Goal: Task Accomplishment & Management: Complete application form

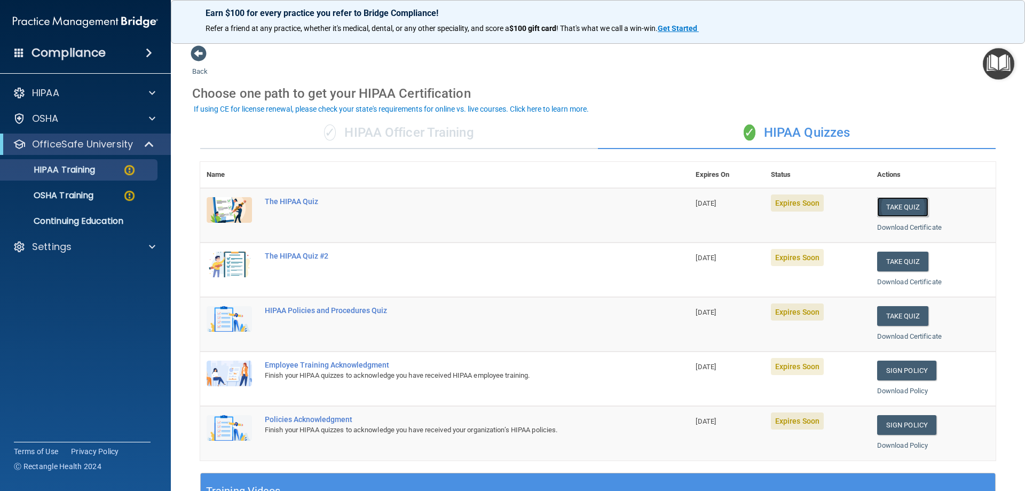
click at [900, 209] on button "Take Quiz" at bounding box center [902, 207] width 51 height 20
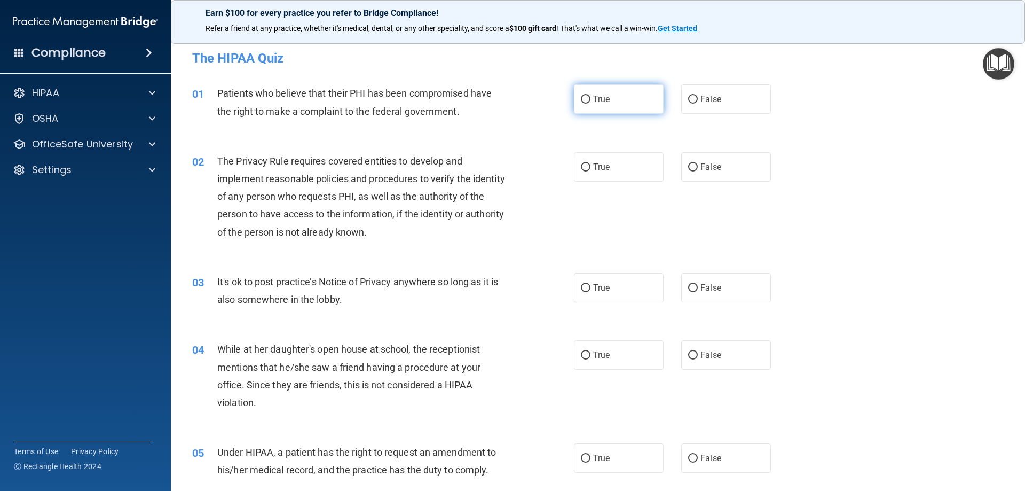
click at [581, 99] on input "True" at bounding box center [586, 100] width 10 height 8
radio input "true"
click at [582, 166] on input "True" at bounding box center [586, 167] width 10 height 8
radio input "true"
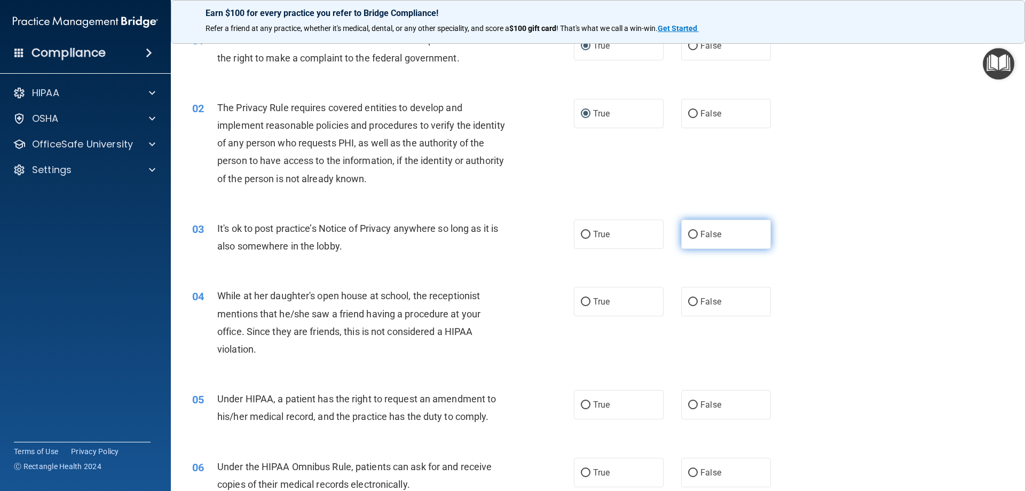
click at [688, 235] on input "False" at bounding box center [693, 235] width 10 height 8
radio input "true"
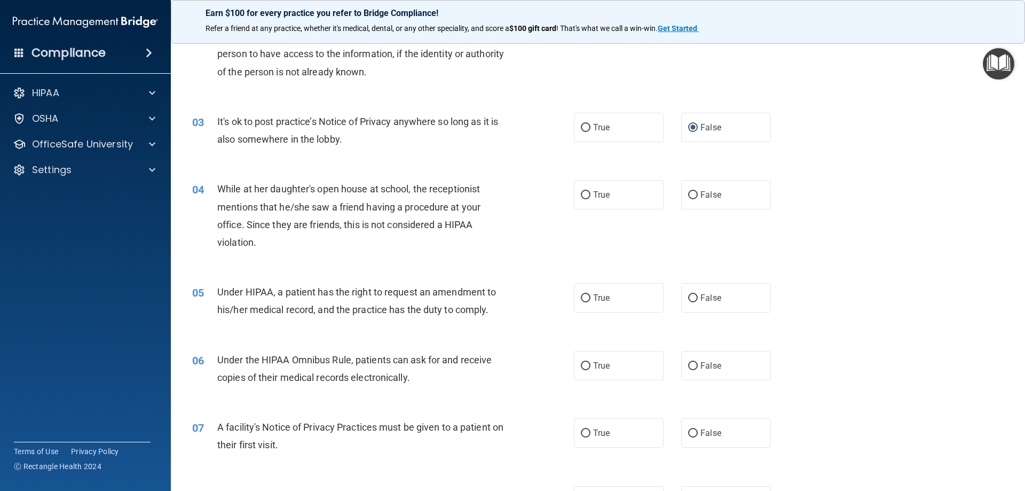
scroll to position [214, 0]
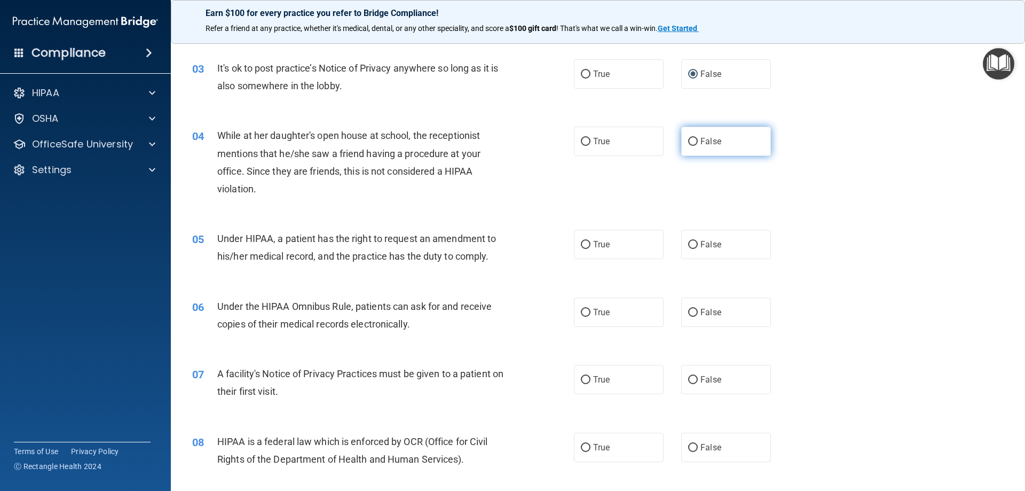
click at [688, 139] on input "False" at bounding box center [693, 142] width 10 height 8
radio input "true"
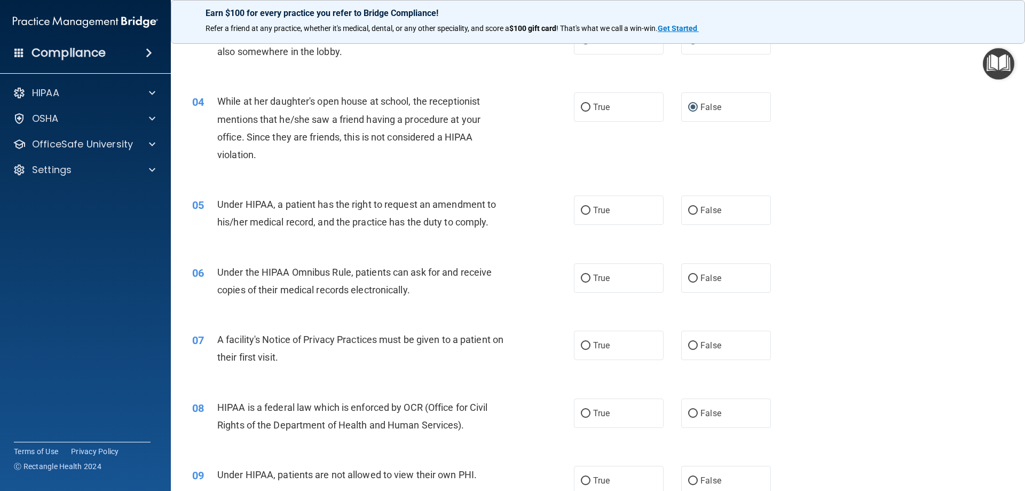
scroll to position [267, 0]
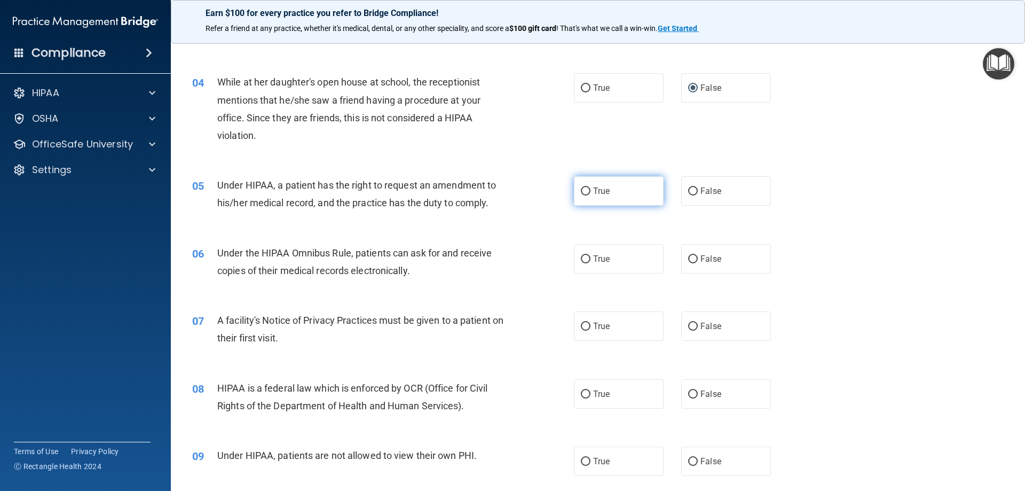
click at [582, 187] on input "True" at bounding box center [586, 191] width 10 height 8
radio input "true"
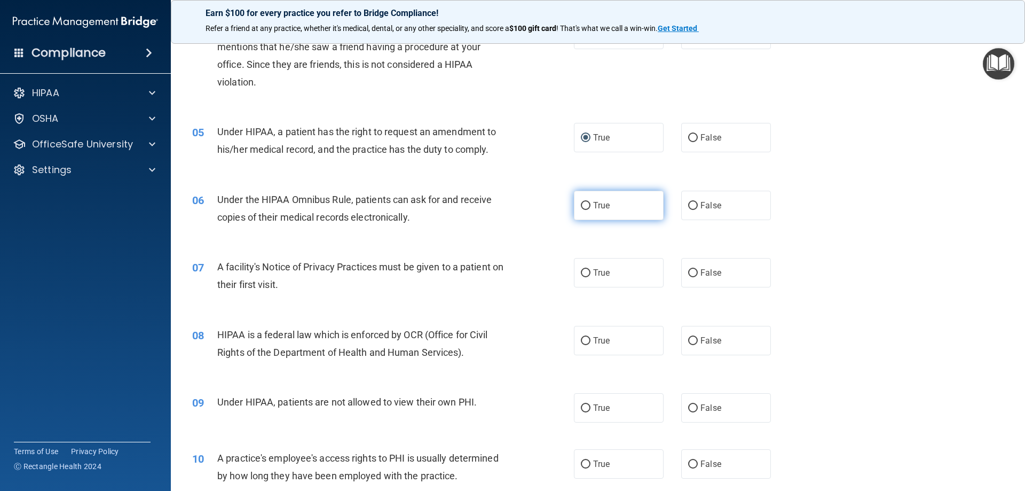
click at [582, 206] on input "True" at bounding box center [586, 206] width 10 height 8
radio input "true"
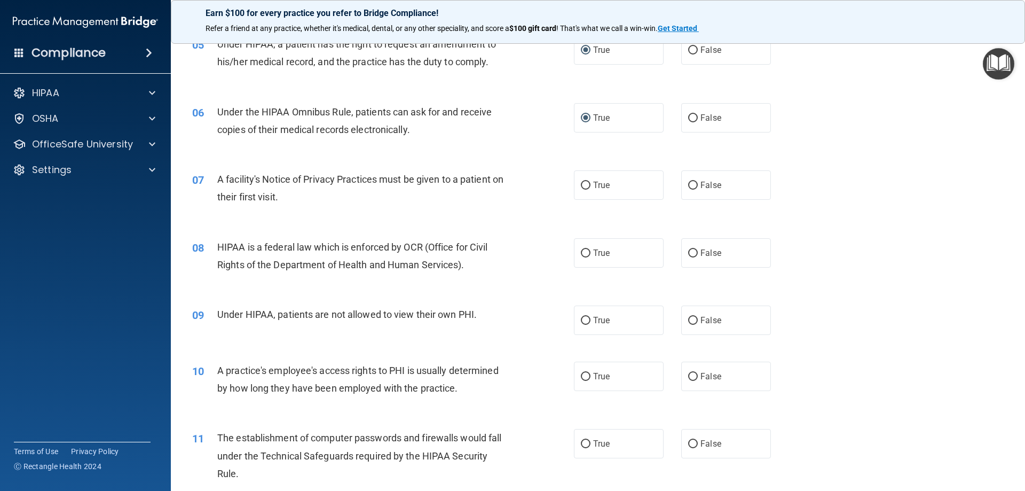
scroll to position [427, 0]
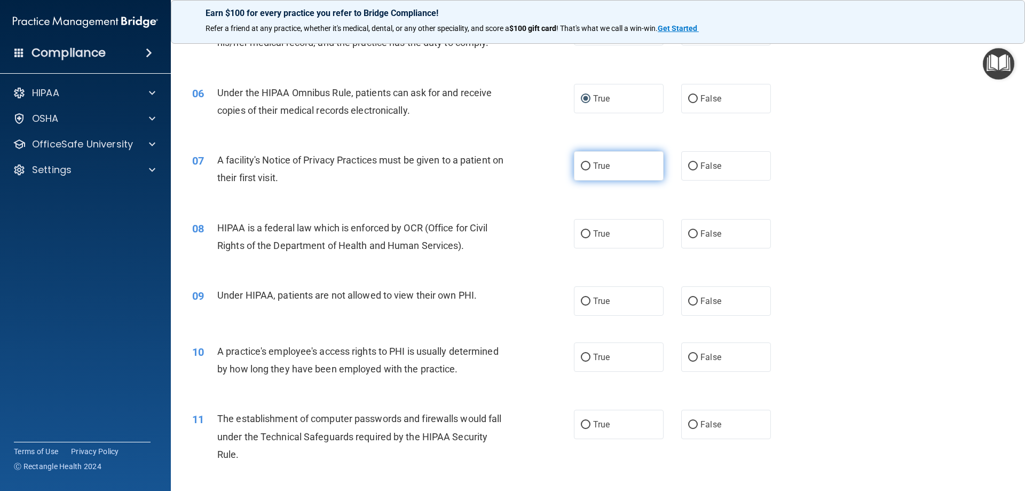
click at [581, 165] on input "True" at bounding box center [586, 166] width 10 height 8
radio input "true"
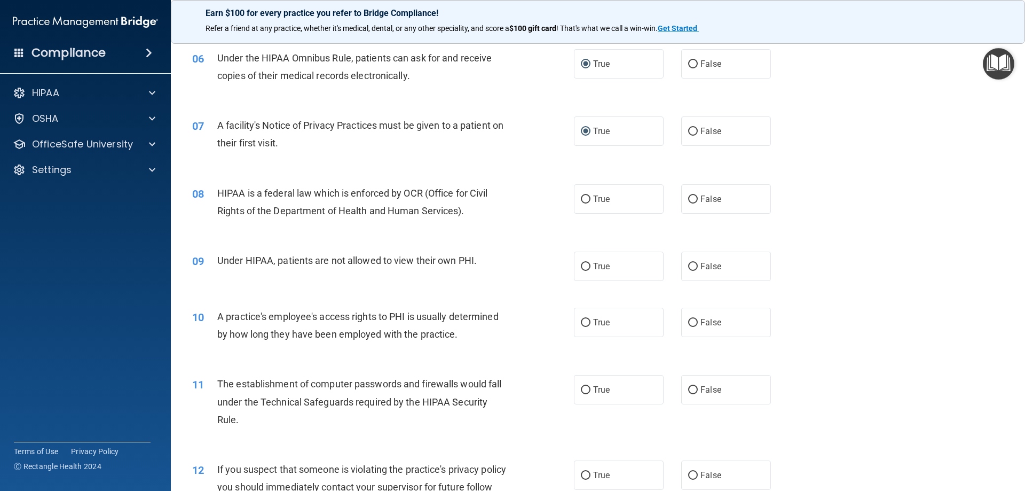
scroll to position [481, 0]
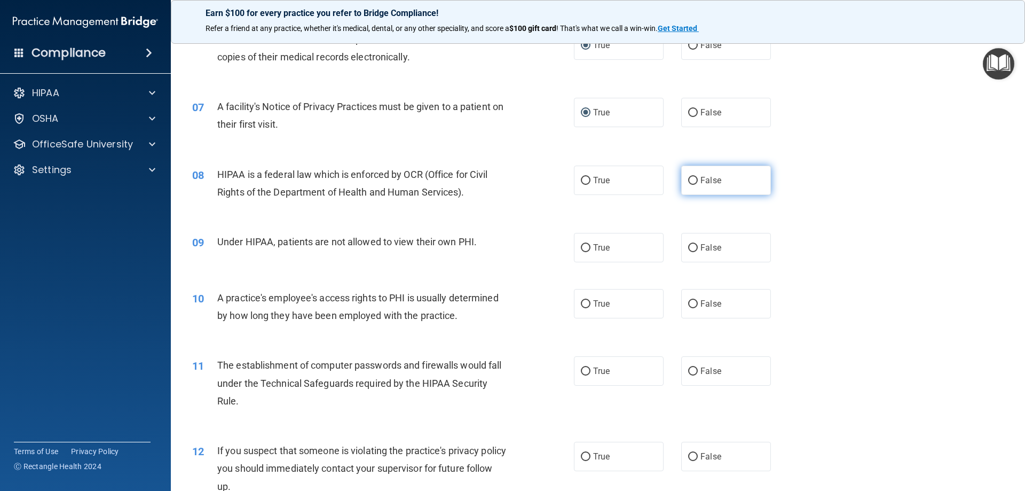
click at [688, 180] on input "False" at bounding box center [693, 181] width 10 height 8
radio input "true"
click at [581, 247] on input "True" at bounding box center [586, 248] width 10 height 8
radio input "true"
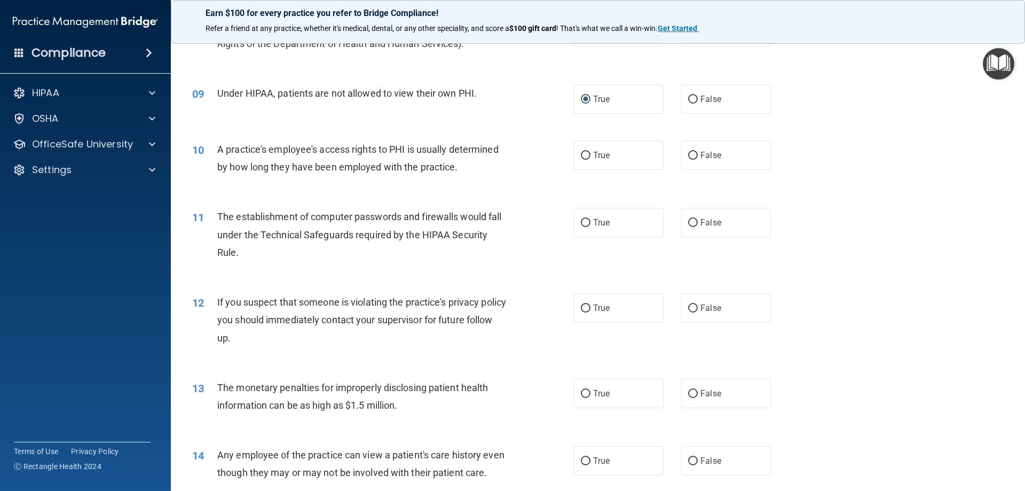
scroll to position [648, 0]
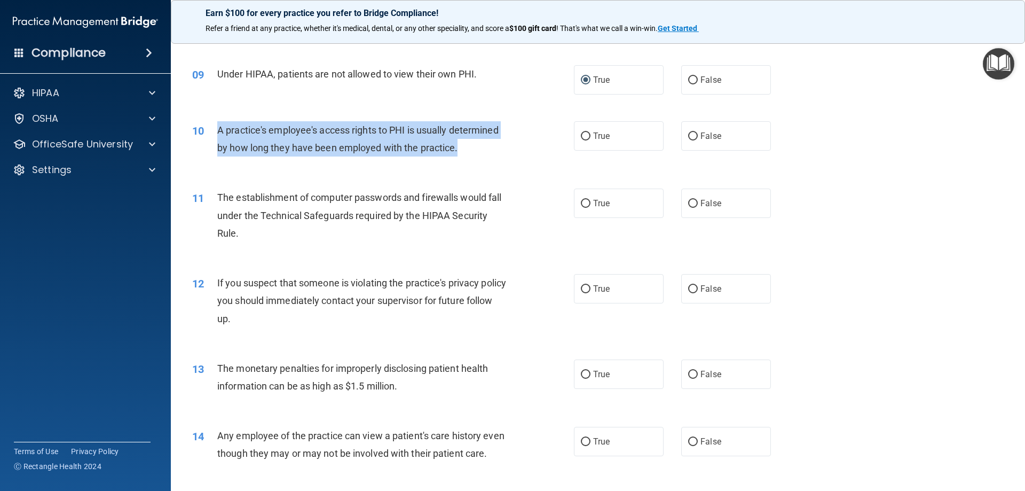
drag, startPoint x: 458, startPoint y: 148, endPoint x: 206, endPoint y: 135, distance: 252.4
click at [206, 135] on div "10 A practice's employee's access rights to PHI is usually determined by how lo…" at bounding box center [383, 141] width 414 height 41
click at [281, 131] on span "A practice's employee's access rights to PHI is usually determined by how long …" at bounding box center [357, 138] width 281 height 29
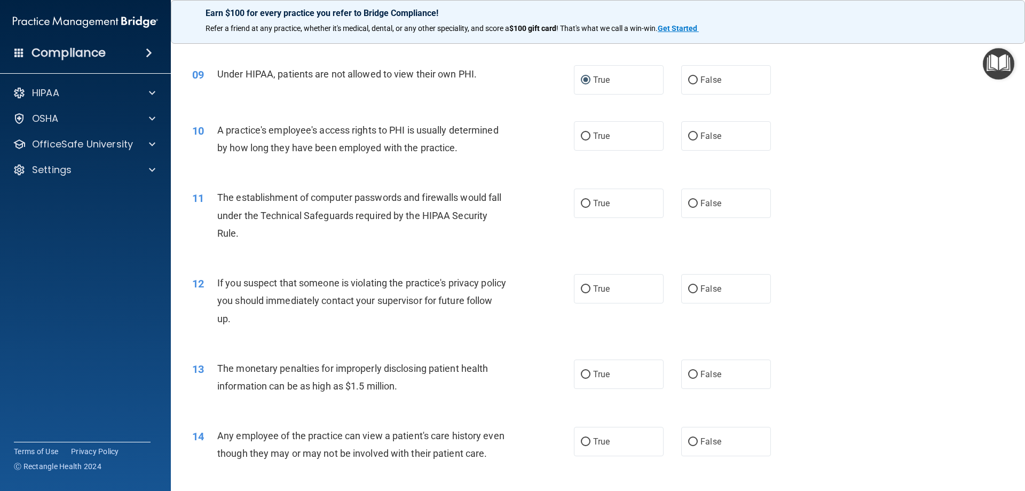
click at [465, 142] on div "A practice's employee's access rights to PHI is usually determined by how long …" at bounding box center [366, 138] width 299 height 35
click at [689, 134] on input "False" at bounding box center [693, 136] width 10 height 8
radio input "true"
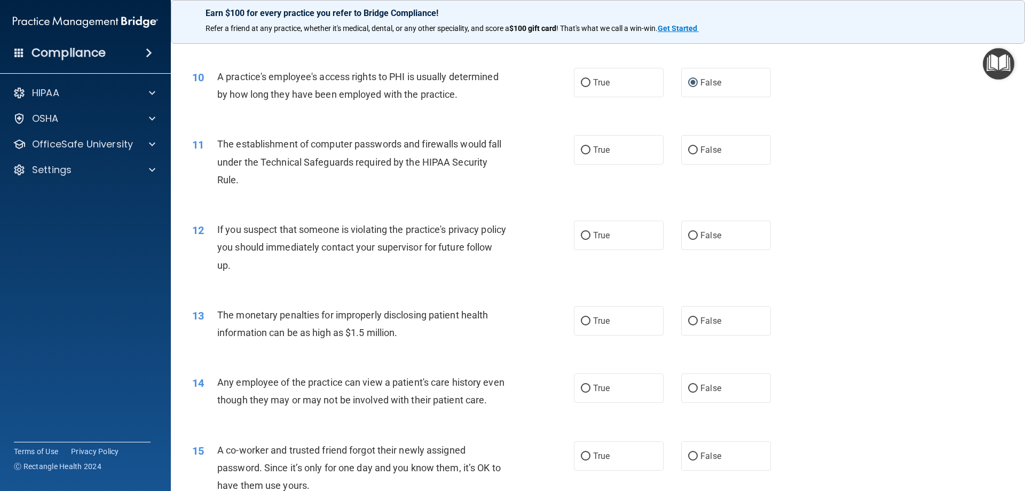
scroll to position [755, 0]
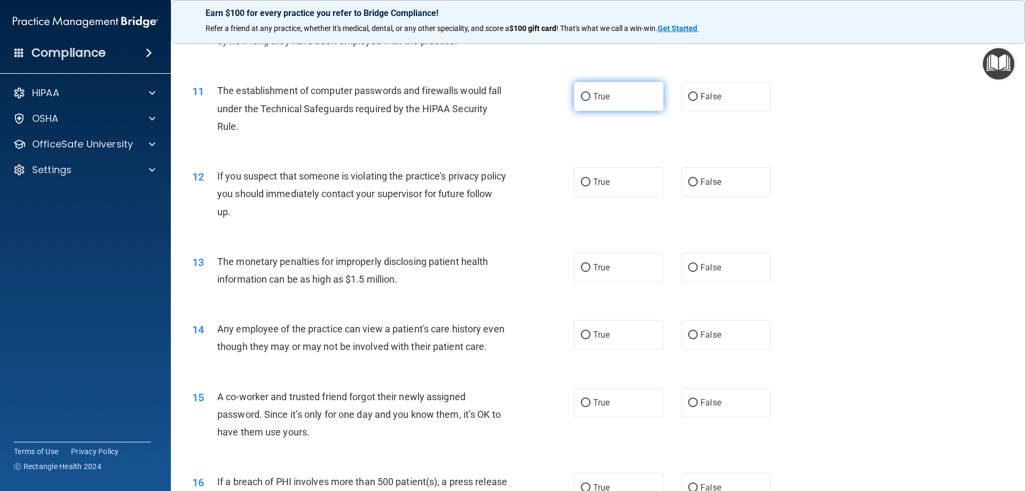
click at [583, 94] on input "True" at bounding box center [586, 97] width 10 height 8
radio input "true"
click at [688, 180] on input "False" at bounding box center [693, 182] width 10 height 8
radio input "true"
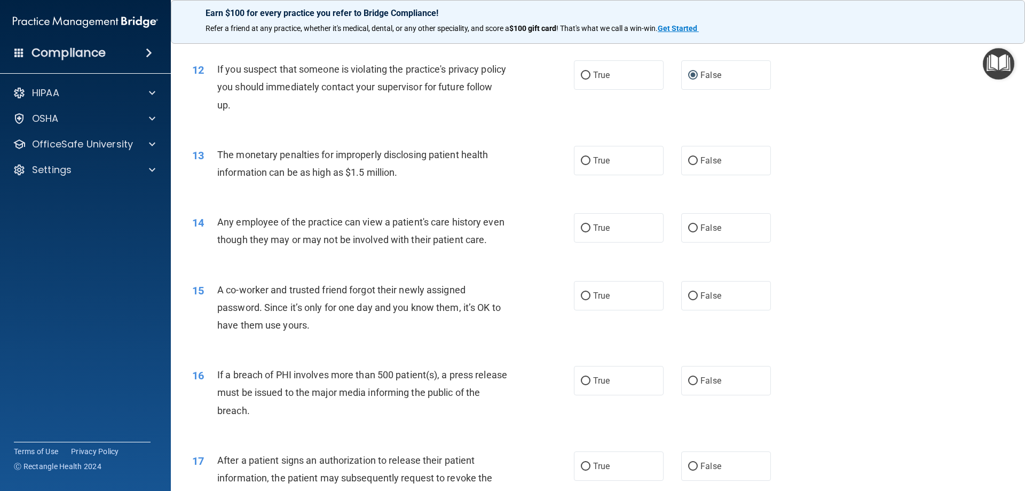
scroll to position [915, 0]
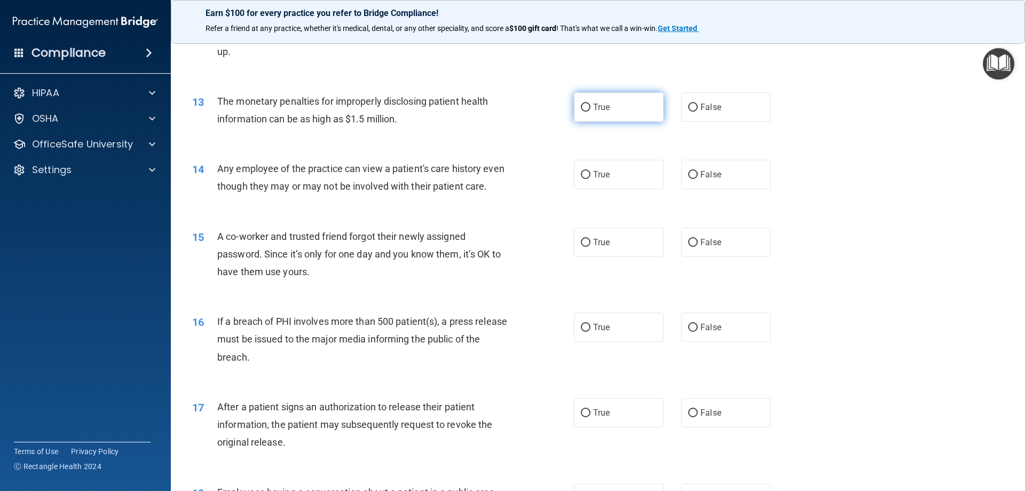
click at [581, 107] on input "True" at bounding box center [586, 108] width 10 height 8
radio input "true"
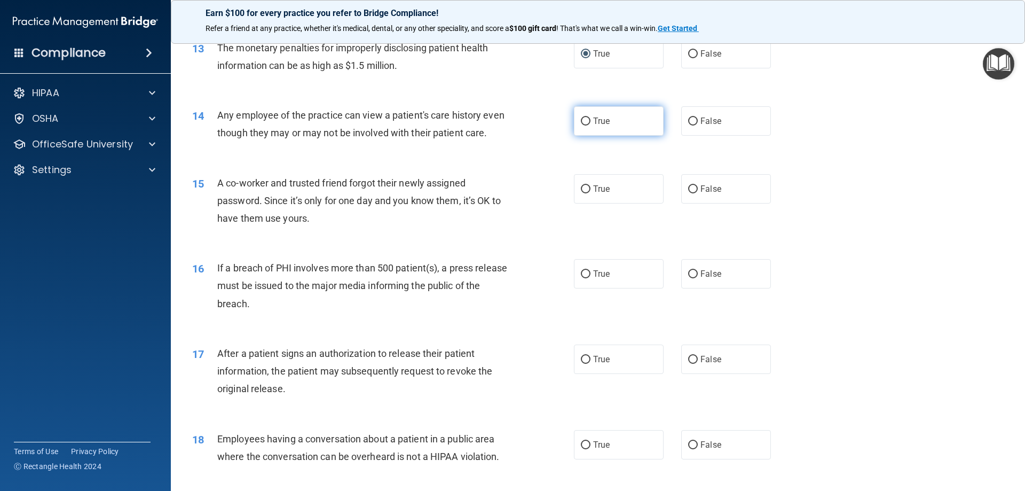
click at [584, 121] on input "True" at bounding box center [586, 121] width 10 height 8
radio input "true"
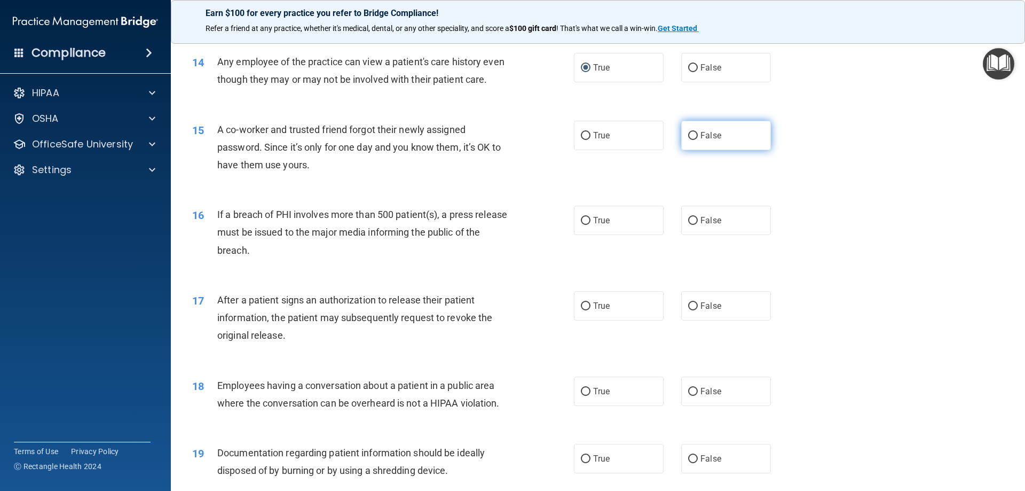
click at [688, 140] on input "False" at bounding box center [693, 136] width 10 height 8
radio input "true"
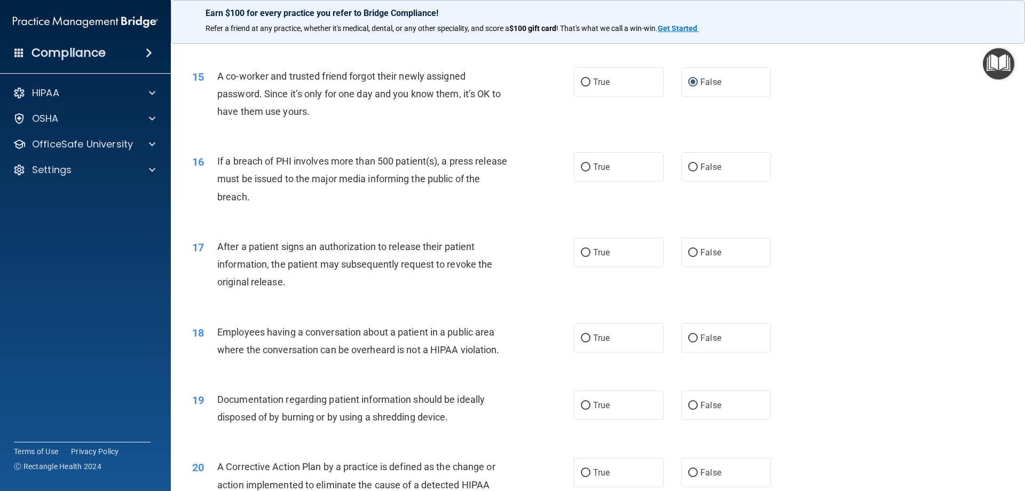
scroll to position [1129, 0]
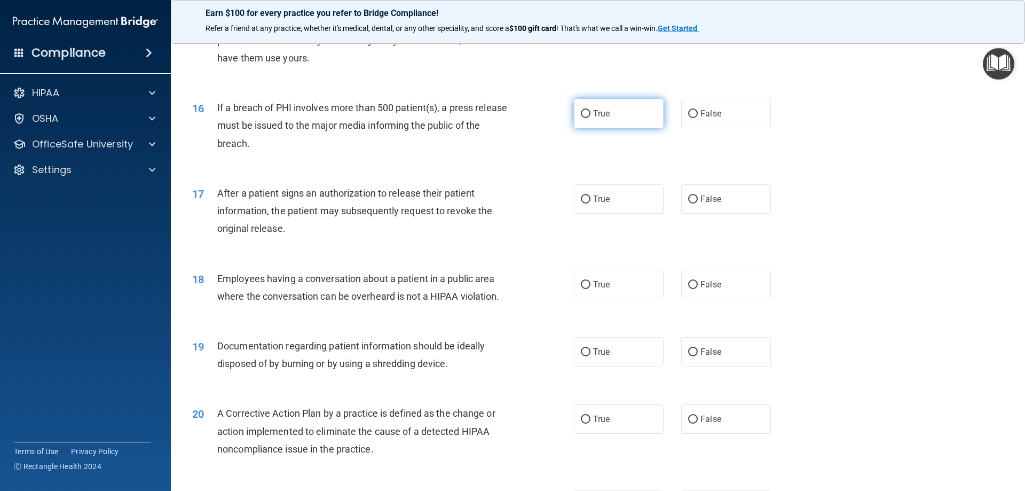
drag, startPoint x: 581, startPoint y: 130, endPoint x: 576, endPoint y: 138, distance: 9.3
click at [582, 118] on input "True" at bounding box center [586, 114] width 10 height 8
radio input "true"
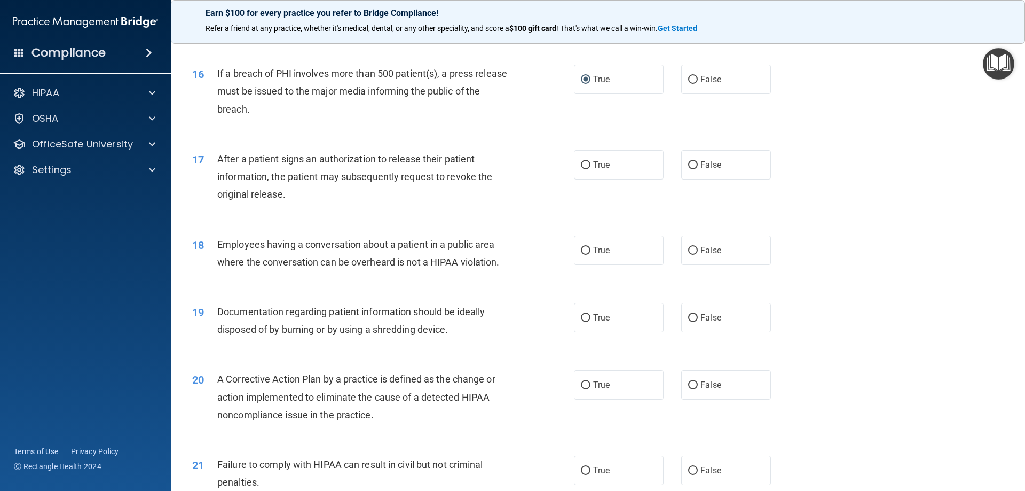
scroll to position [1182, 0]
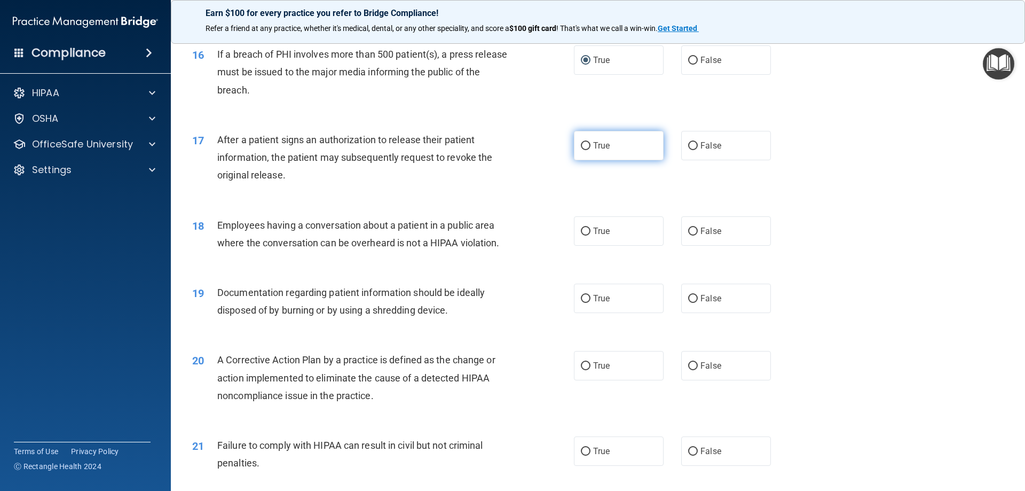
click at [584, 150] on input "True" at bounding box center [586, 146] width 10 height 8
radio input "true"
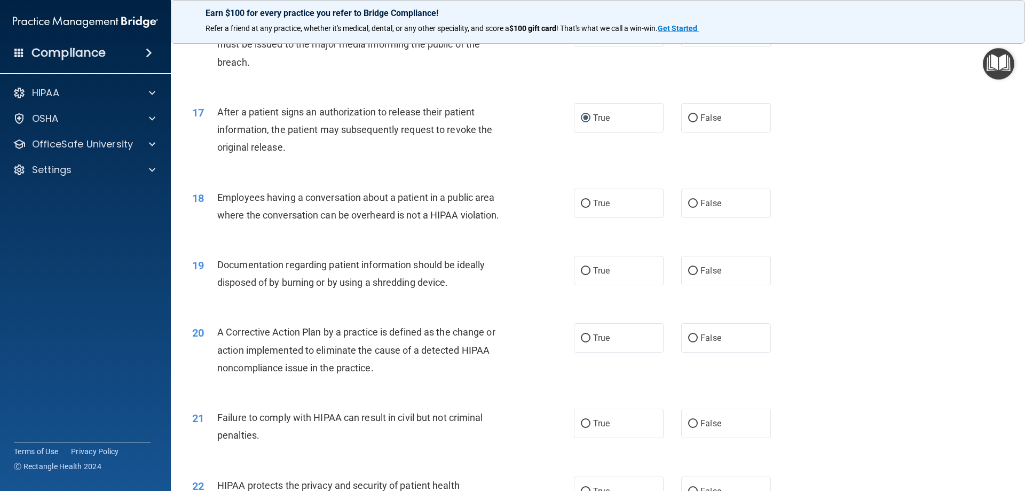
scroll to position [1236, 0]
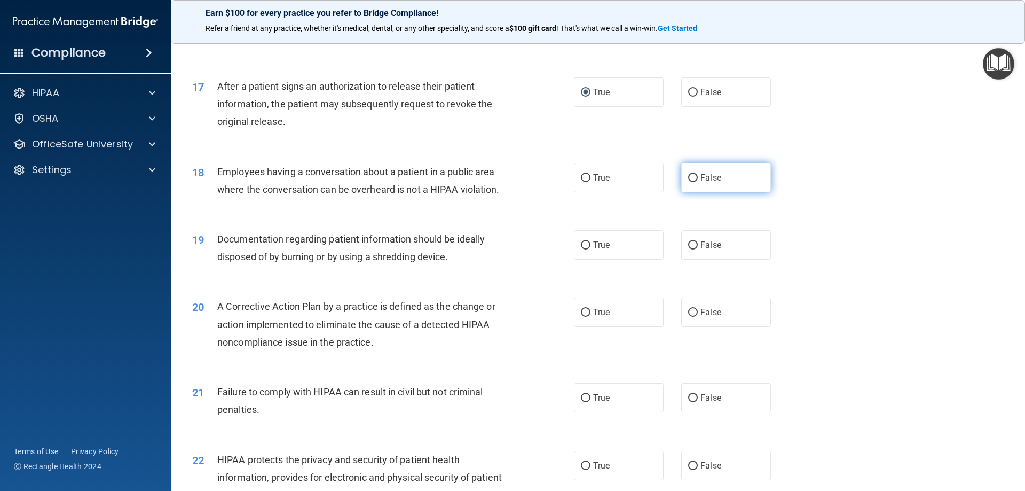
click at [688, 182] on input "False" at bounding box center [693, 178] width 10 height 8
radio input "true"
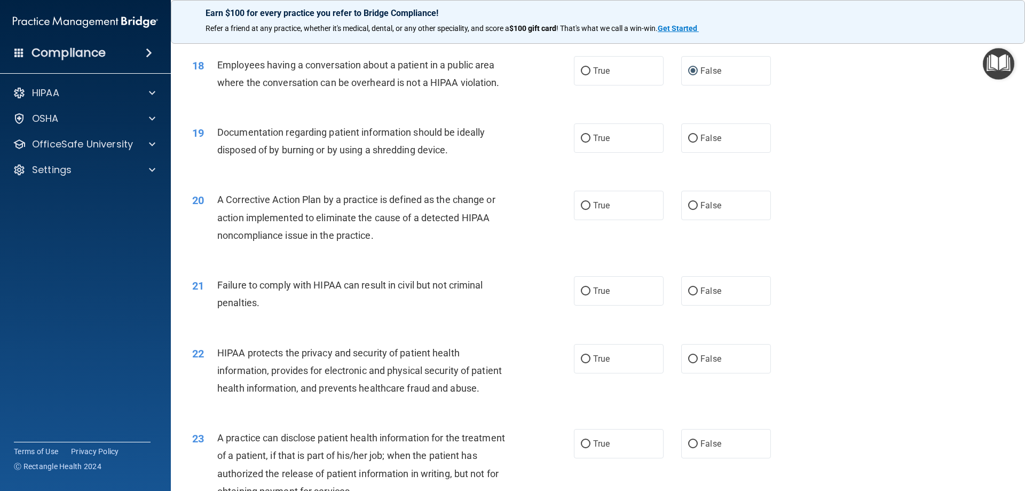
scroll to position [1396, 0]
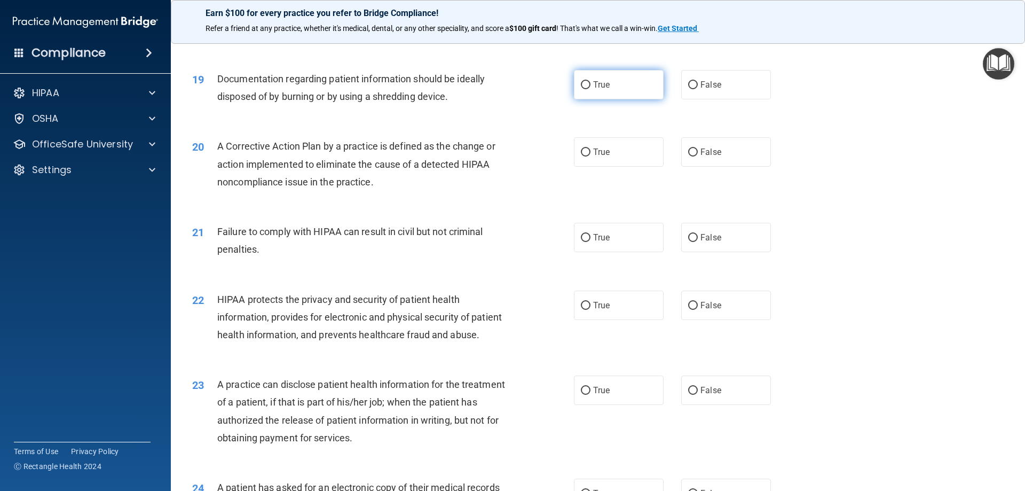
click at [583, 89] on input "True" at bounding box center [586, 85] width 10 height 8
radio input "true"
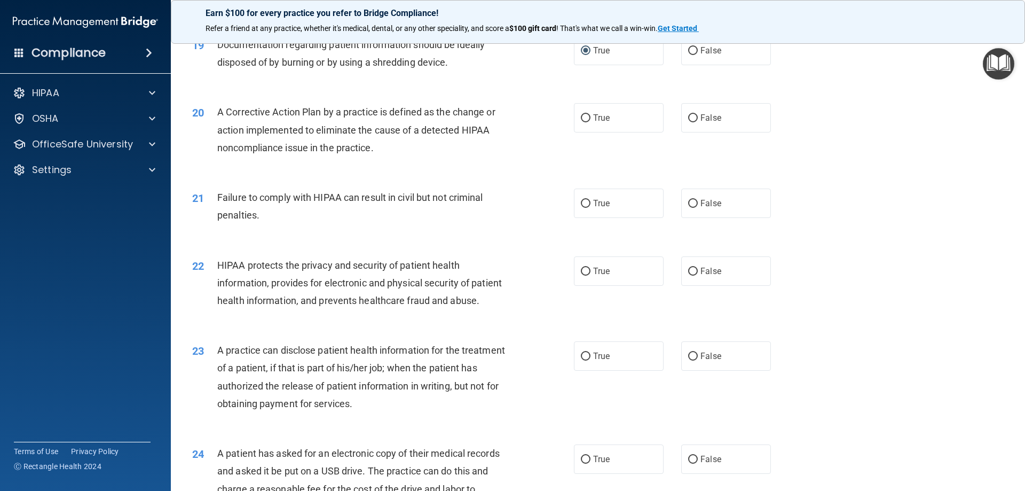
scroll to position [1449, 0]
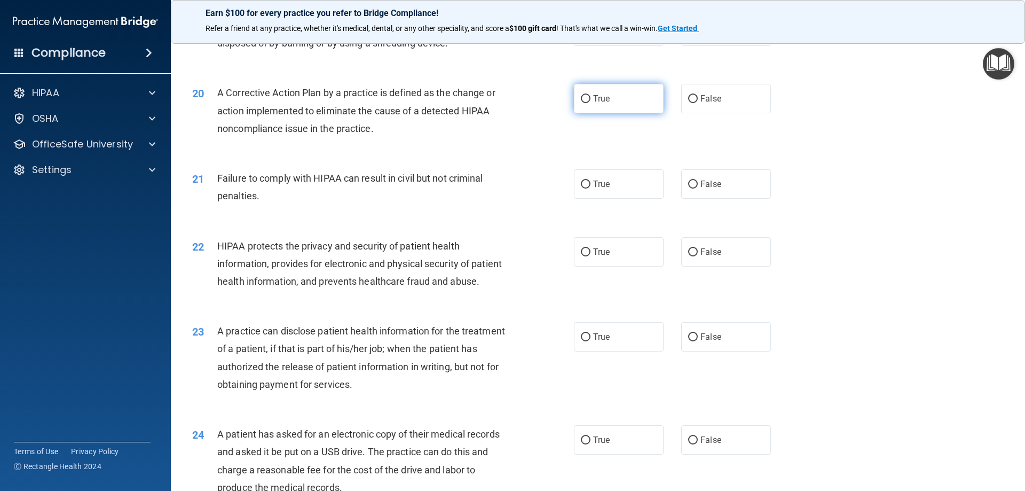
click at [584, 103] on input "True" at bounding box center [586, 99] width 10 height 8
radio input "true"
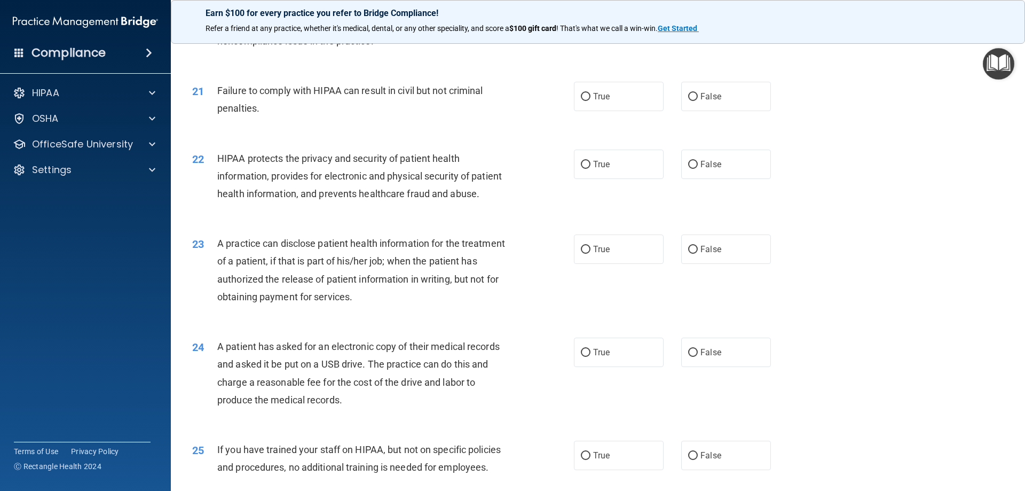
scroll to position [1556, 0]
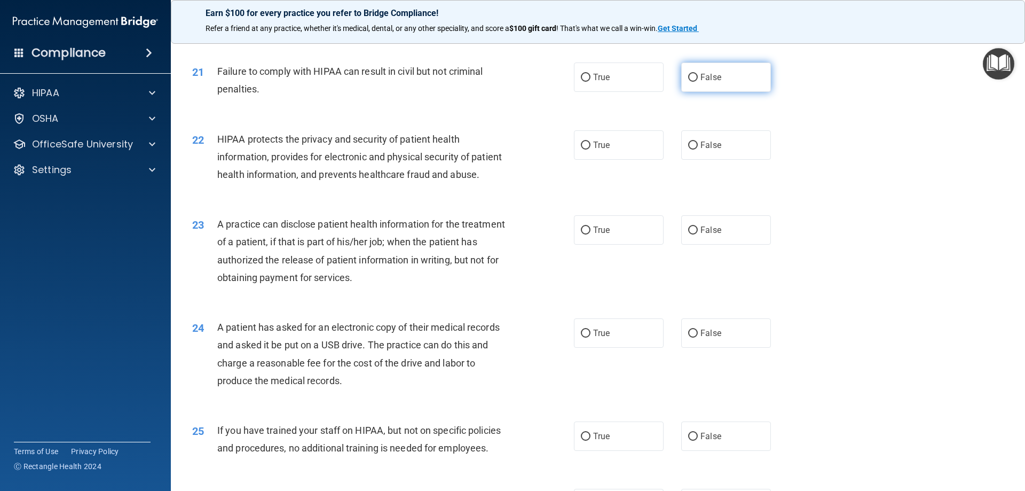
click at [688, 82] on input "False" at bounding box center [693, 78] width 10 height 8
radio input "true"
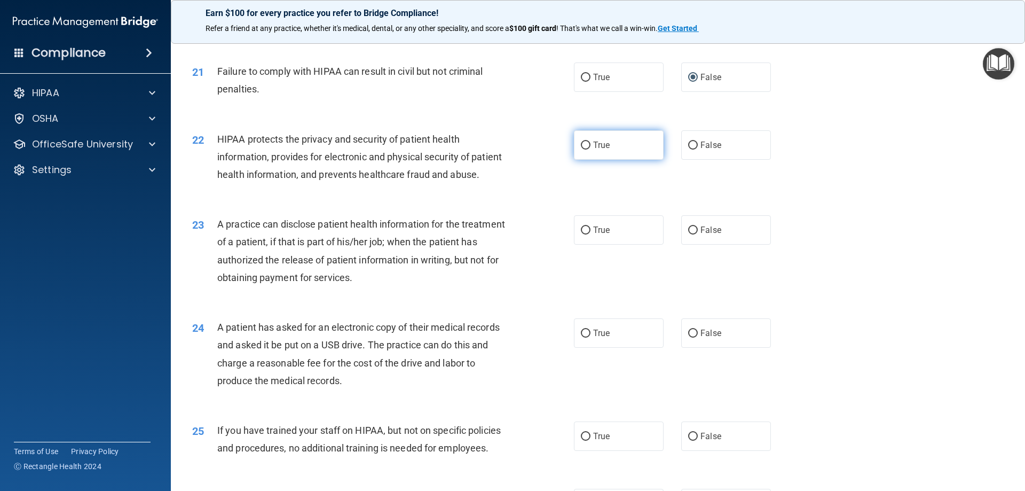
click at [581, 150] on input "True" at bounding box center [586, 146] width 10 height 8
radio input "true"
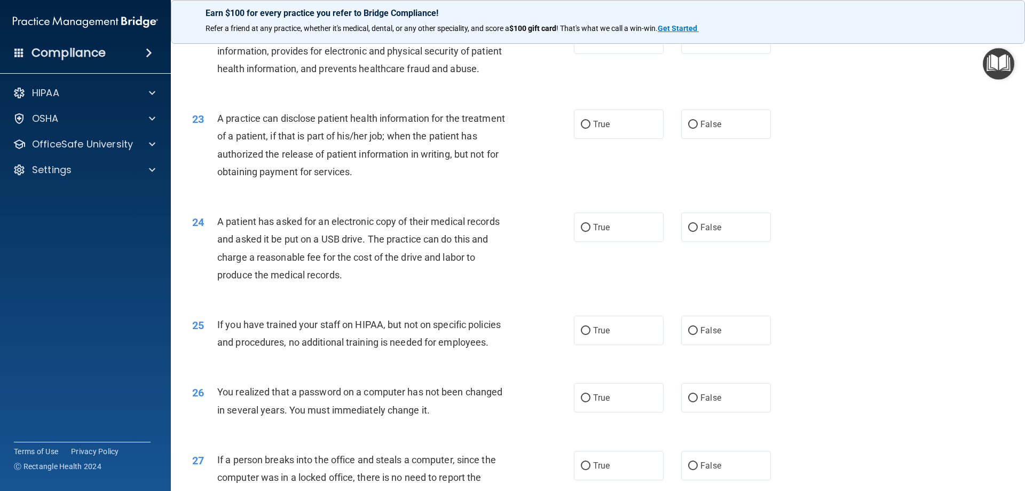
scroll to position [1663, 0]
click at [584, 128] on input "True" at bounding box center [586, 124] width 10 height 8
radio input "true"
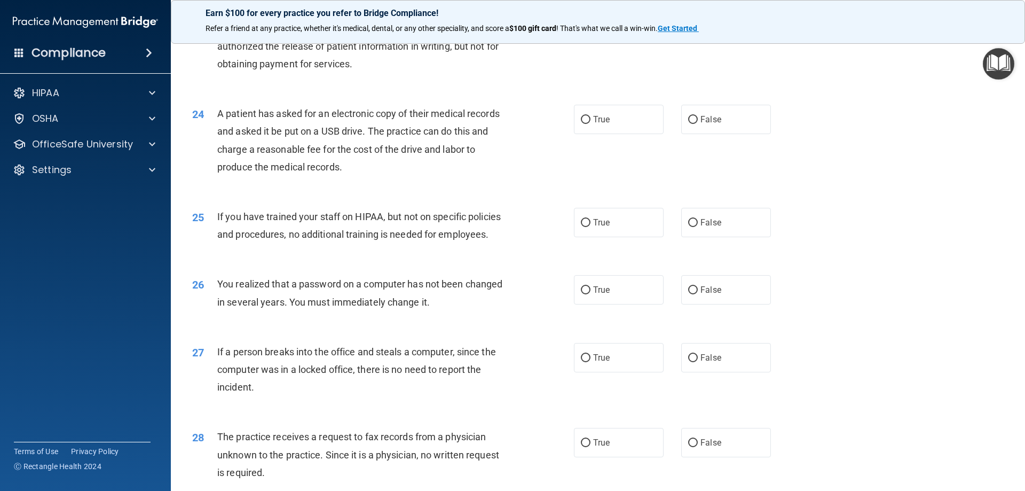
scroll to position [1823, 0]
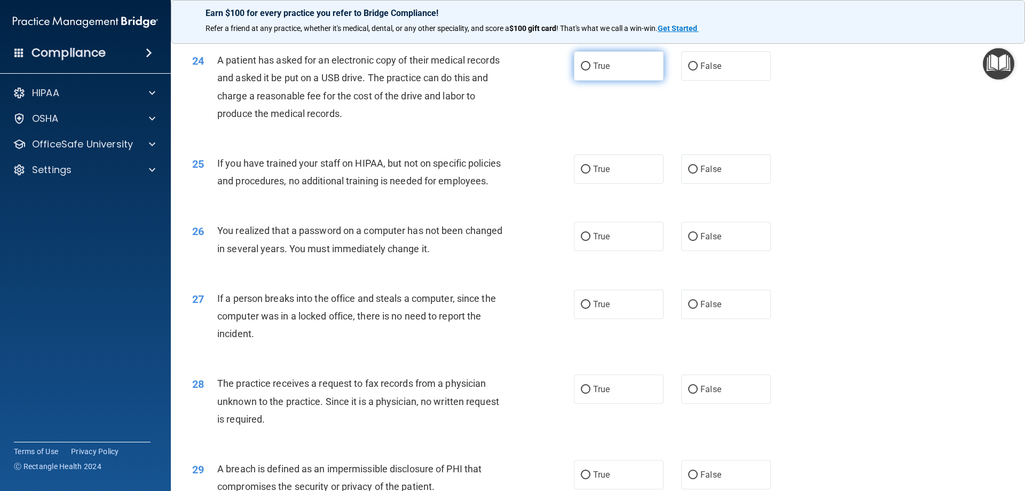
click at [581, 70] on input "True" at bounding box center [586, 66] width 10 height 8
radio input "true"
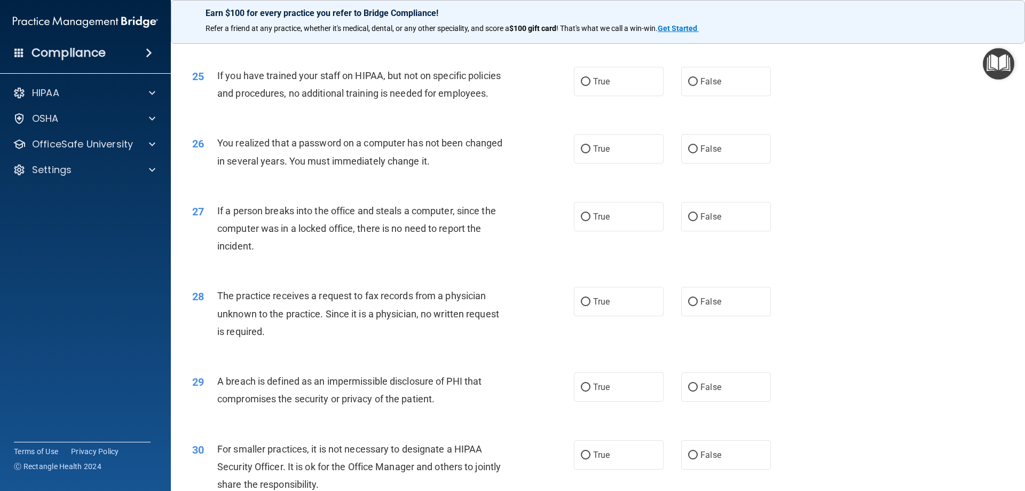
scroll to position [1930, 0]
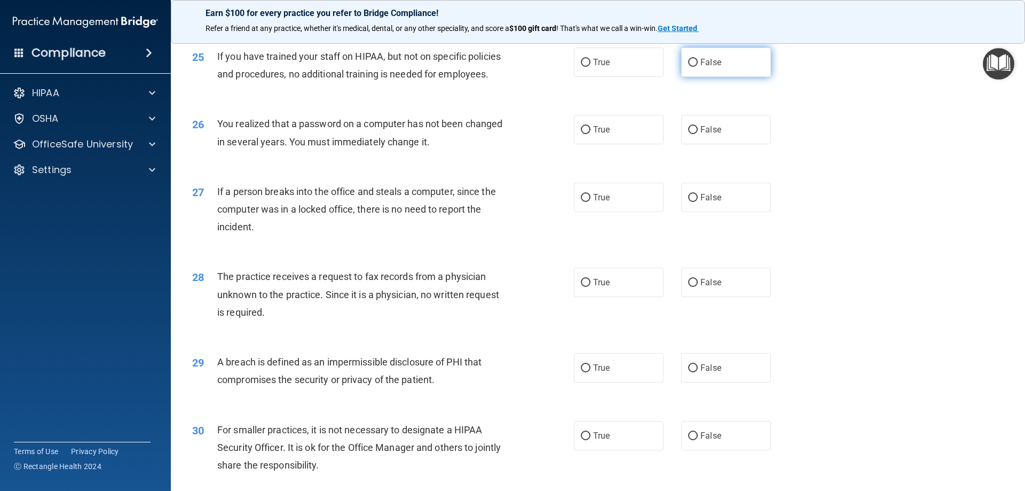
click at [688, 67] on input "False" at bounding box center [693, 63] width 10 height 8
radio input "true"
click at [581, 134] on input "True" at bounding box center [586, 130] width 10 height 8
radio input "true"
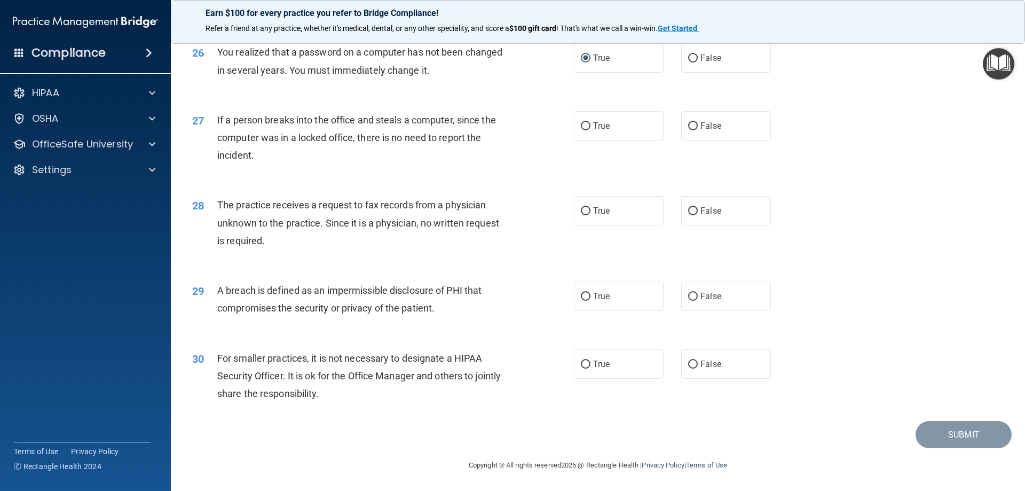
scroll to position [2037, 0]
click at [870, 25] on p "Refer a friend at any practice, whether it's medical, dental, or any other spec…" at bounding box center [598, 28] width 785 height 11
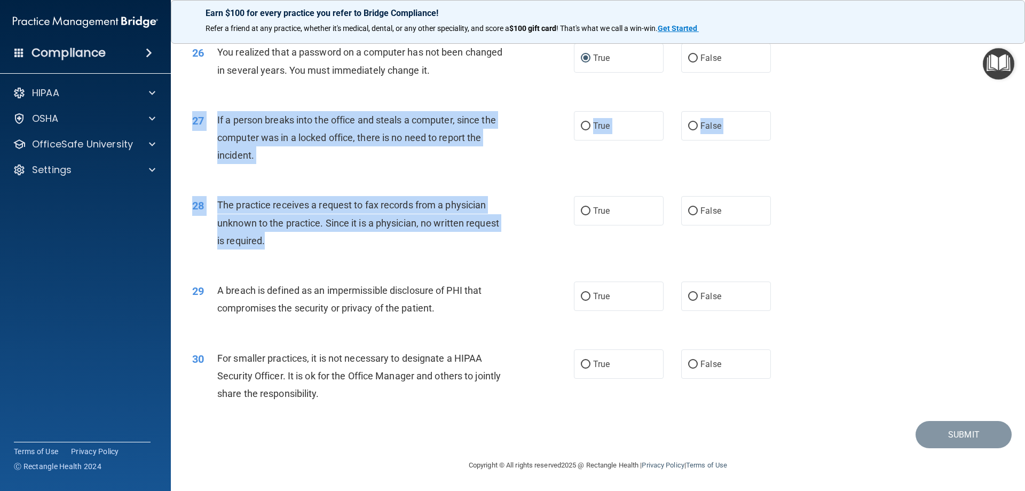
drag, startPoint x: 192, startPoint y: 121, endPoint x: 374, endPoint y: 250, distance: 224.1
click at [378, 259] on div "28 The practice receives a request to fax records from a physician unknown to t…" at bounding box center [598, 225] width 828 height 85
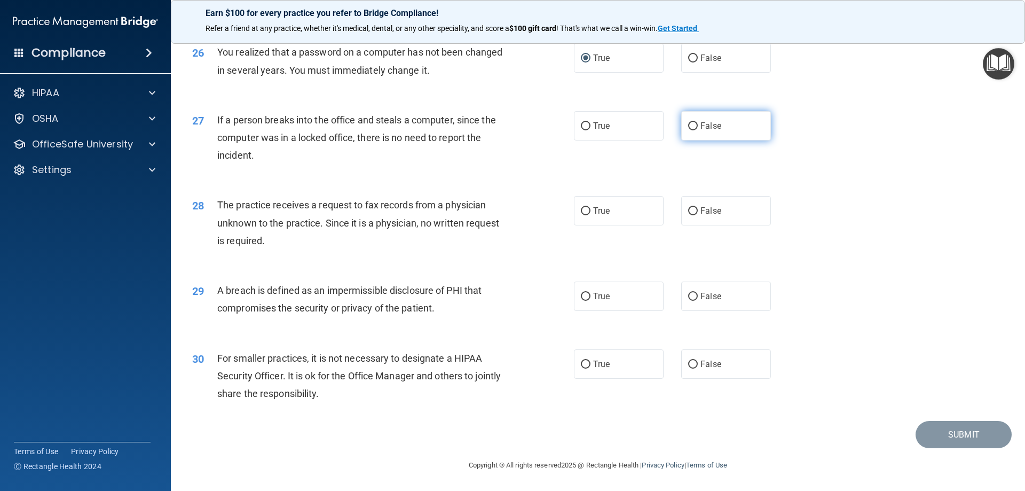
click at [689, 124] on input "False" at bounding box center [693, 126] width 10 height 8
radio input "true"
click at [581, 210] on input "True" at bounding box center [586, 211] width 10 height 8
radio input "true"
click at [583, 296] on input "True" at bounding box center [586, 297] width 10 height 8
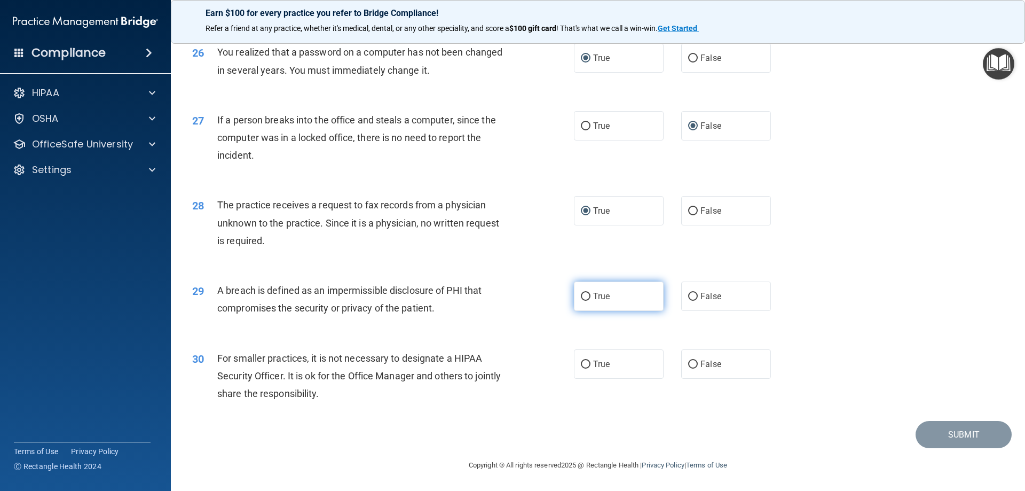
radio input "true"
click at [581, 362] on input "True" at bounding box center [586, 364] width 10 height 8
radio input "true"
click at [947, 438] on button "Submit" at bounding box center [964, 434] width 96 height 27
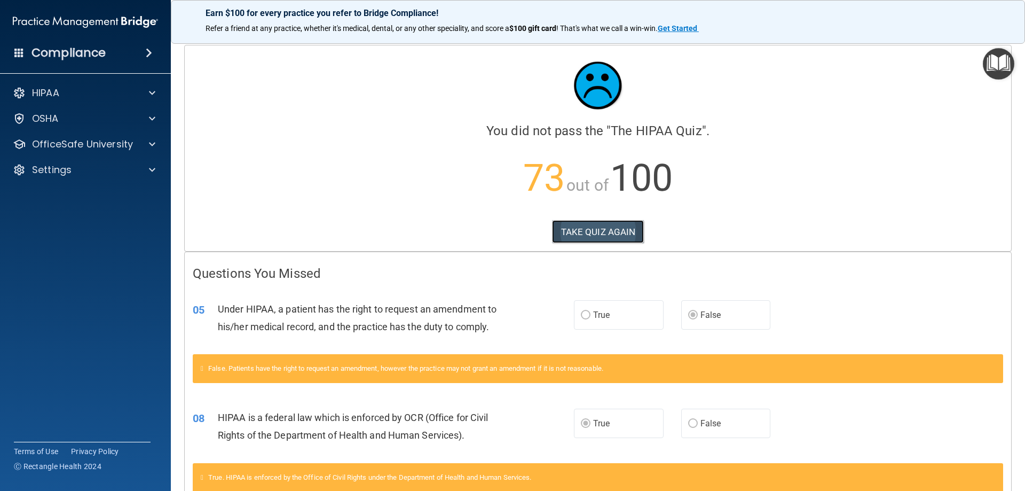
click at [602, 225] on button "TAKE QUIZ AGAIN" at bounding box center [598, 231] width 92 height 23
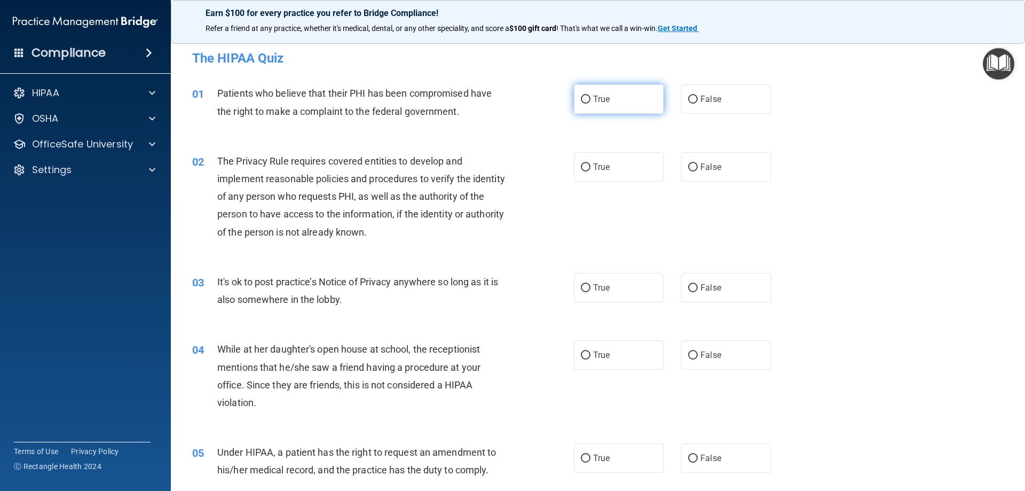
click at [583, 98] on input "True" at bounding box center [586, 100] width 10 height 8
radio input "true"
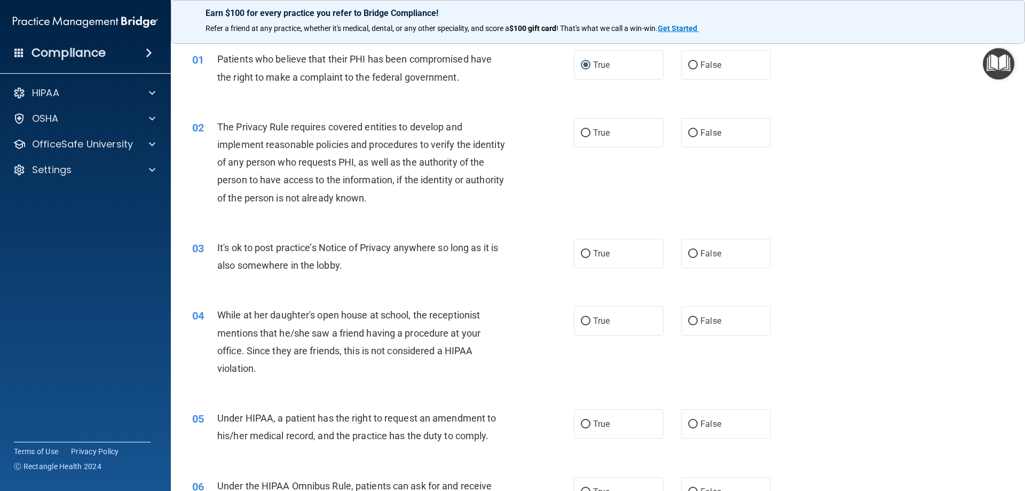
scroll to position [53, 0]
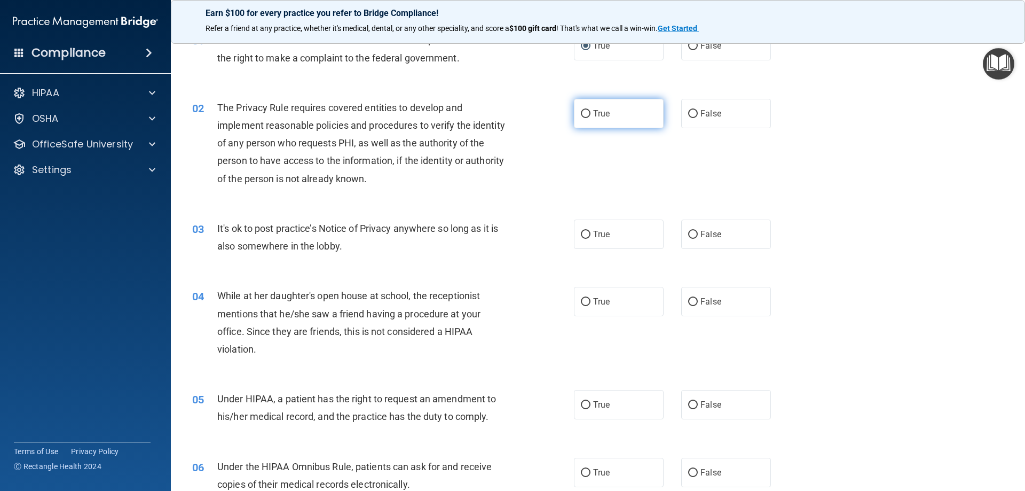
click at [582, 111] on input "True" at bounding box center [586, 114] width 10 height 8
radio input "true"
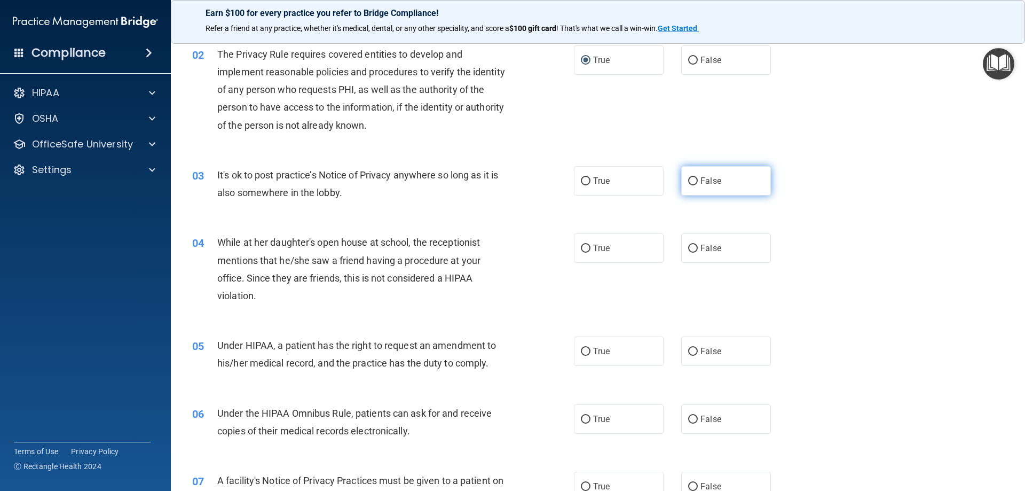
click at [688, 181] on input "False" at bounding box center [693, 181] width 10 height 8
radio input "true"
click at [689, 249] on input "False" at bounding box center [693, 249] width 10 height 8
radio input "true"
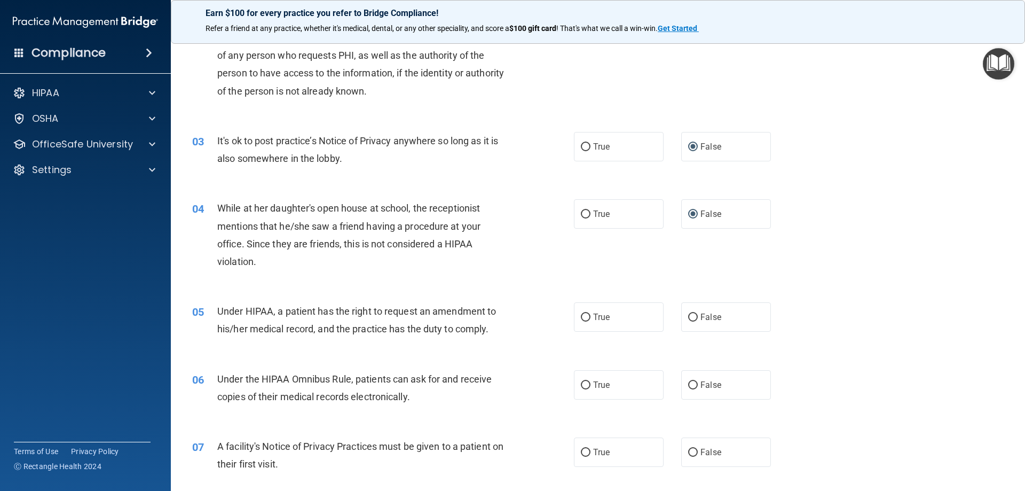
scroll to position [160, 0]
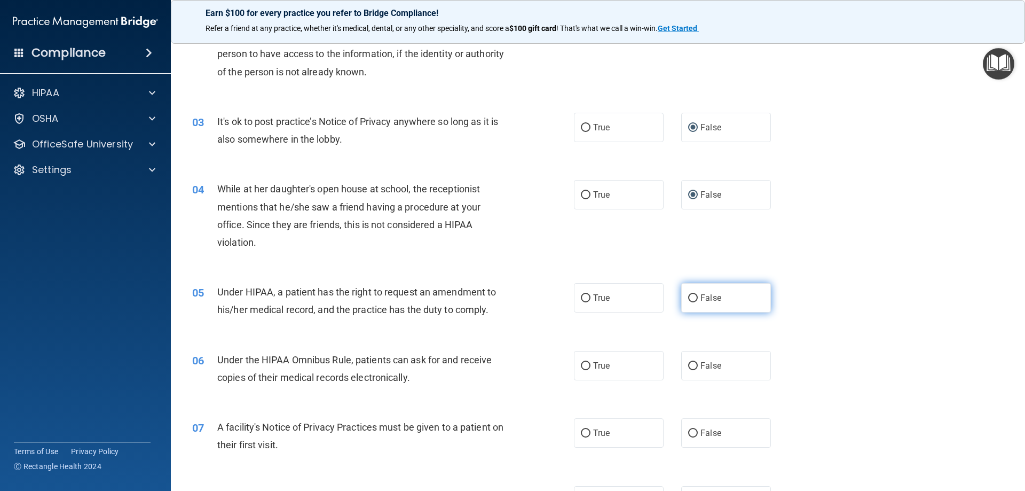
click at [688, 296] on input "False" at bounding box center [693, 298] width 10 height 8
radio input "true"
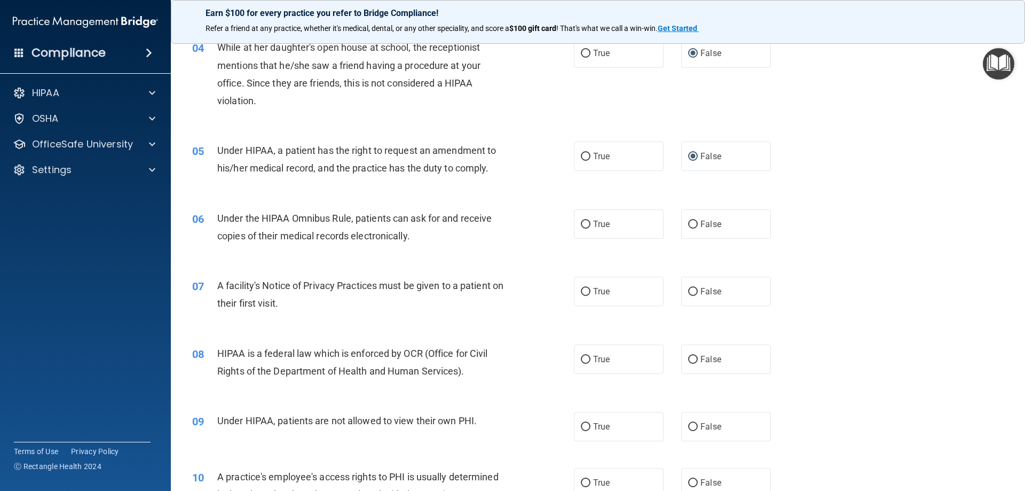
scroll to position [320, 0]
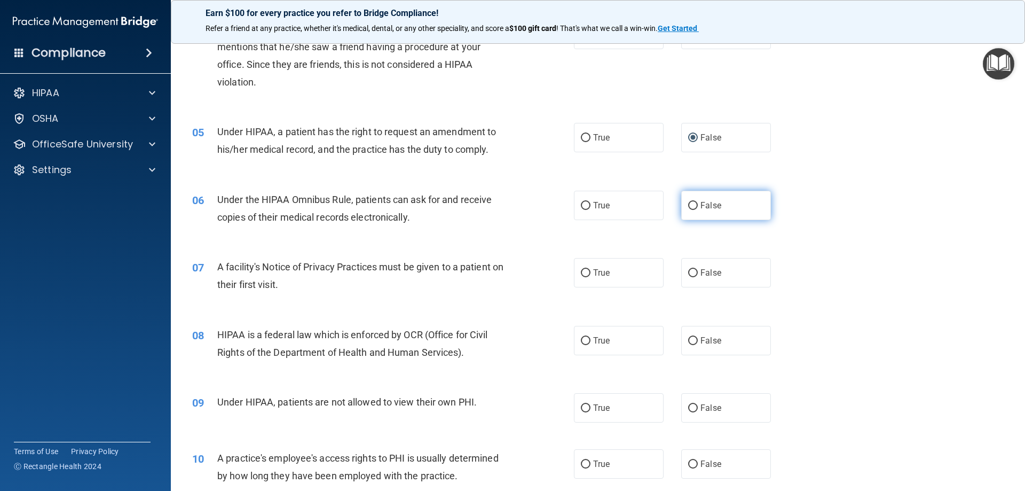
click at [689, 206] on input "False" at bounding box center [693, 206] width 10 height 8
radio input "true"
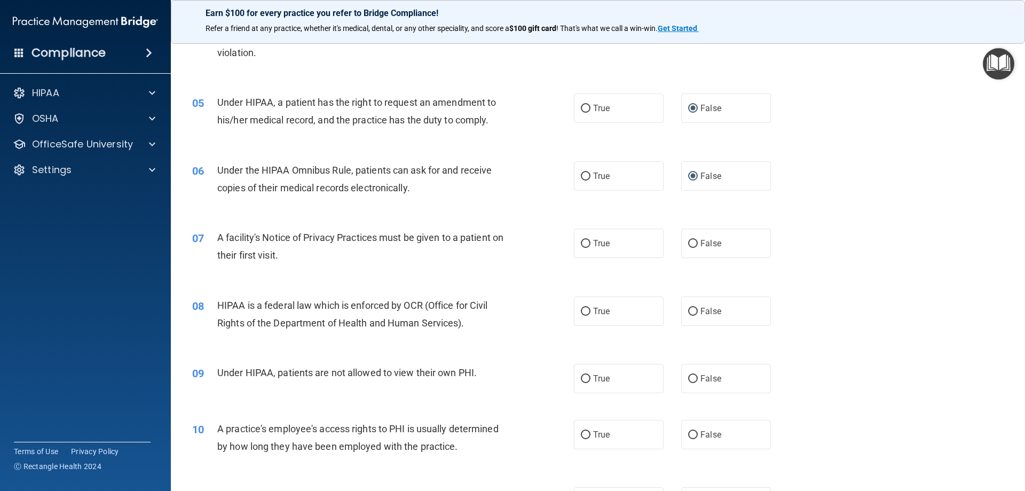
scroll to position [374, 0]
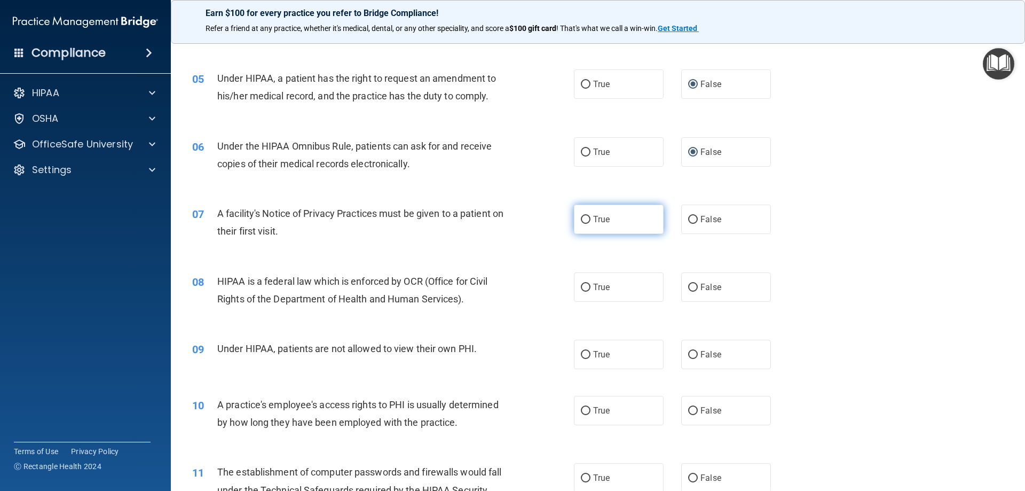
click at [581, 218] on input "True" at bounding box center [586, 220] width 10 height 8
radio input "true"
click at [583, 285] on input "True" at bounding box center [586, 288] width 10 height 8
radio input "true"
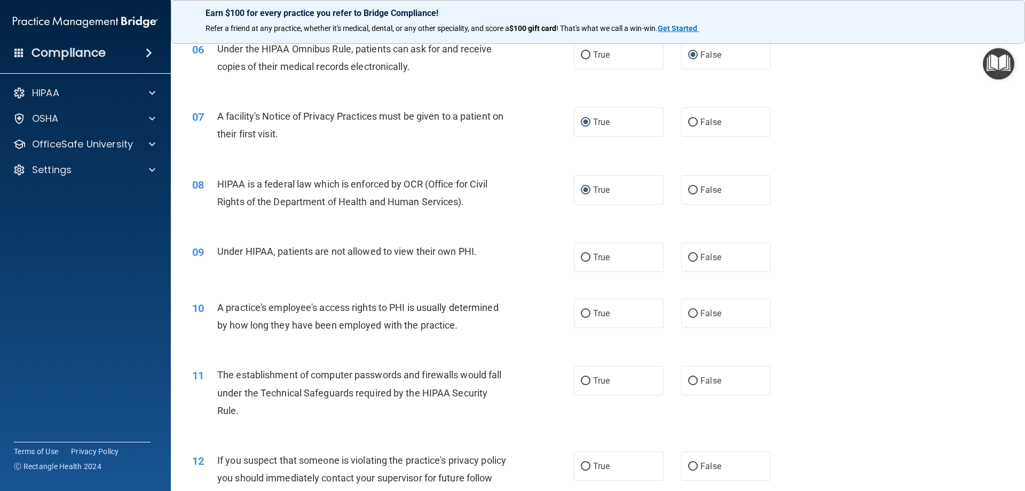
scroll to position [534, 0]
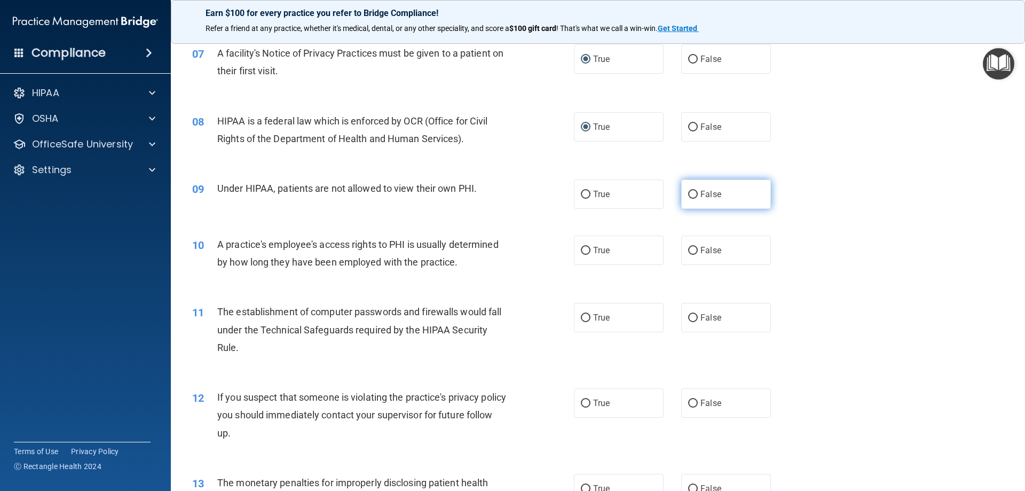
click at [689, 193] on input "False" at bounding box center [693, 195] width 10 height 8
radio input "true"
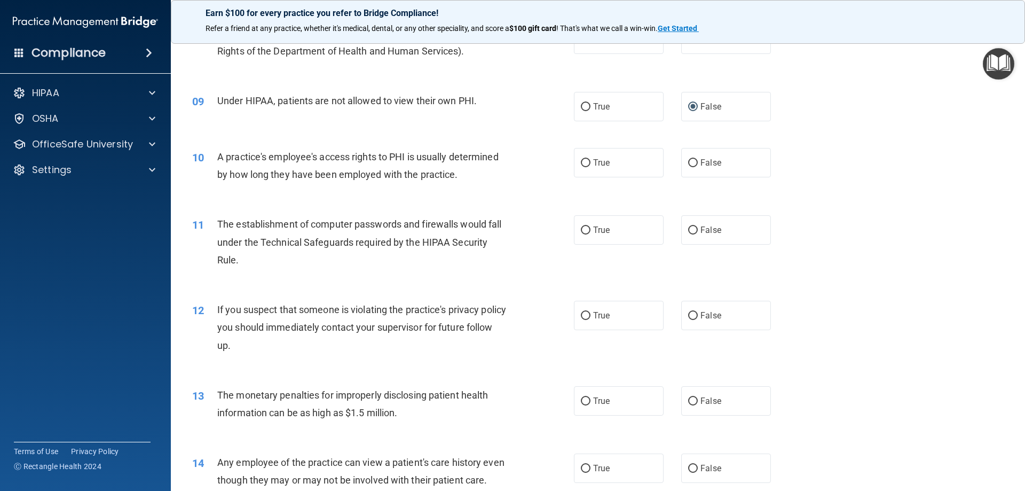
scroll to position [641, 0]
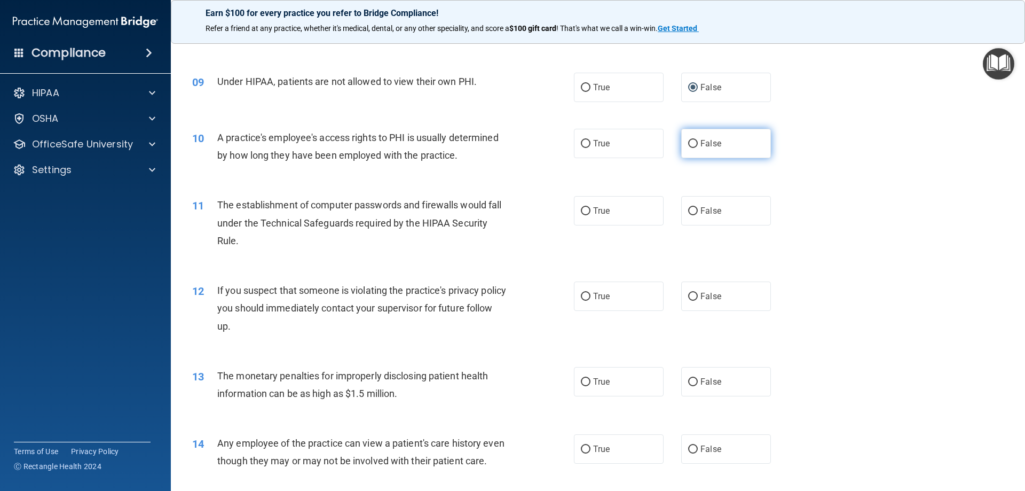
click at [688, 142] on input "False" at bounding box center [693, 144] width 10 height 8
radio input "true"
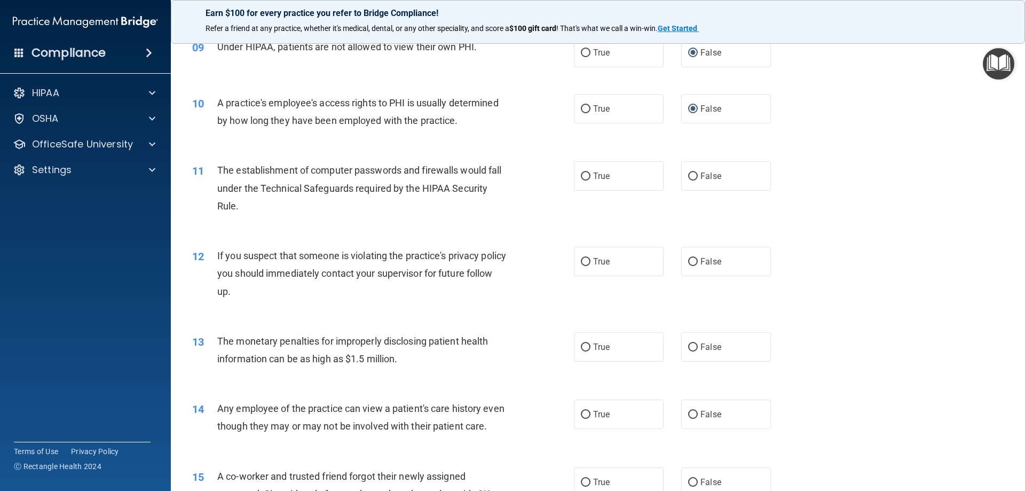
scroll to position [748, 0]
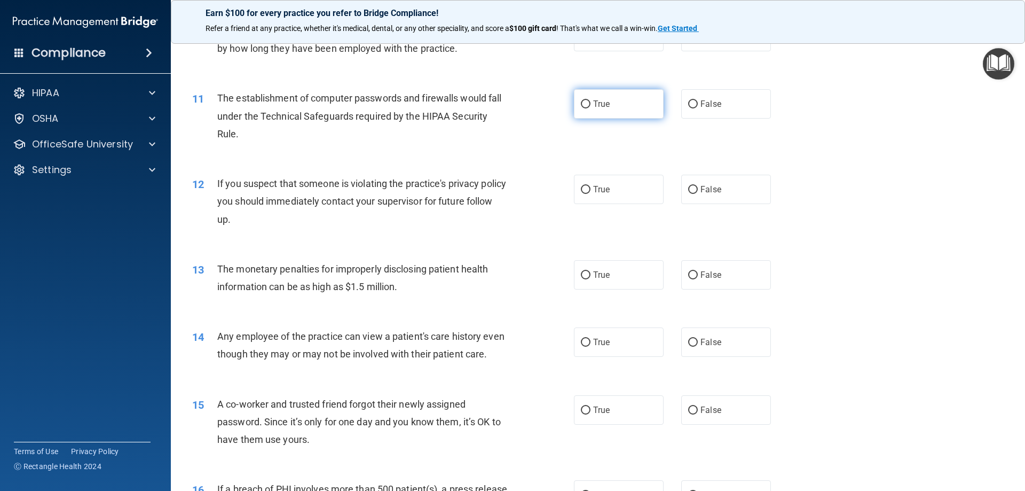
click at [581, 105] on input "True" at bounding box center [586, 104] width 10 height 8
radio input "true"
click at [583, 189] on input "True" at bounding box center [586, 190] width 10 height 8
radio input "true"
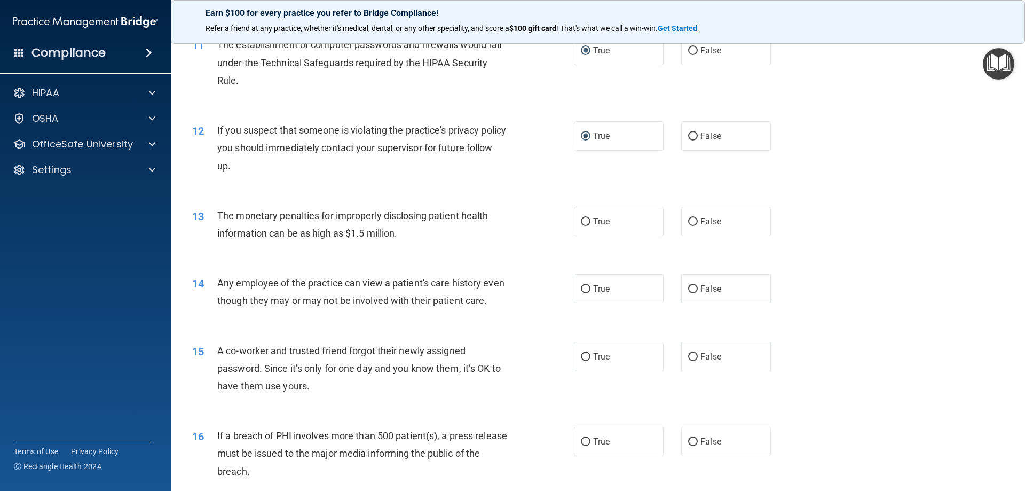
scroll to position [854, 0]
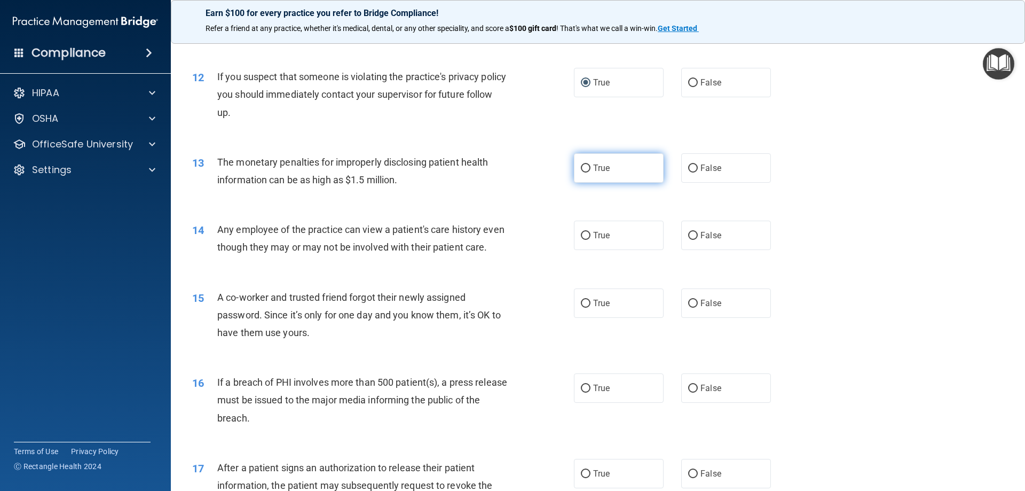
click at [581, 169] on input "True" at bounding box center [586, 168] width 10 height 8
radio input "true"
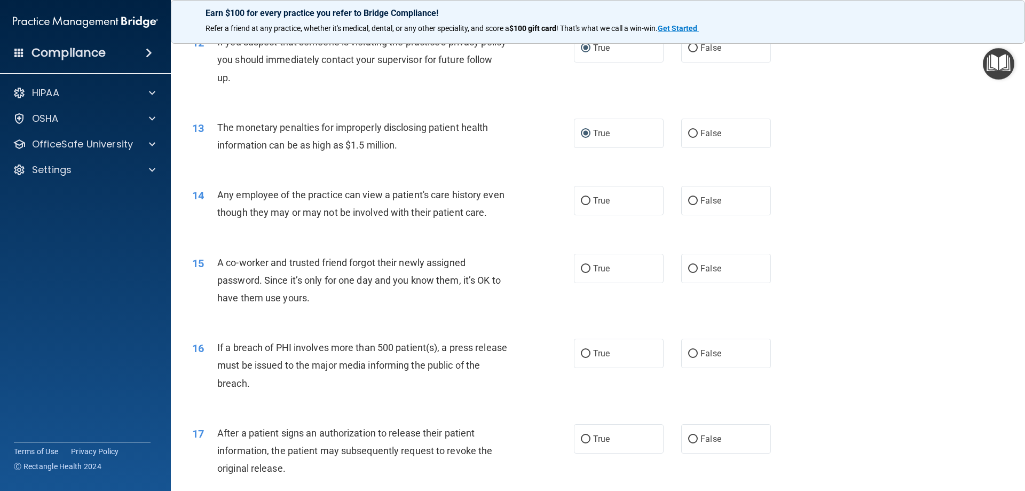
scroll to position [908, 0]
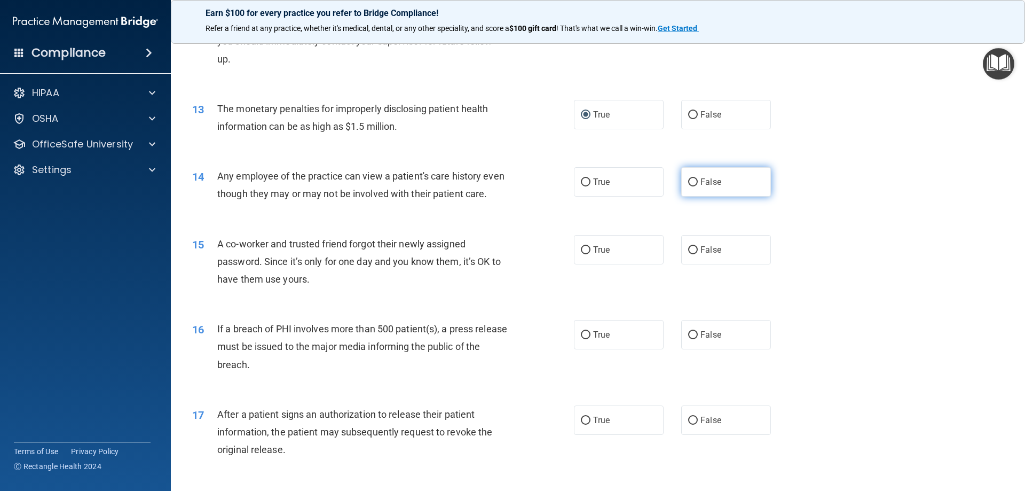
click at [688, 181] on input "False" at bounding box center [693, 182] width 10 height 8
radio input "true"
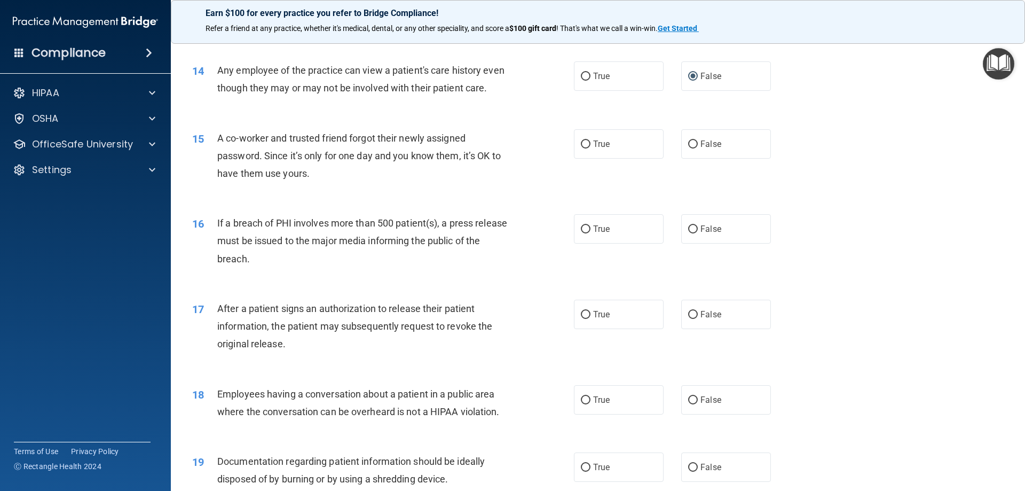
scroll to position [1015, 0]
click at [690, 147] on input "False" at bounding box center [693, 143] width 10 height 8
radio input "true"
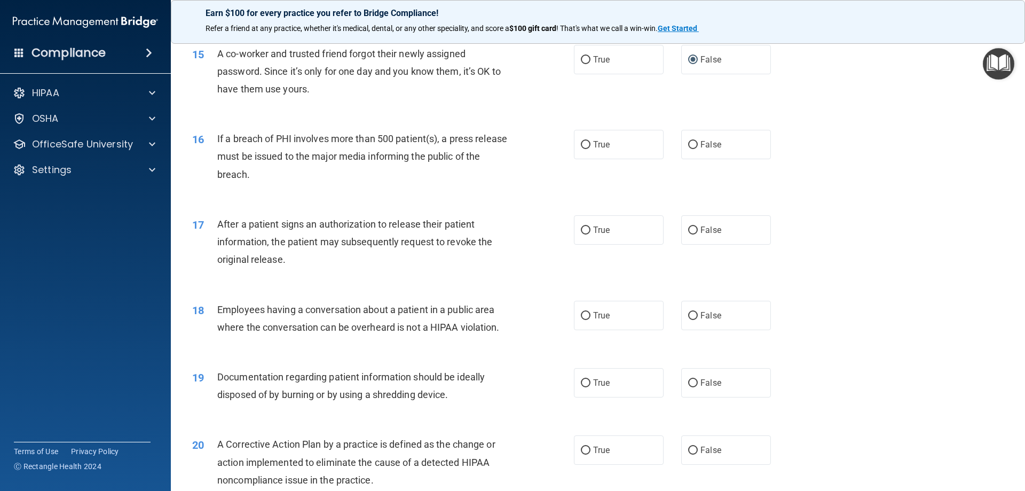
scroll to position [1121, 0]
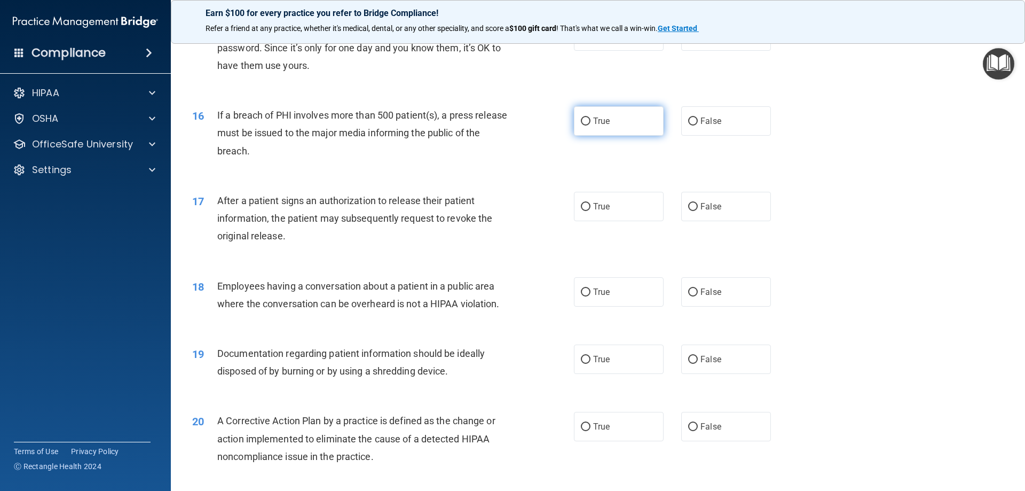
click at [581, 126] on input "True" at bounding box center [586, 121] width 10 height 8
radio input "true"
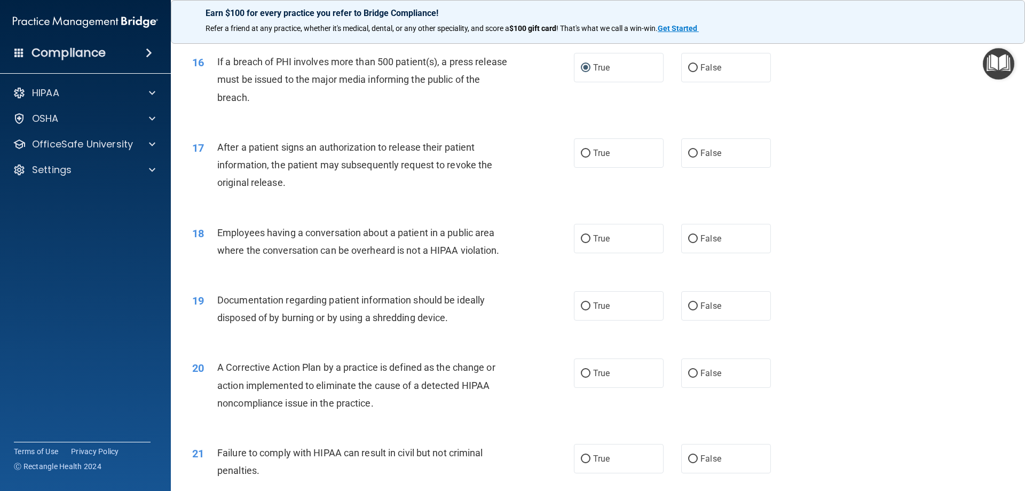
scroll to position [1228, 0]
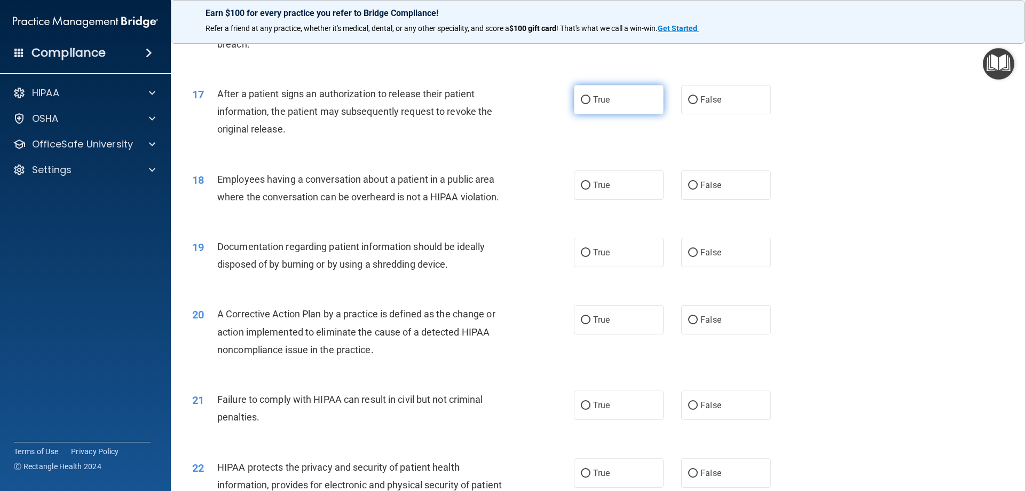
click at [582, 104] on input "True" at bounding box center [586, 100] width 10 height 8
radio input "true"
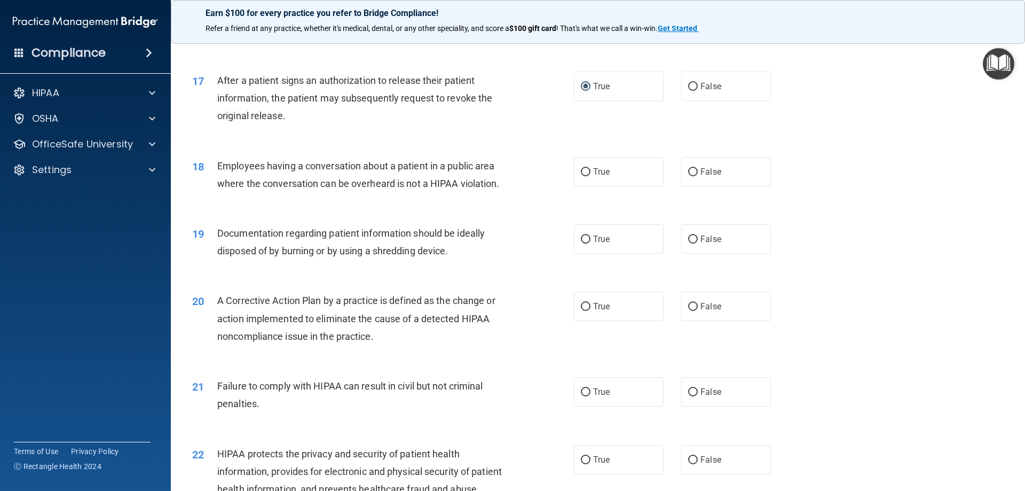
scroll to position [1282, 0]
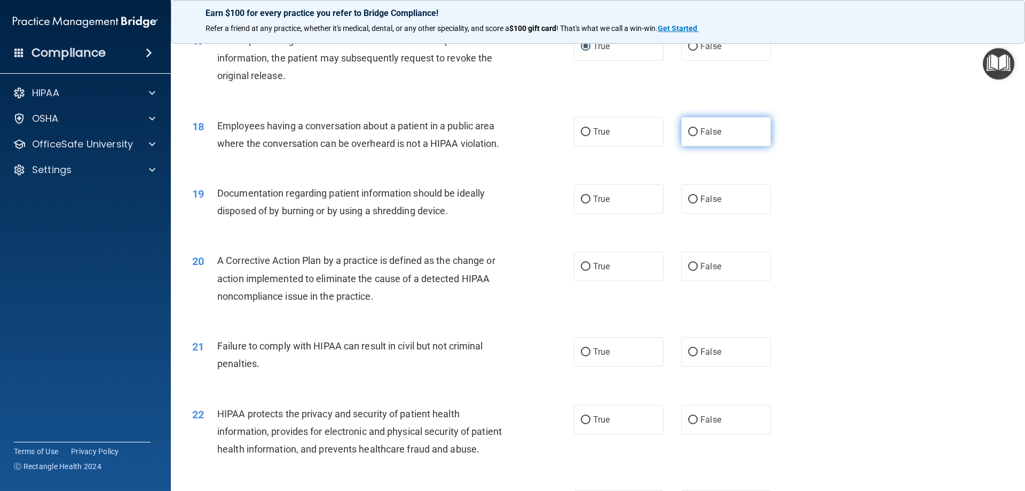
click at [688, 136] on input "False" at bounding box center [693, 132] width 10 height 8
radio input "true"
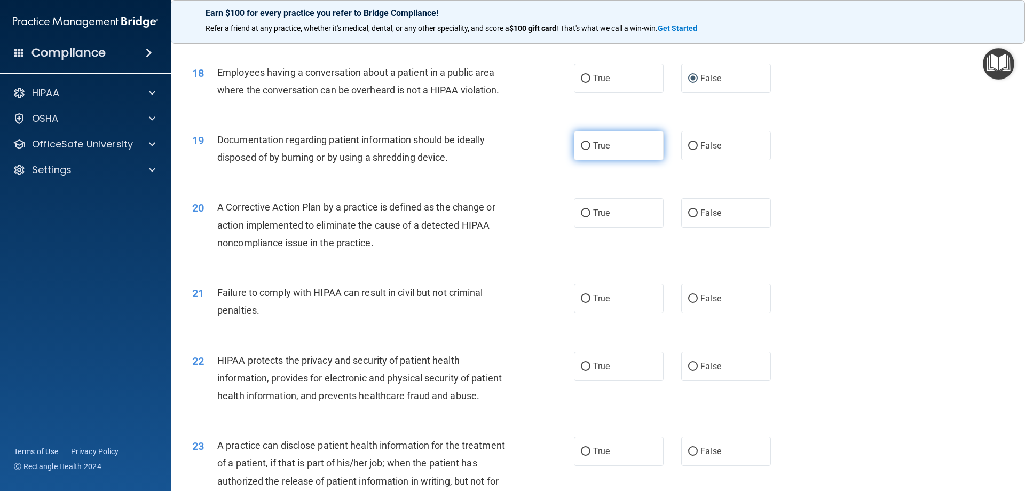
click at [582, 150] on input "True" at bounding box center [586, 146] width 10 height 8
radio input "true"
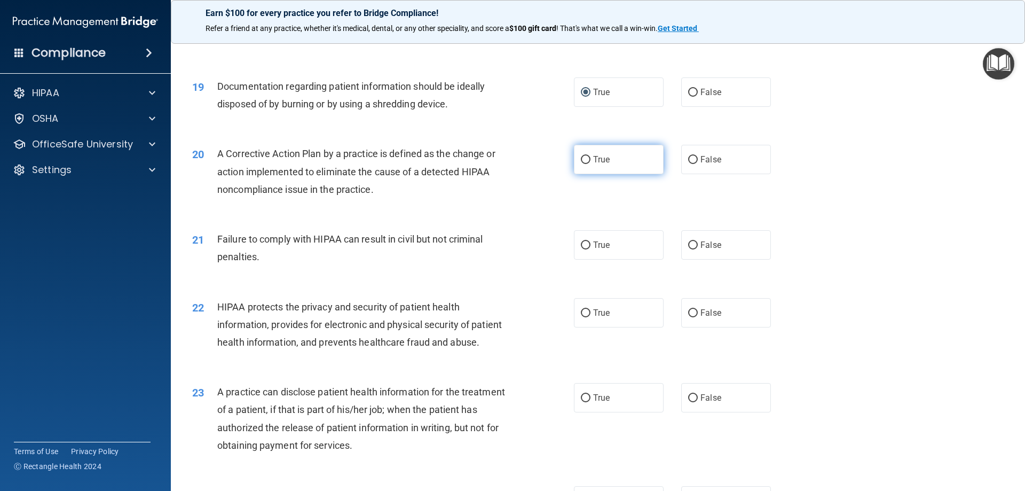
click at [582, 164] on input "True" at bounding box center [586, 160] width 10 height 8
radio input "true"
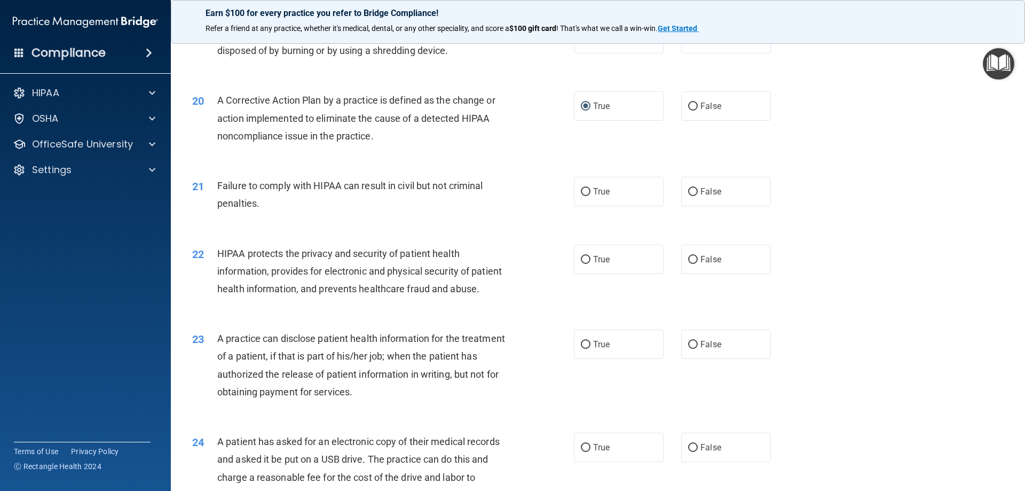
scroll to position [1495, 0]
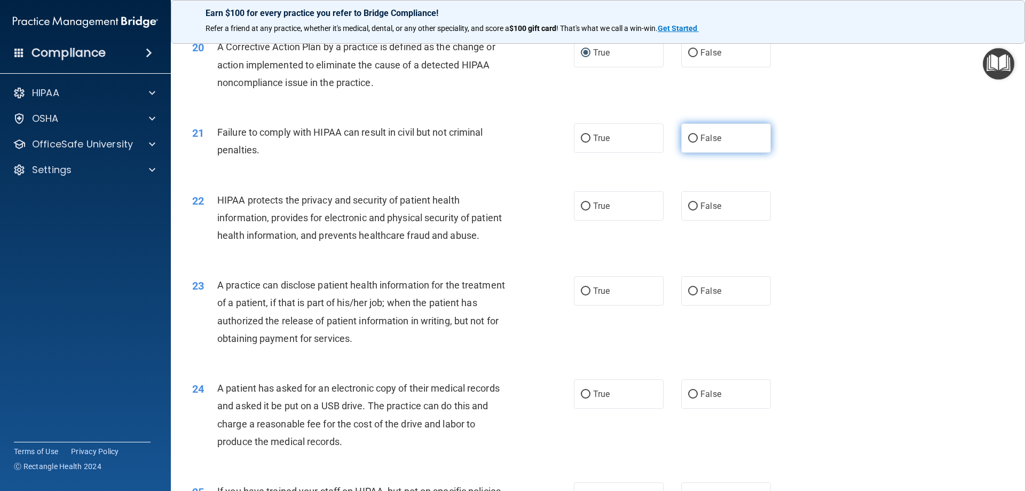
click at [689, 143] on input "False" at bounding box center [693, 139] width 10 height 8
radio input "true"
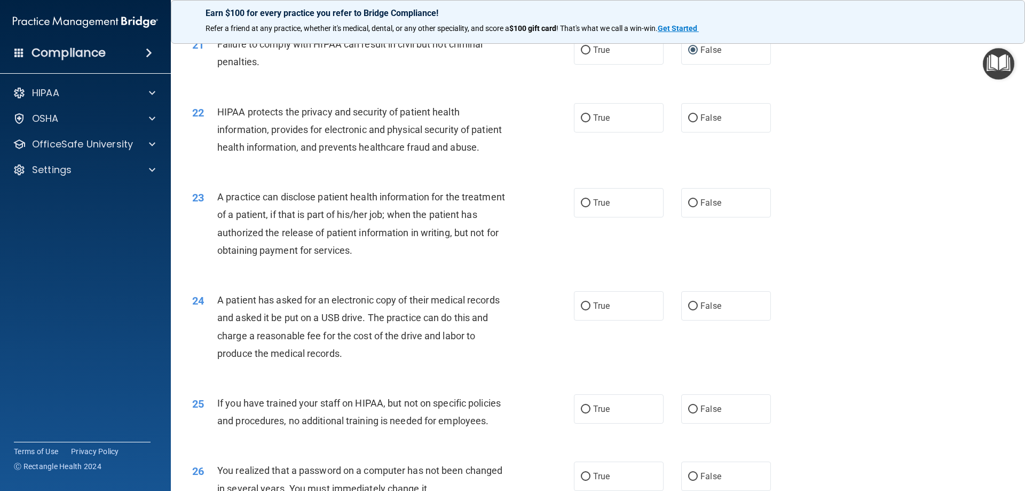
scroll to position [1602, 0]
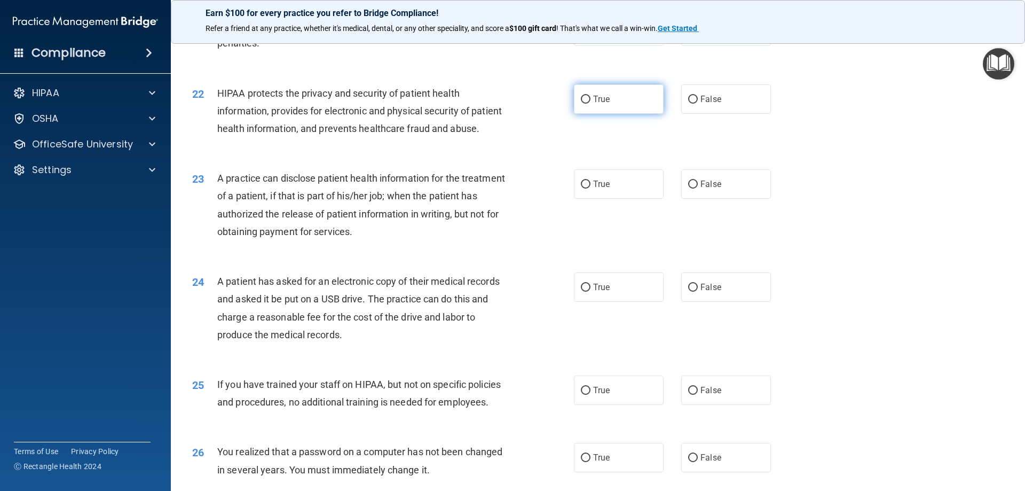
click at [584, 104] on input "True" at bounding box center [586, 100] width 10 height 8
radio input "true"
click at [688, 189] on input "False" at bounding box center [693, 185] width 10 height 8
radio input "true"
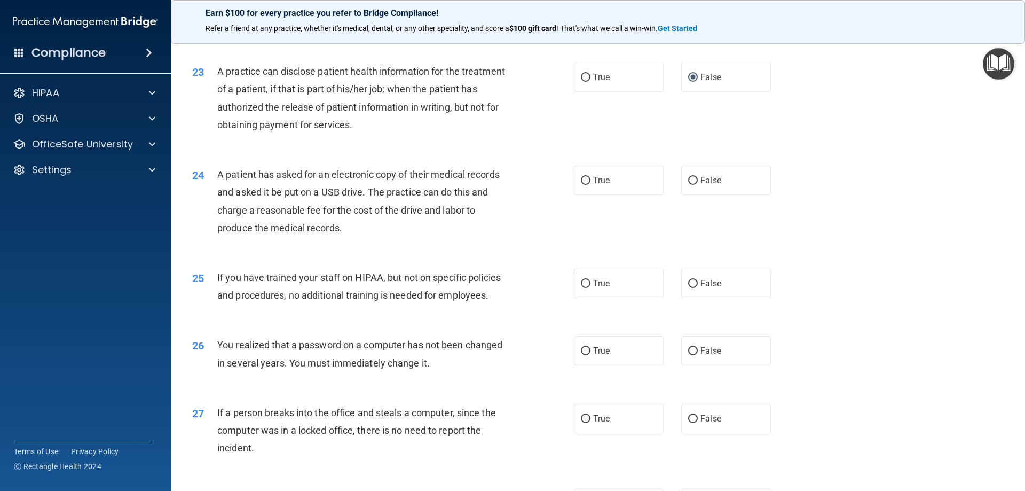
scroll to position [1762, 0]
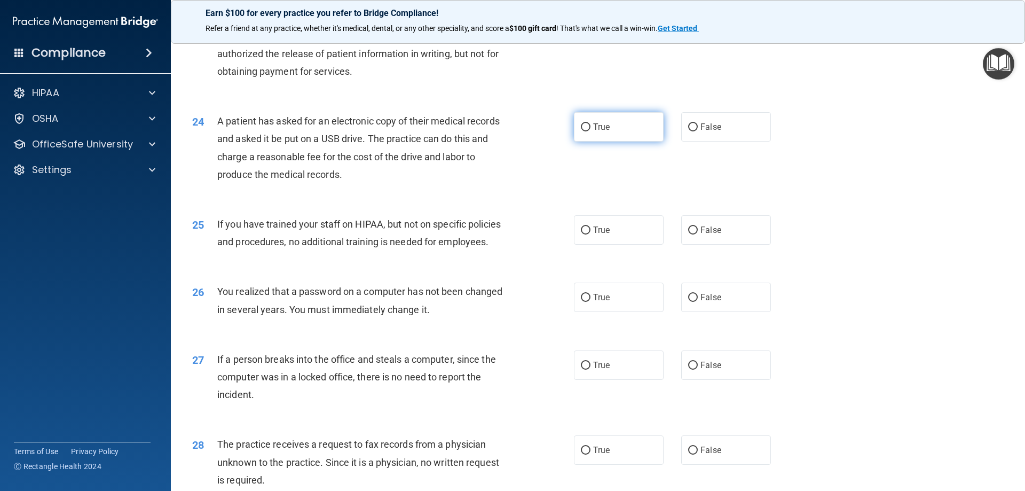
click at [584, 131] on input "True" at bounding box center [586, 127] width 10 height 8
radio input "true"
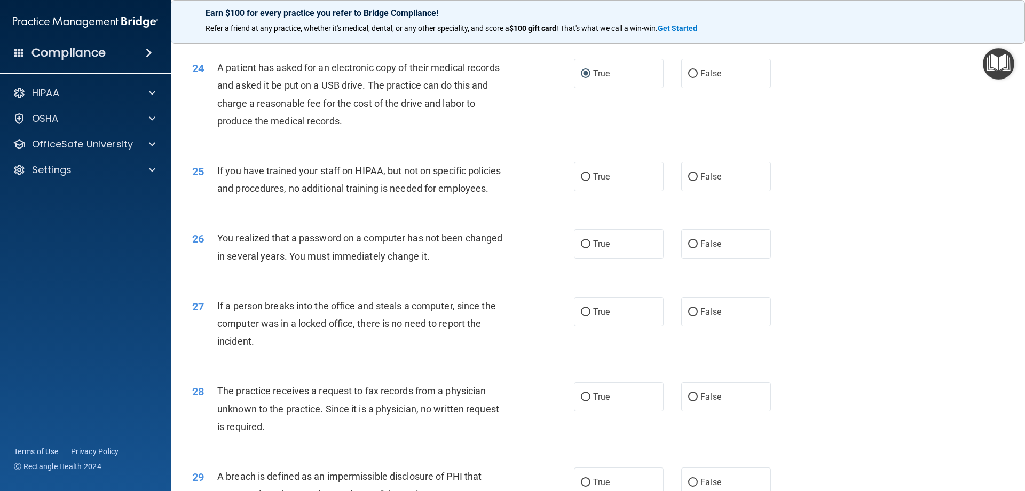
scroll to position [1869, 0]
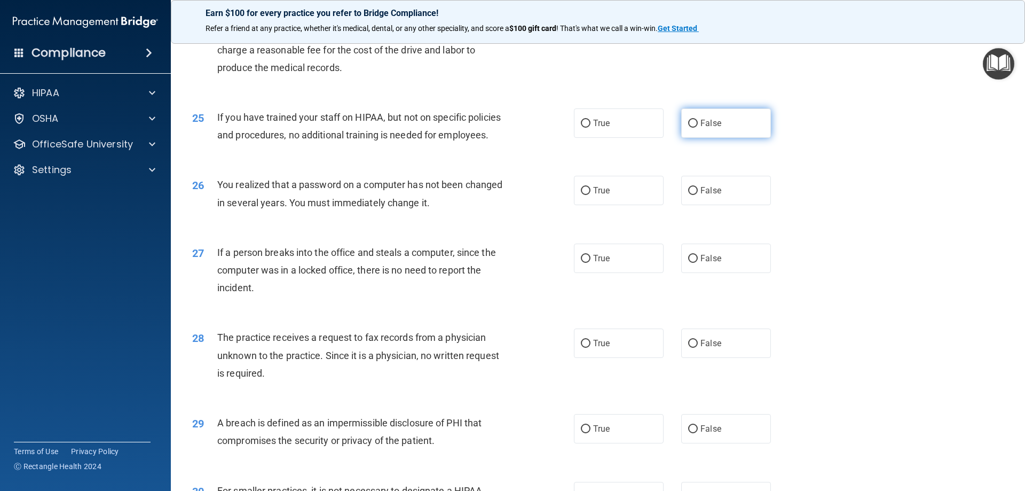
click at [688, 128] on input "False" at bounding box center [693, 124] width 10 height 8
radio input "true"
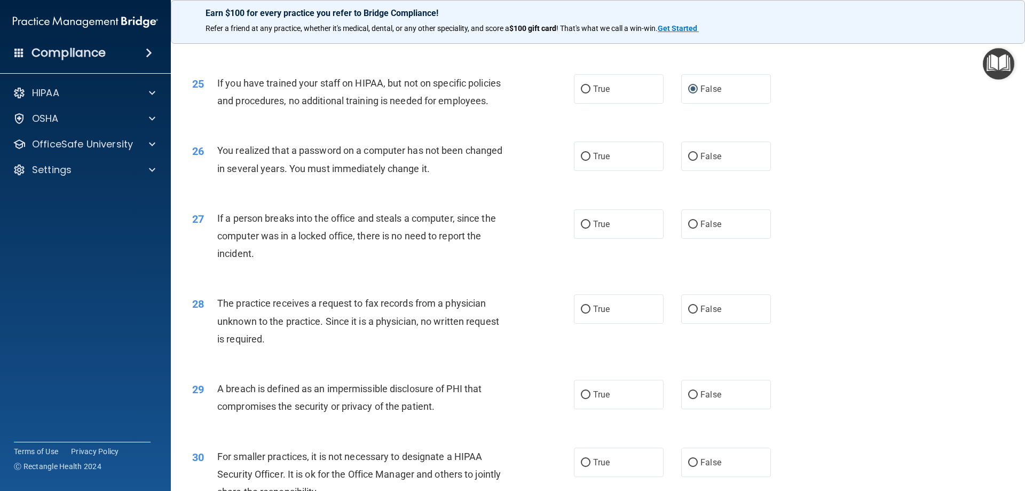
scroll to position [1923, 0]
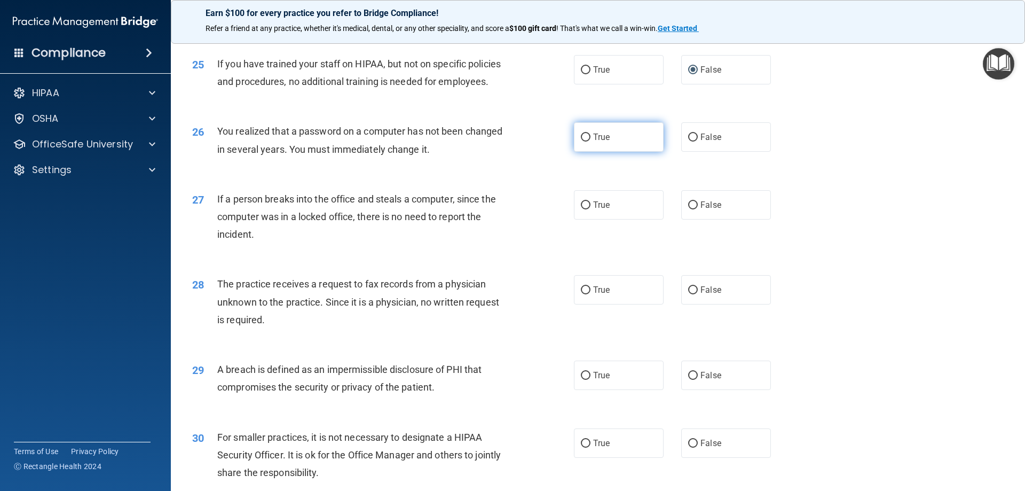
click at [584, 142] on input "True" at bounding box center [586, 138] width 10 height 8
radio input "true"
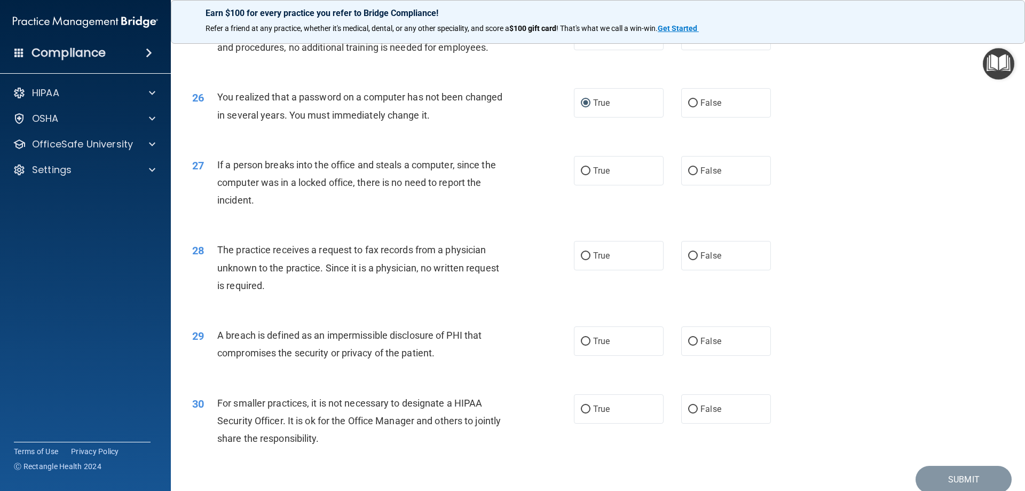
scroll to position [1976, 0]
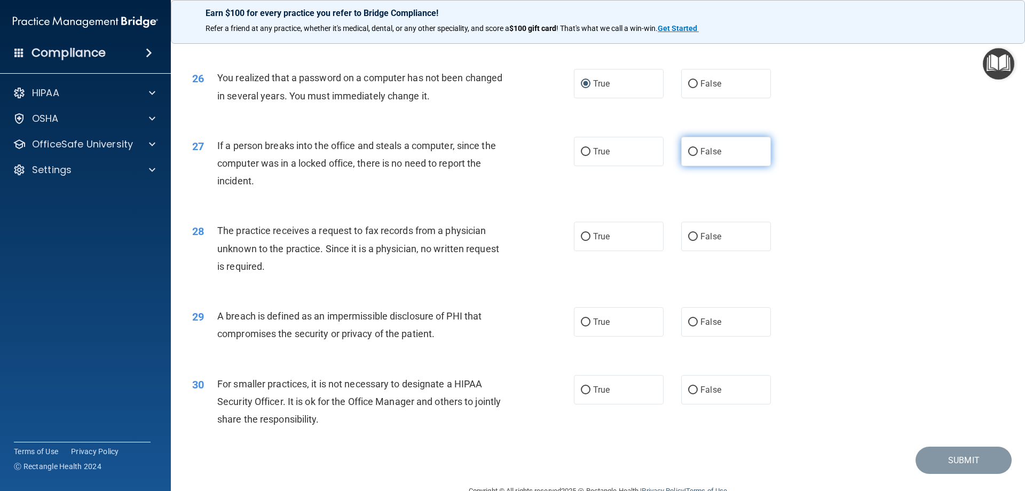
click at [688, 156] on input "False" at bounding box center [693, 152] width 10 height 8
radio input "true"
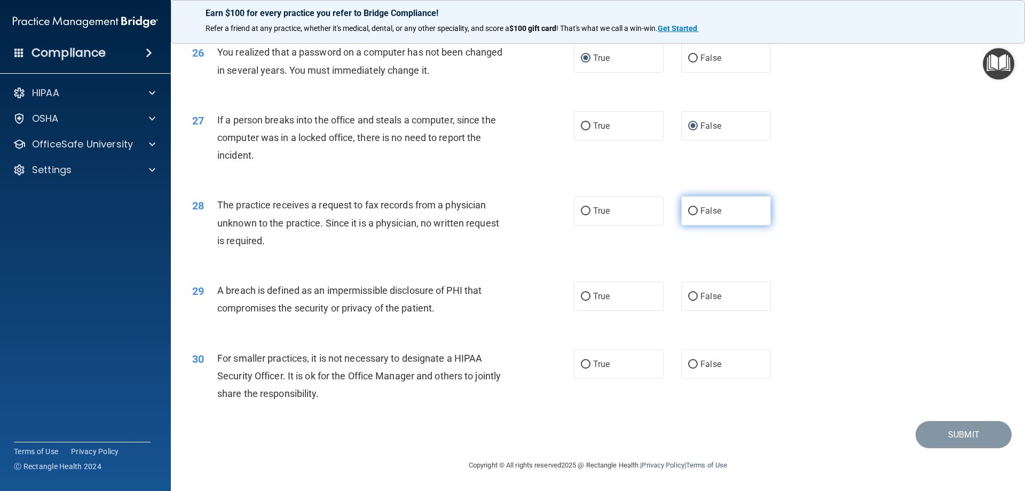
click at [704, 216] on span "False" at bounding box center [711, 211] width 21 height 10
click at [698, 215] on input "False" at bounding box center [693, 211] width 10 height 8
radio input "true"
click at [583, 301] on input "True" at bounding box center [586, 297] width 10 height 8
radio input "true"
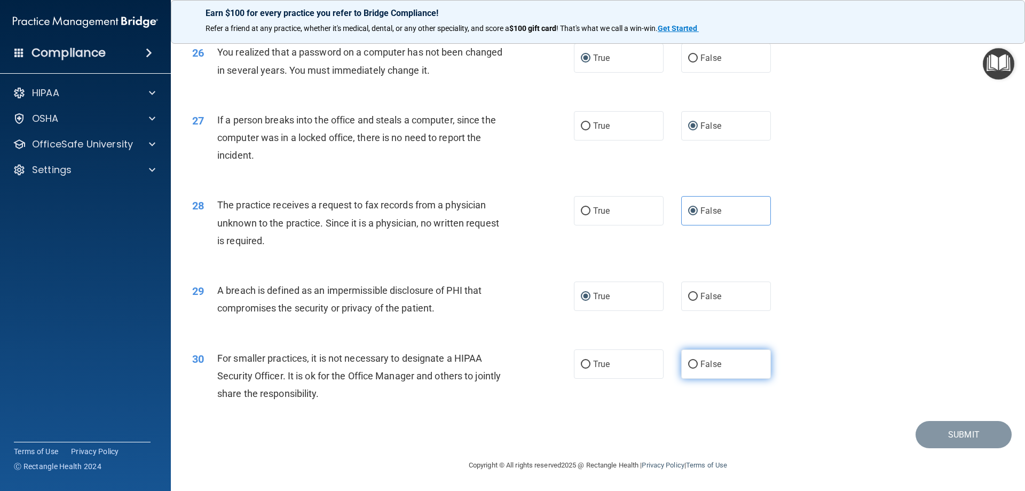
click at [691, 368] on input "False" at bounding box center [693, 364] width 10 height 8
radio input "true"
click at [954, 442] on button "Submit" at bounding box center [964, 434] width 96 height 27
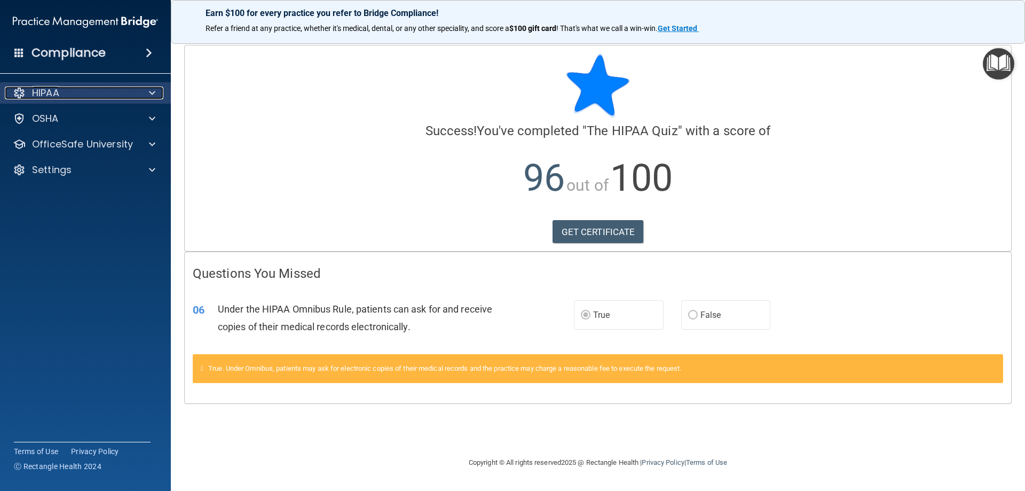
click at [98, 94] on div "HIPAA" at bounding box center [71, 93] width 132 height 13
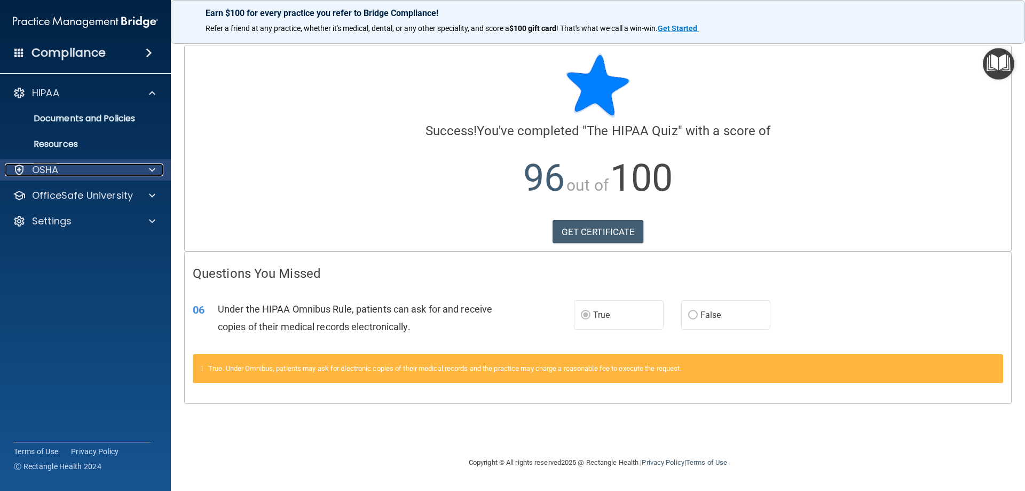
click at [97, 167] on div "OSHA" at bounding box center [71, 169] width 132 height 13
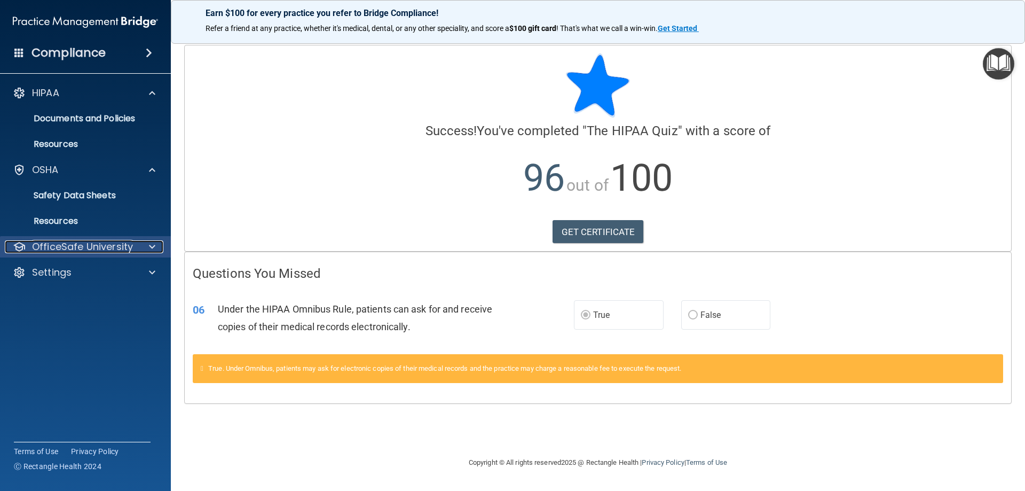
click at [91, 247] on p "OfficeSafe University" at bounding box center [82, 246] width 101 height 13
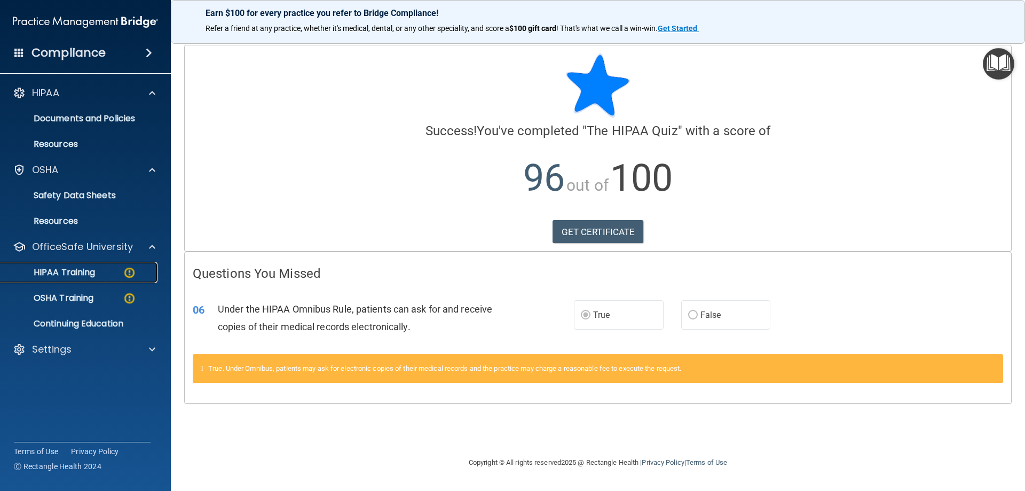
click at [79, 270] on p "HIPAA Training" at bounding box center [51, 272] width 88 height 11
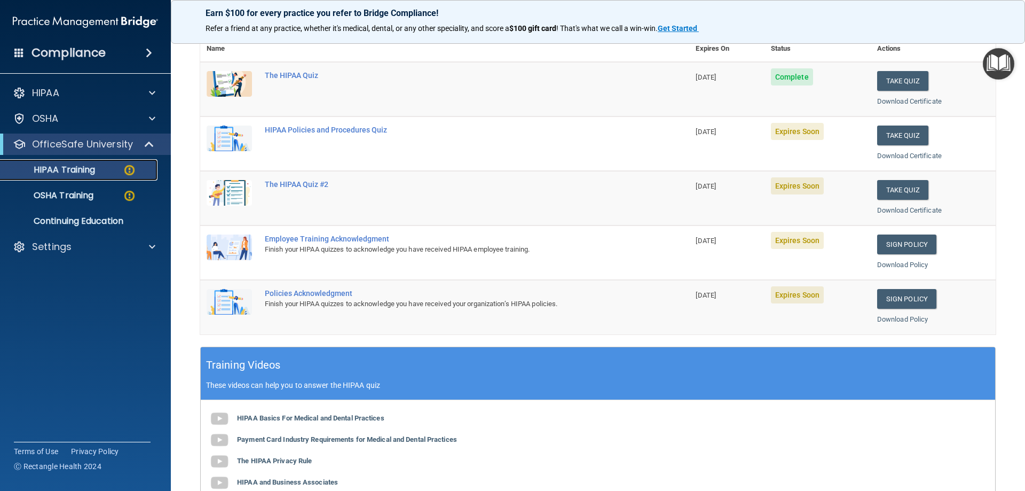
scroll to position [107, 0]
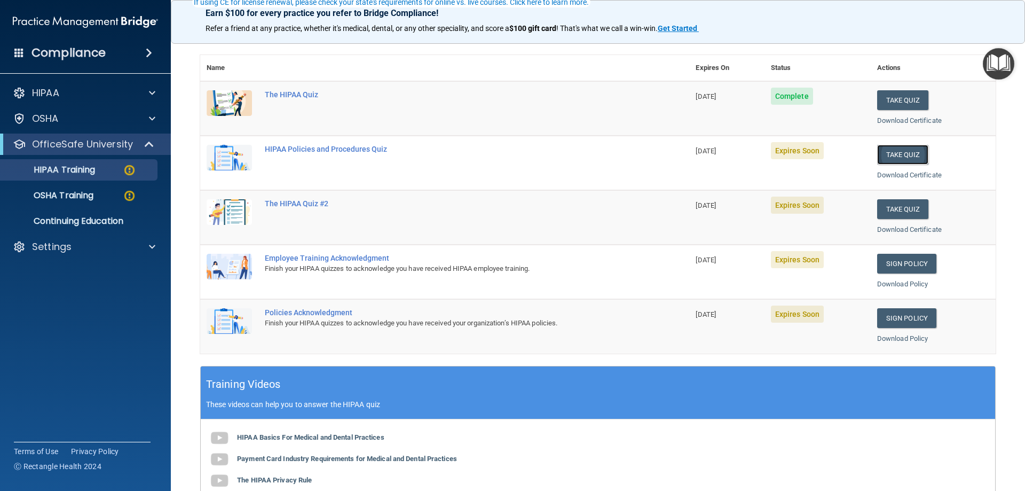
click at [891, 155] on button "Take Quiz" at bounding box center [902, 155] width 51 height 20
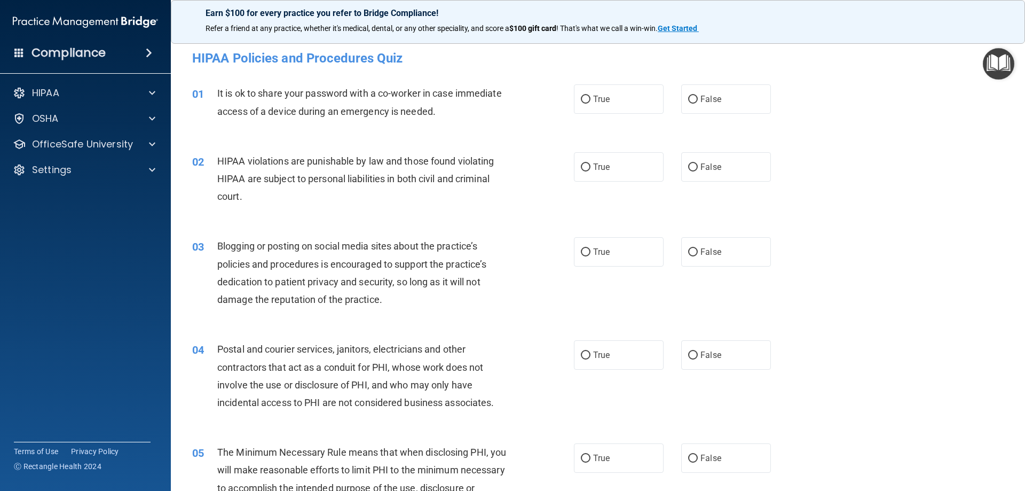
drag, startPoint x: 370, startPoint y: 170, endPoint x: 541, endPoint y: 172, distance: 171.4
click at [470, 175] on div "HIPAA violations are punishable by law and those found violating HIPAA are subj…" at bounding box center [366, 178] width 299 height 53
click at [496, 119] on div "It is ok to share your password with a co-worker in case immediate access of a …" at bounding box center [366, 101] width 299 height 35
click at [689, 97] on input "False" at bounding box center [693, 100] width 10 height 8
radio input "true"
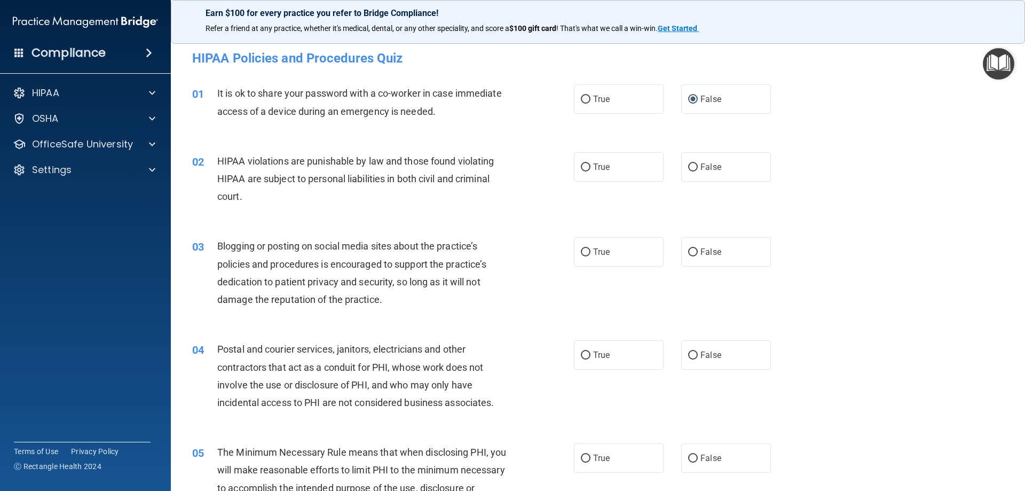
scroll to position [53, 0]
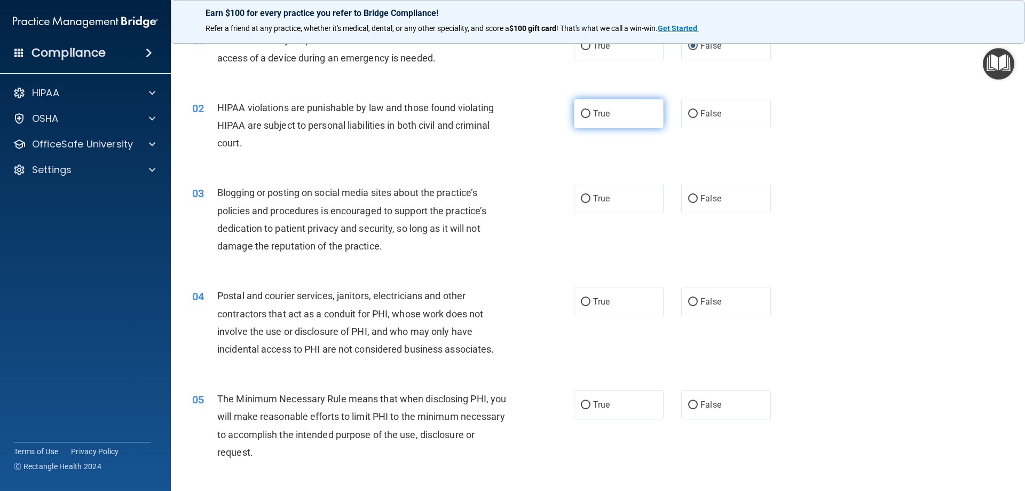
click at [584, 113] on input "True" at bounding box center [586, 114] width 10 height 8
radio input "true"
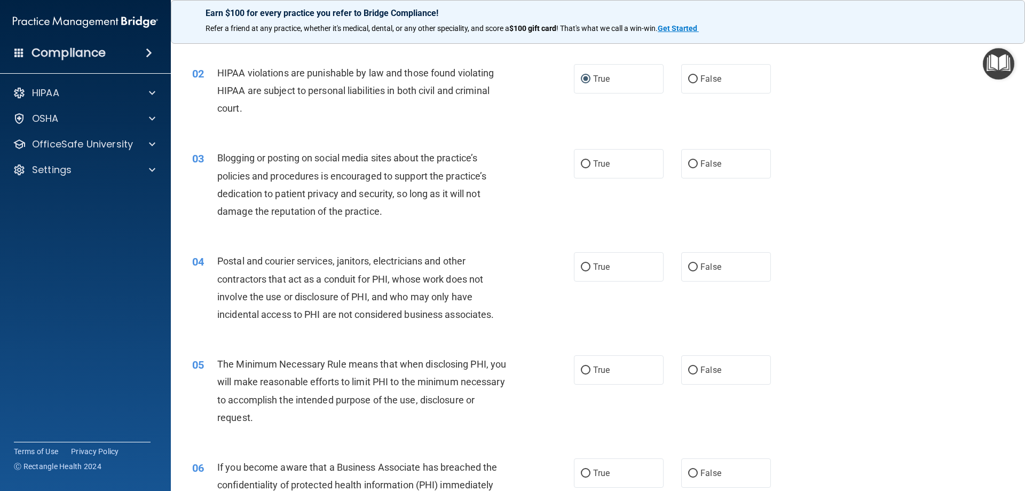
scroll to position [107, 0]
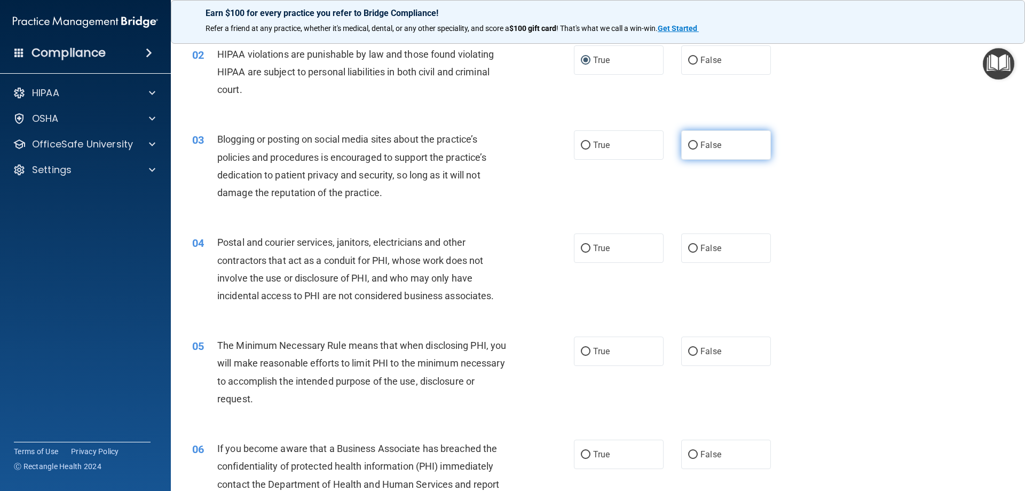
click at [688, 145] on input "False" at bounding box center [693, 146] width 10 height 8
radio input "true"
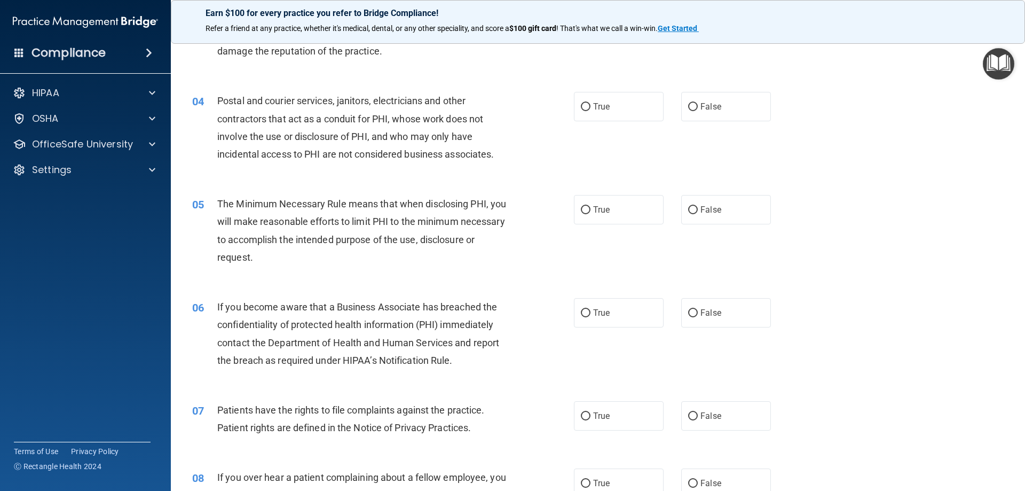
scroll to position [267, 0]
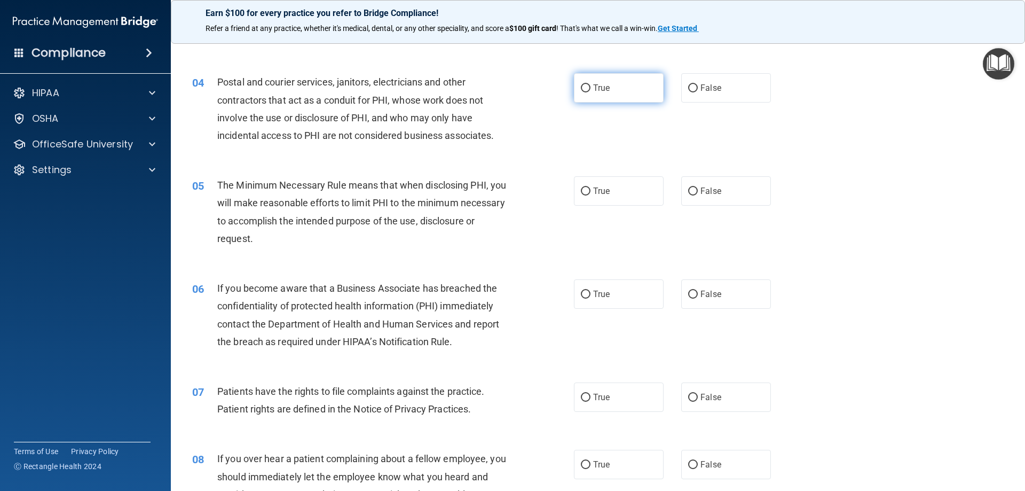
click at [581, 86] on input "True" at bounding box center [586, 88] width 10 height 8
radio input "true"
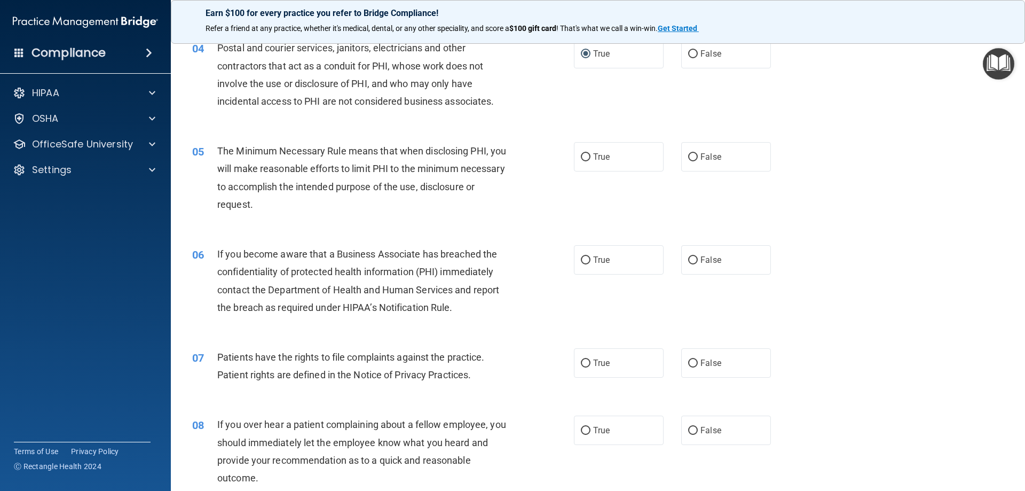
scroll to position [320, 0]
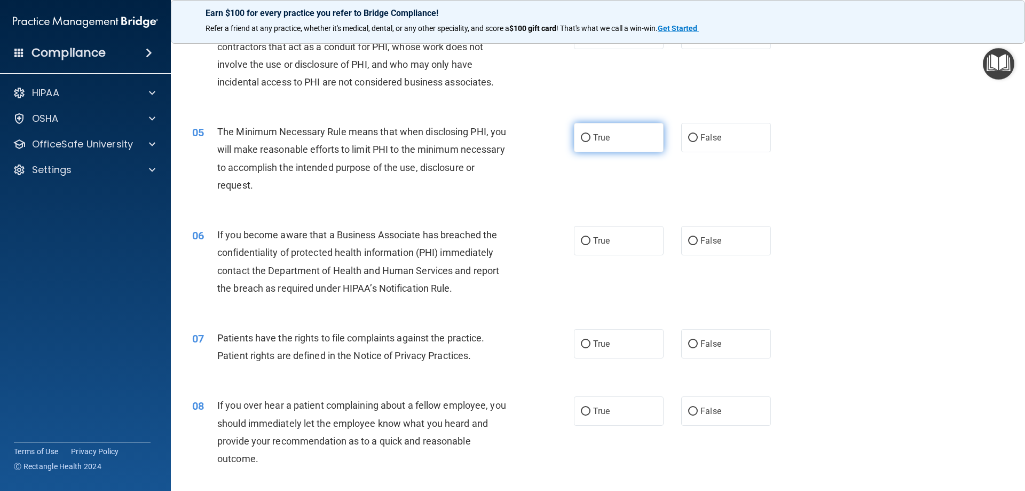
click at [582, 137] on input "True" at bounding box center [586, 138] width 10 height 8
radio input "true"
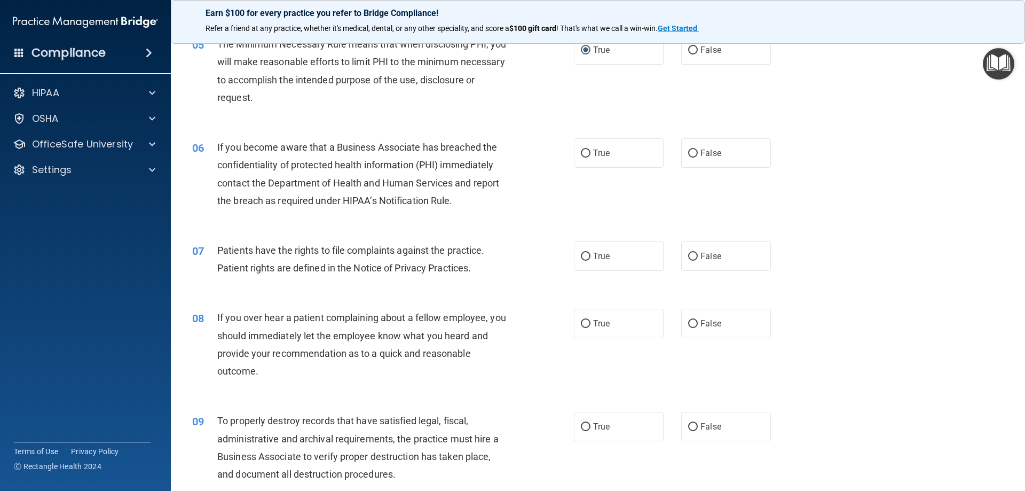
scroll to position [427, 0]
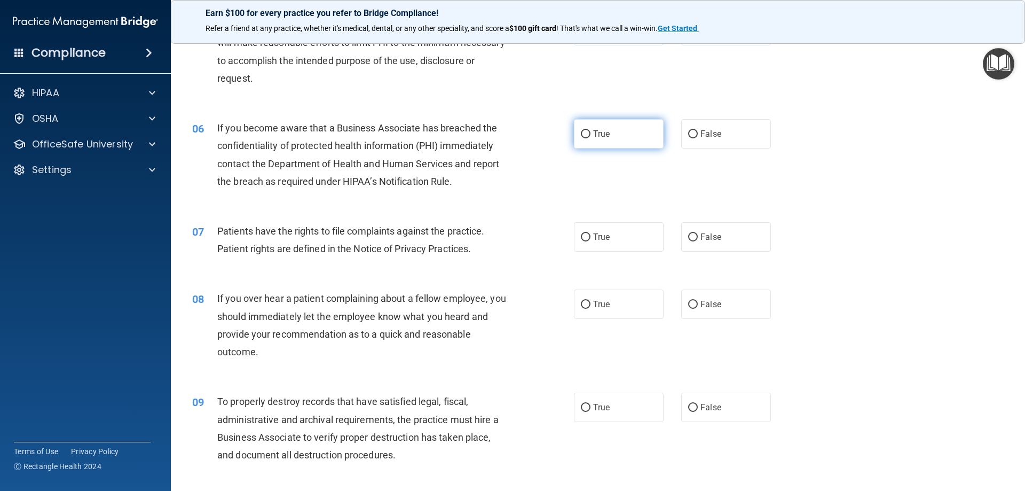
click at [582, 132] on input "True" at bounding box center [586, 134] width 10 height 8
radio input "true"
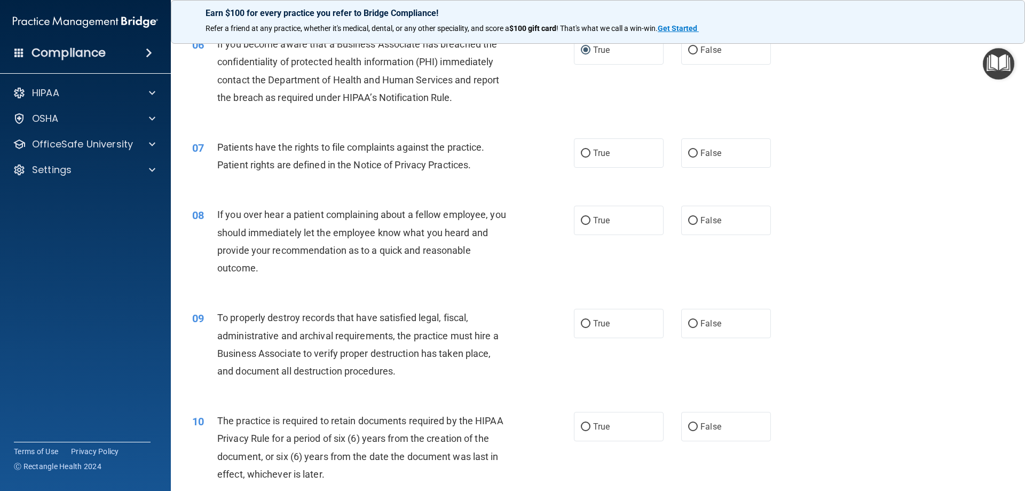
scroll to position [534, 0]
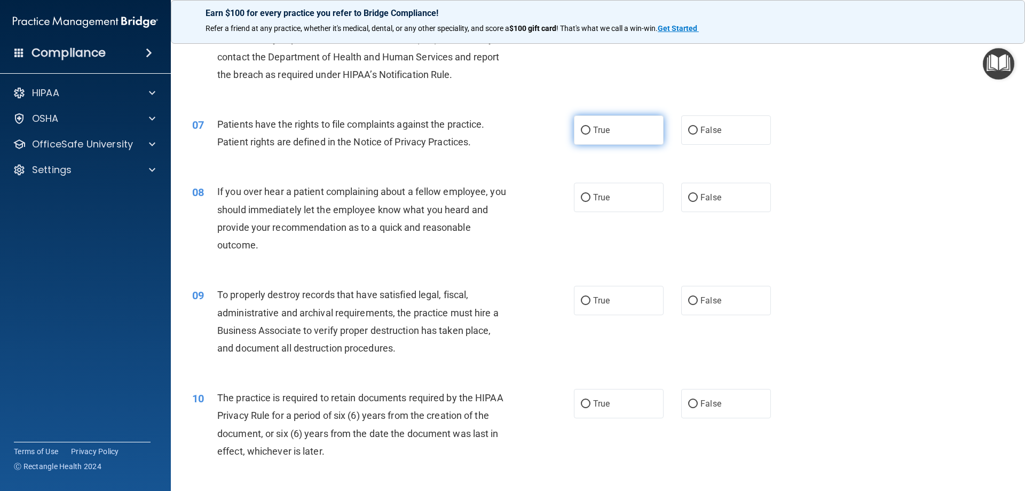
click at [581, 129] on input "True" at bounding box center [586, 131] width 10 height 8
radio input "true"
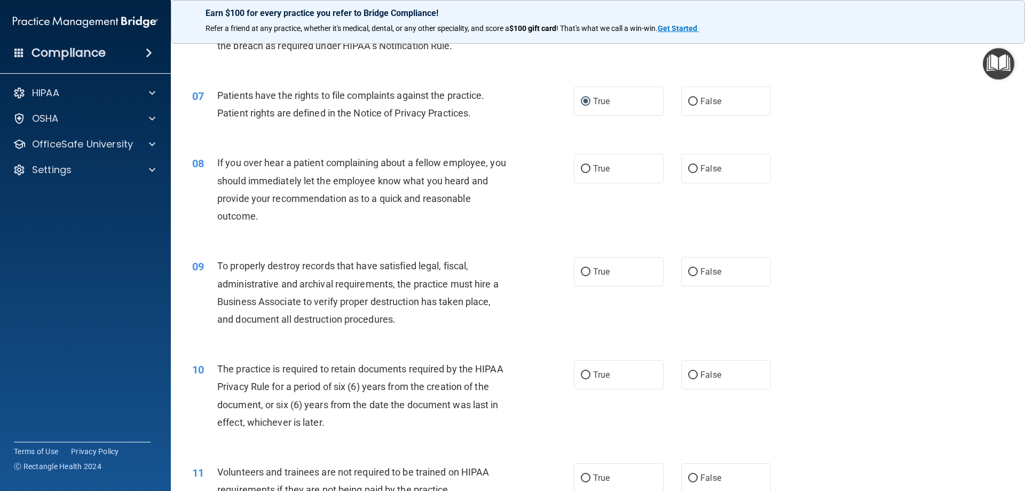
scroll to position [587, 0]
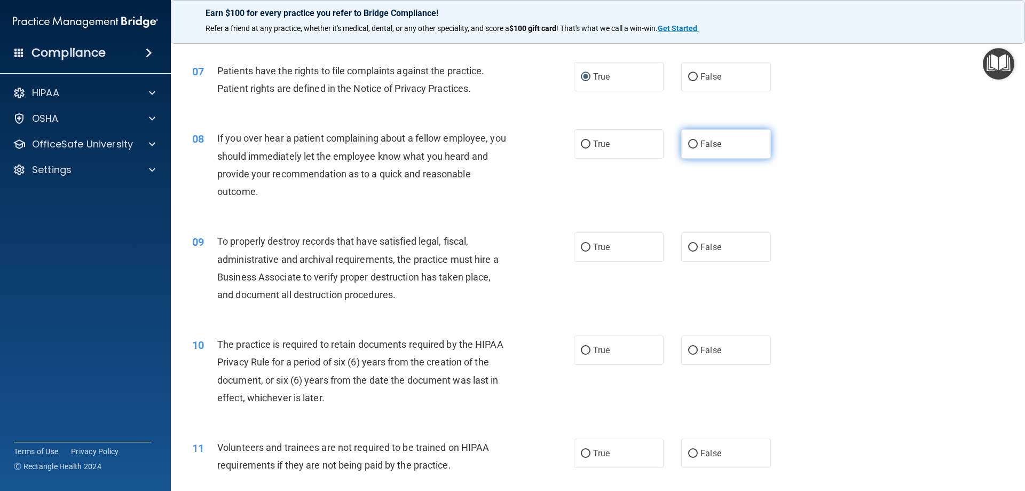
click at [702, 142] on span "False" at bounding box center [711, 144] width 21 height 10
click at [698, 142] on input "False" at bounding box center [693, 144] width 10 height 8
radio input "true"
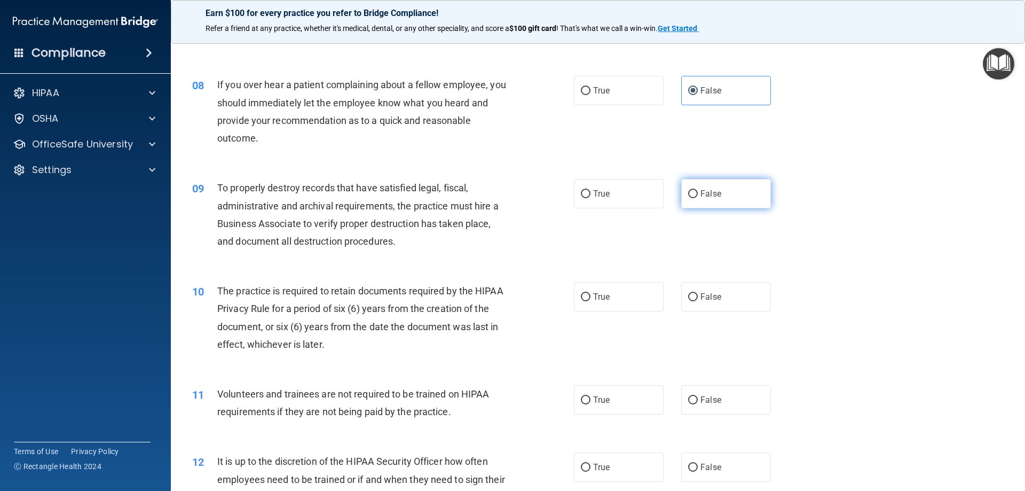
click at [701, 195] on span "False" at bounding box center [711, 194] width 21 height 10
click at [698, 195] on input "False" at bounding box center [693, 194] width 10 height 8
radio input "true"
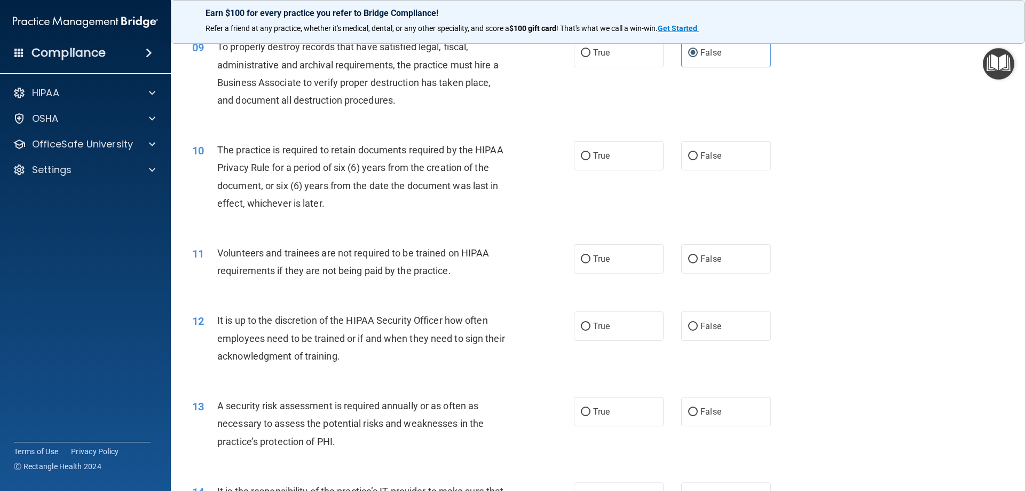
scroll to position [801, 0]
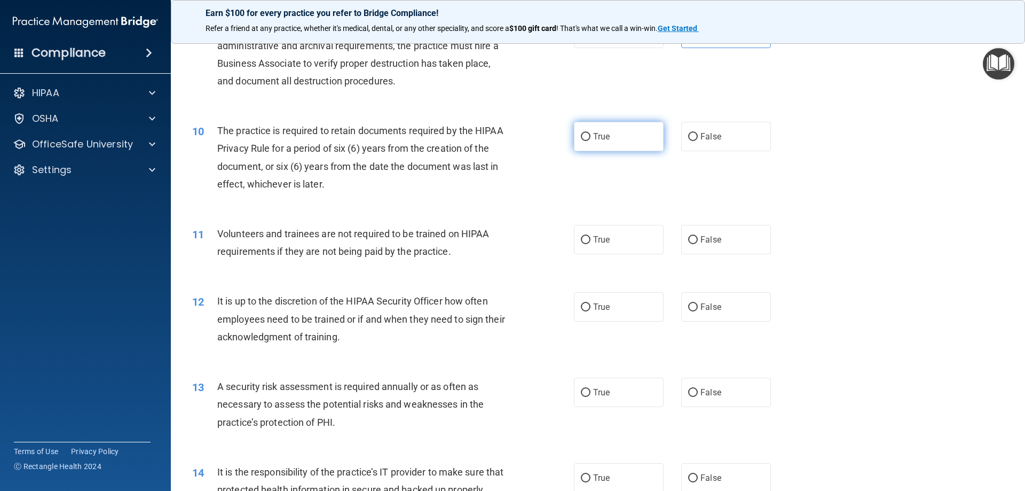
click at [581, 136] on input "True" at bounding box center [586, 137] width 10 height 8
radio input "true"
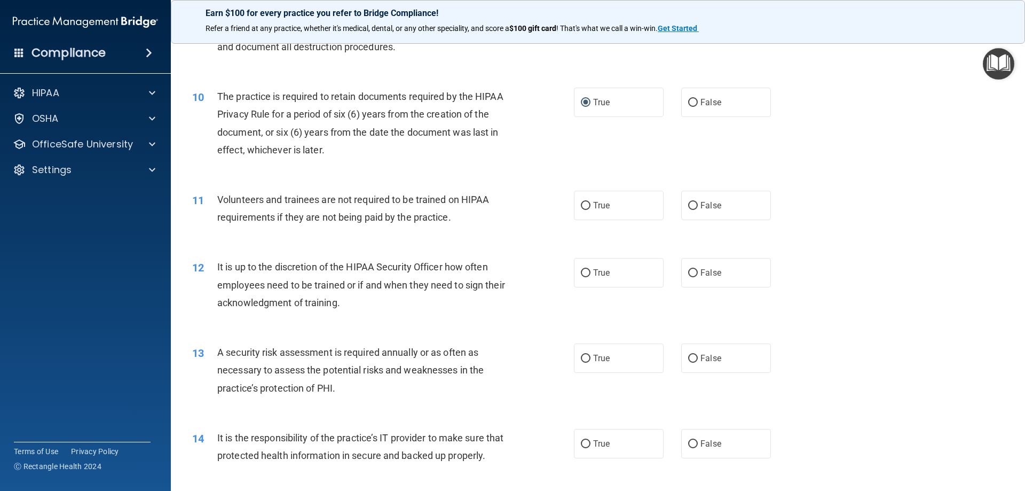
scroll to position [854, 0]
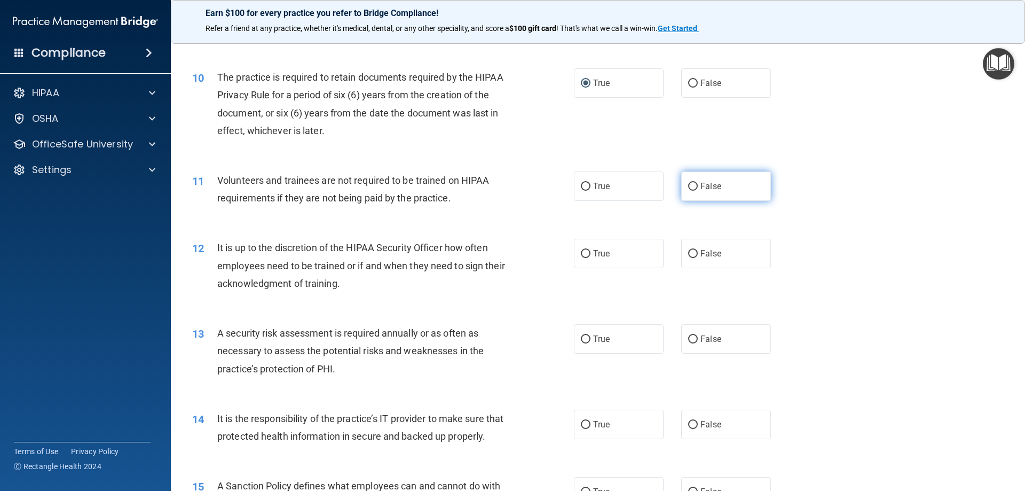
click at [706, 187] on span "False" at bounding box center [711, 186] width 21 height 10
click at [698, 187] on input "False" at bounding box center [693, 187] width 10 height 8
radio input "true"
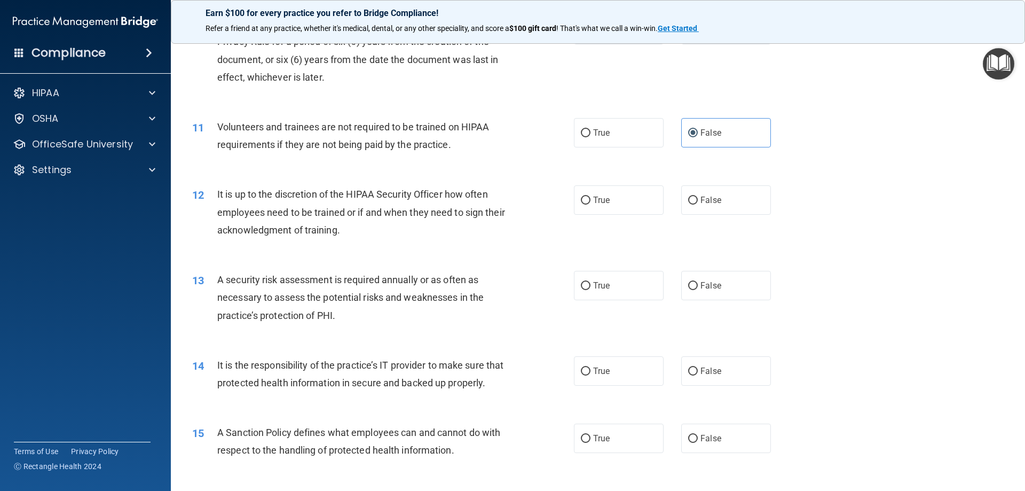
scroll to position [961, 0]
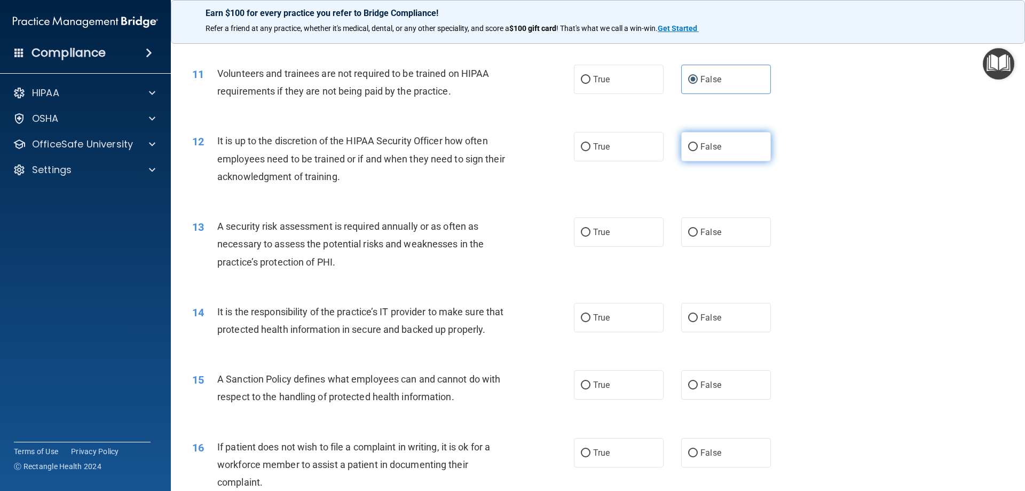
click at [689, 146] on input "False" at bounding box center [693, 147] width 10 height 8
radio input "true"
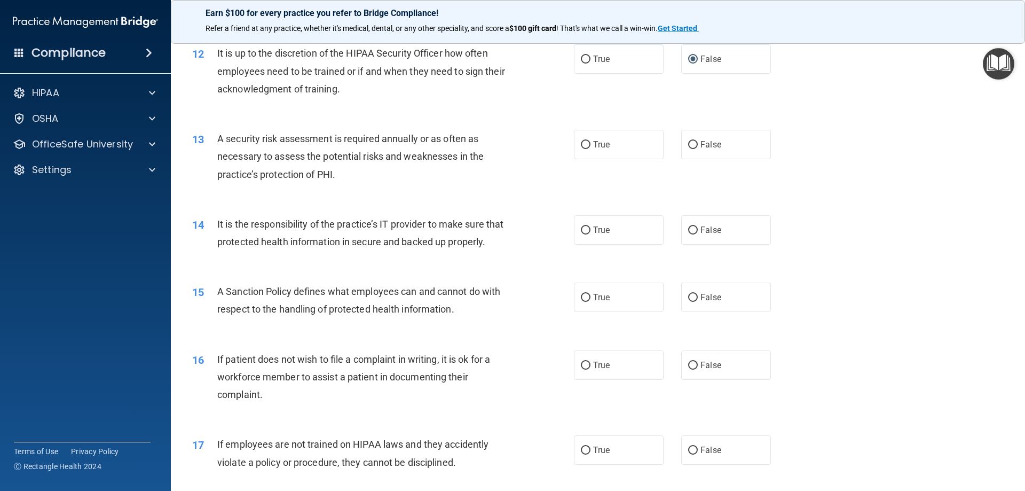
scroll to position [1068, 0]
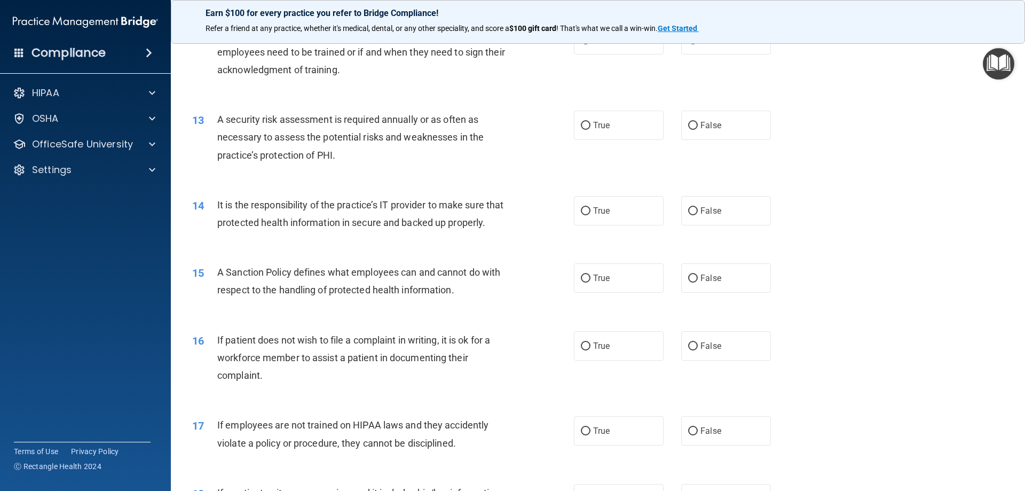
click at [346, 155] on div "A security risk assessment is required annually or as often as necessary to ass…" at bounding box center [366, 137] width 299 height 53
click at [585, 125] on input "True" at bounding box center [586, 126] width 10 height 8
radio input "true"
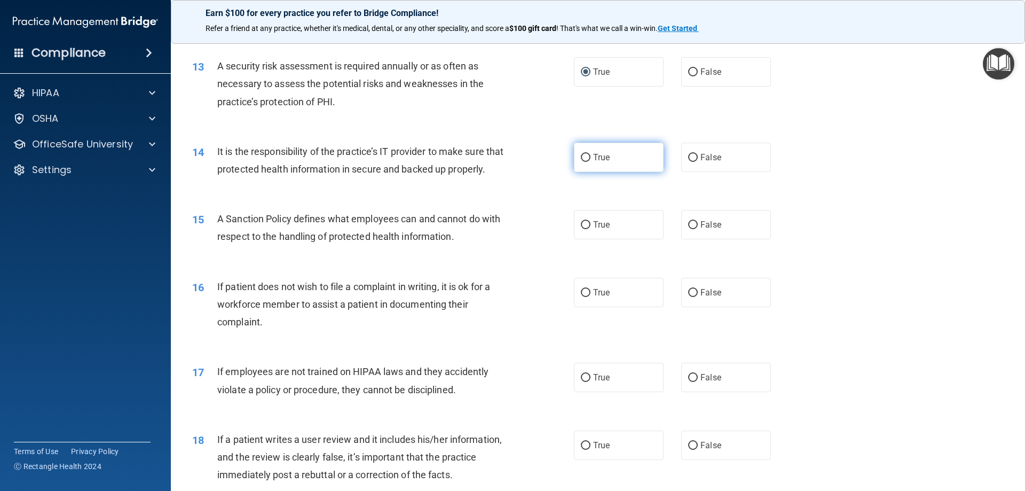
click at [586, 156] on input "True" at bounding box center [586, 158] width 10 height 8
radio input "true"
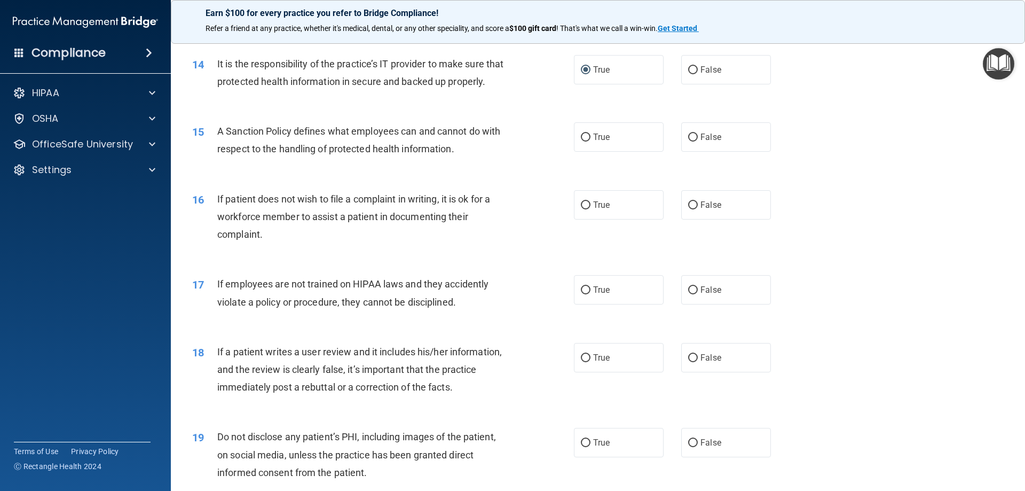
scroll to position [1228, 0]
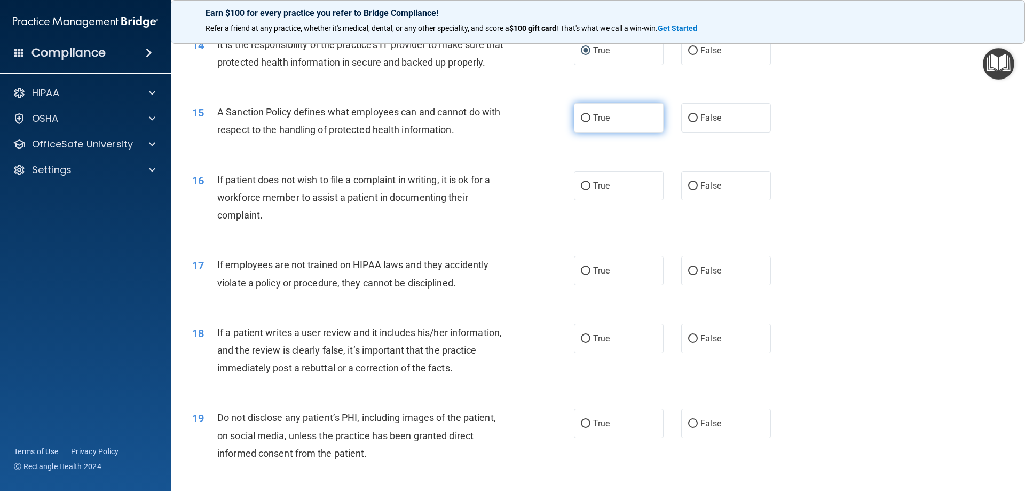
click at [586, 122] on input "True" at bounding box center [586, 118] width 10 height 8
radio input "true"
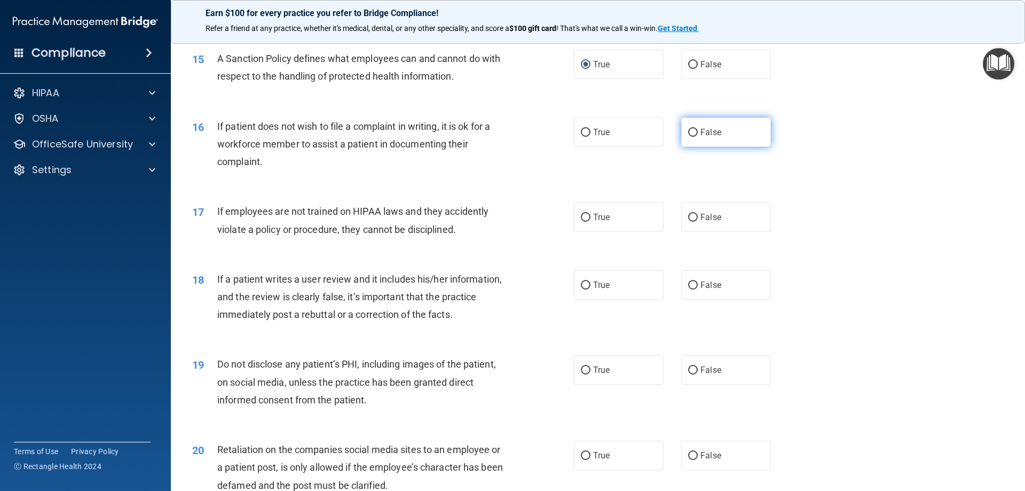
click at [709, 137] on span "False" at bounding box center [711, 132] width 21 height 10
click at [698, 137] on input "False" at bounding box center [693, 133] width 10 height 8
radio input "true"
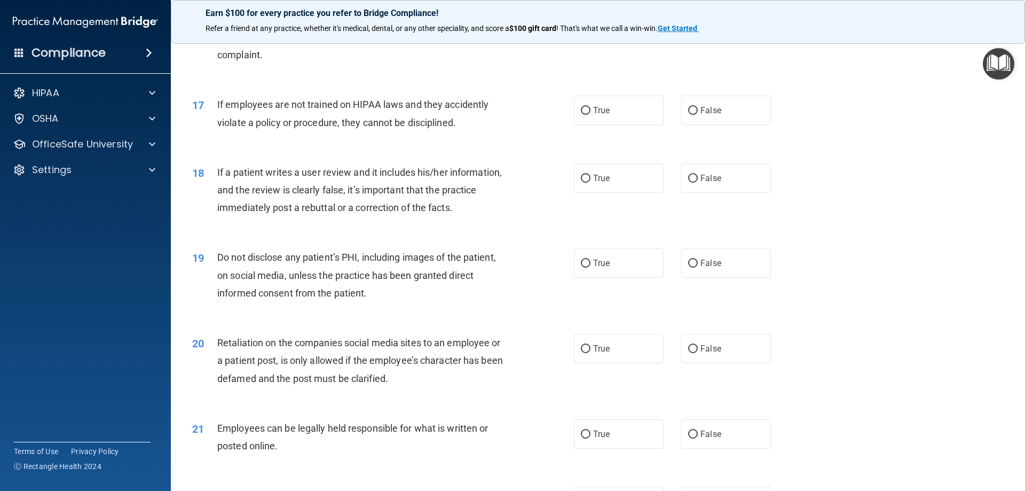
scroll to position [1442, 0]
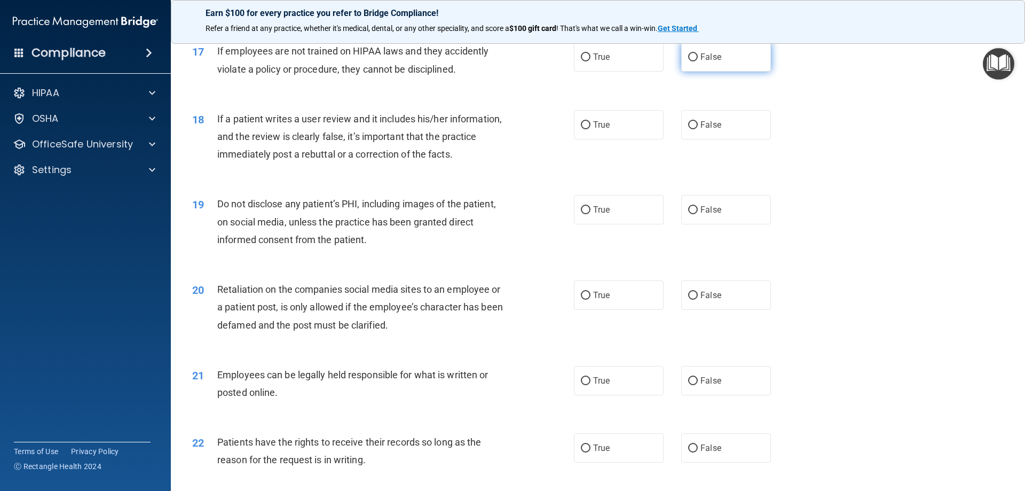
click at [692, 61] on input "False" at bounding box center [693, 57] width 10 height 8
radio input "true"
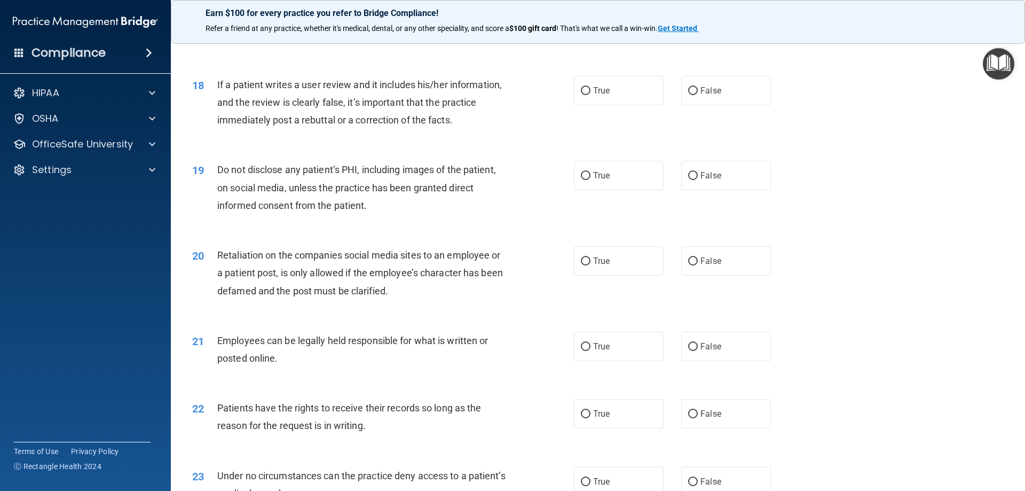
scroll to position [1495, 0]
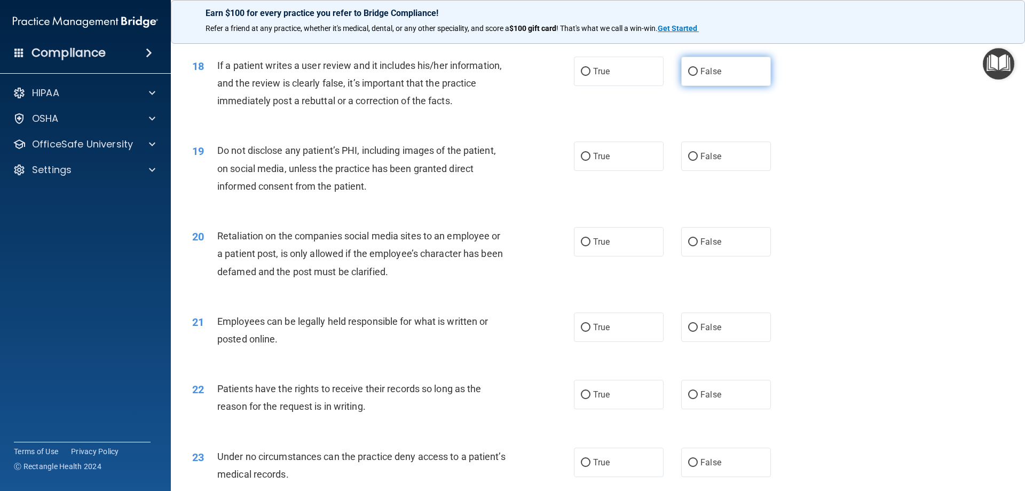
click at [701, 76] on span "False" at bounding box center [711, 71] width 21 height 10
click at [696, 76] on input "False" at bounding box center [693, 72] width 10 height 8
radio input "true"
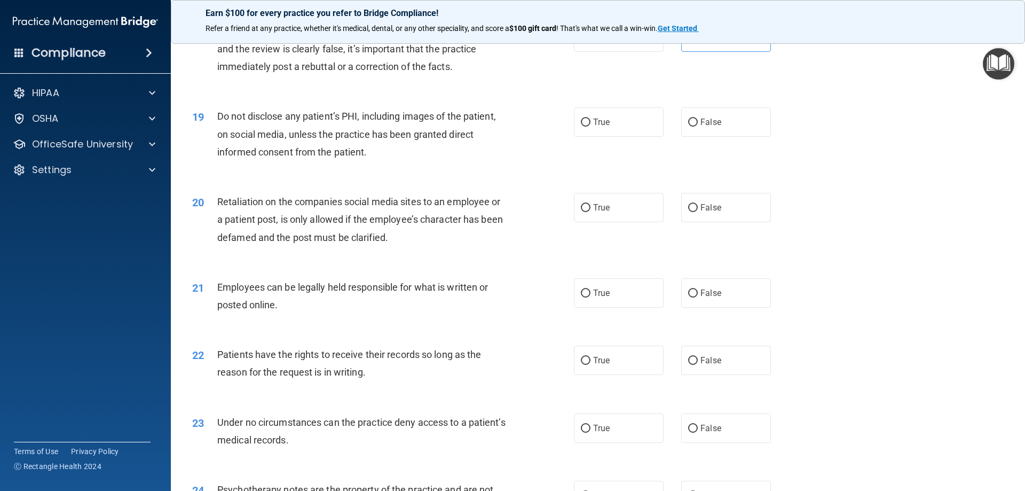
scroll to position [1549, 0]
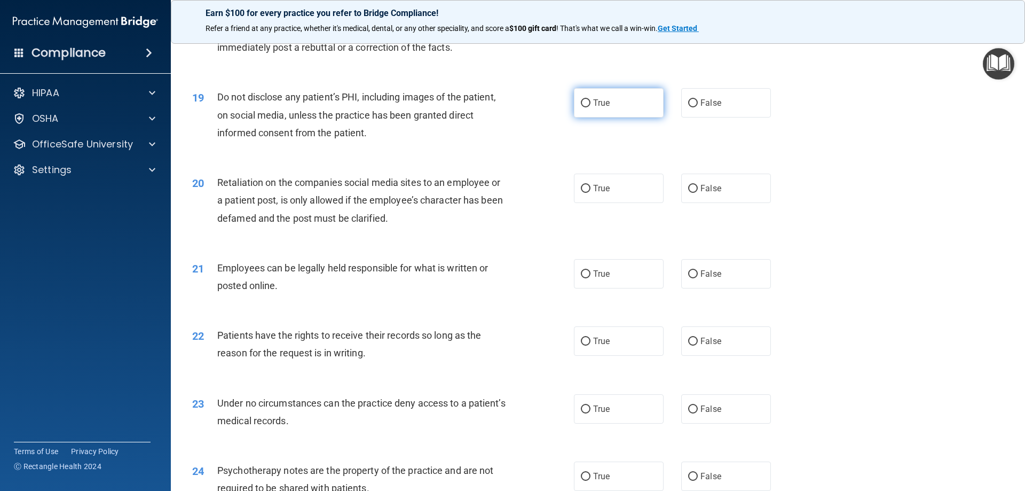
click at [583, 107] on input "True" at bounding box center [586, 103] width 10 height 8
radio input "true"
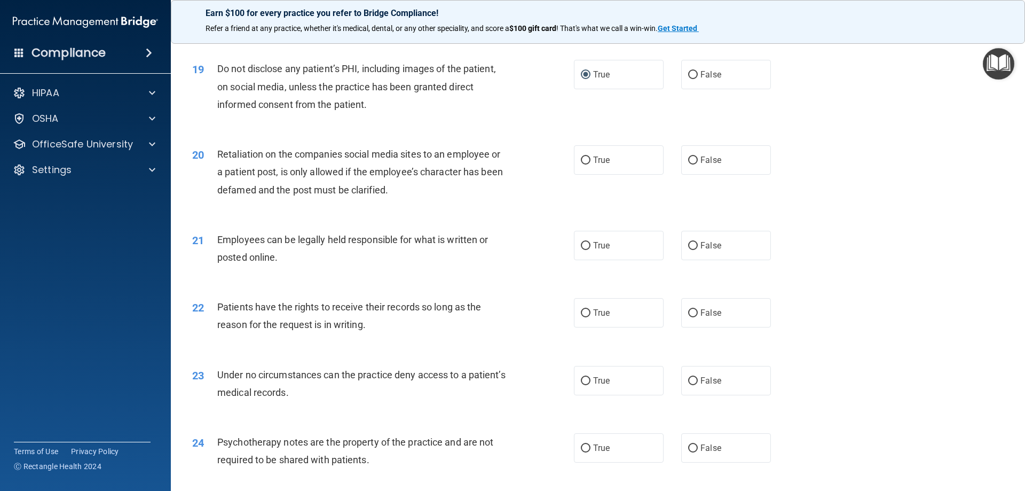
scroll to position [1602, 0]
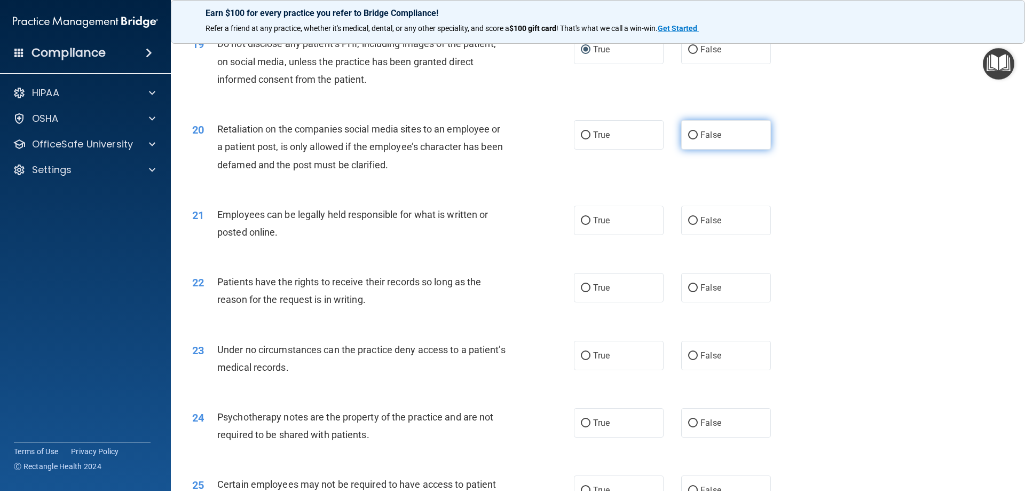
click at [695, 150] on label "False" at bounding box center [726, 134] width 90 height 29
click at [695, 139] on input "False" at bounding box center [693, 135] width 10 height 8
radio input "true"
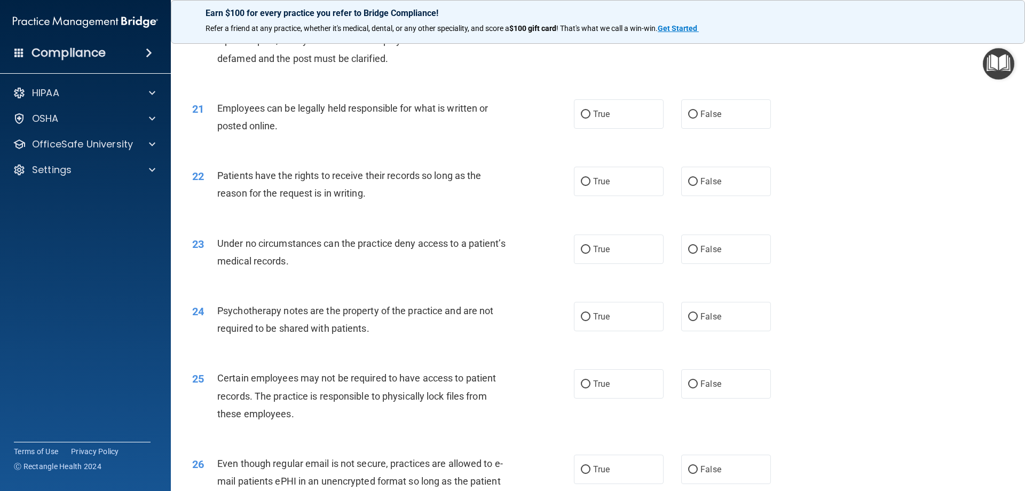
scroll to position [1709, 0]
click at [587, 128] on label "True" at bounding box center [619, 113] width 90 height 29
click at [587, 118] on input "True" at bounding box center [586, 114] width 10 height 8
radio input "true"
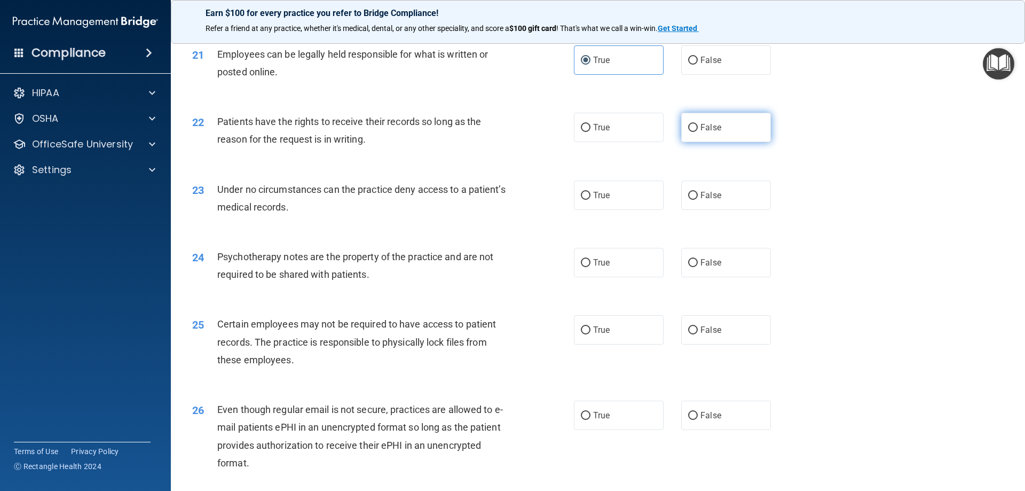
click at [705, 132] on span "False" at bounding box center [711, 127] width 21 height 10
click at [698, 132] on input "False" at bounding box center [693, 128] width 10 height 8
radio input "true"
click at [598, 200] on span "True" at bounding box center [601, 195] width 17 height 10
click at [591, 200] on input "True" at bounding box center [586, 196] width 10 height 8
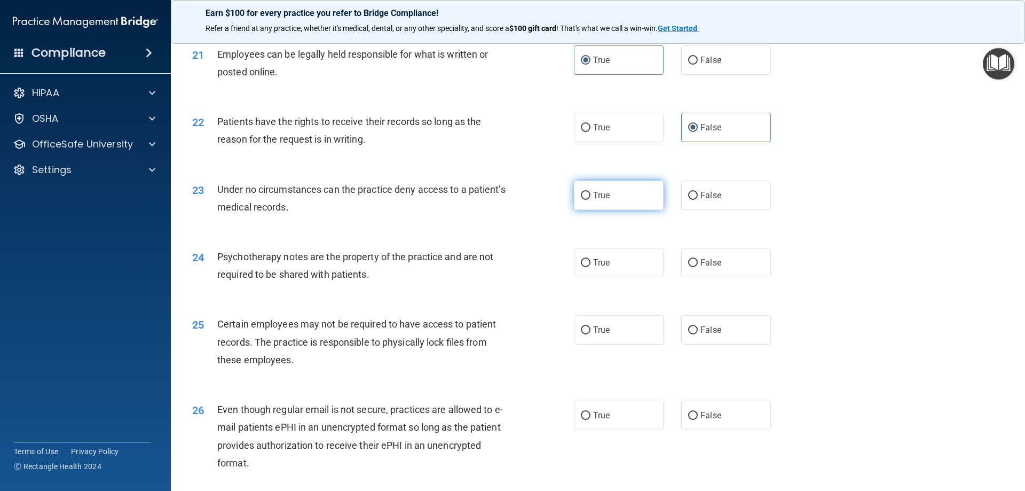
radio input "true"
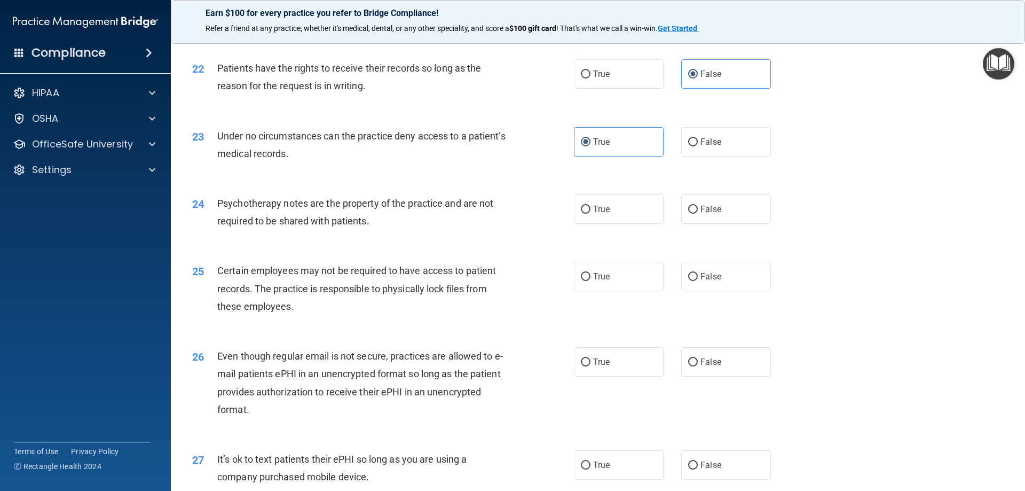
scroll to position [1869, 0]
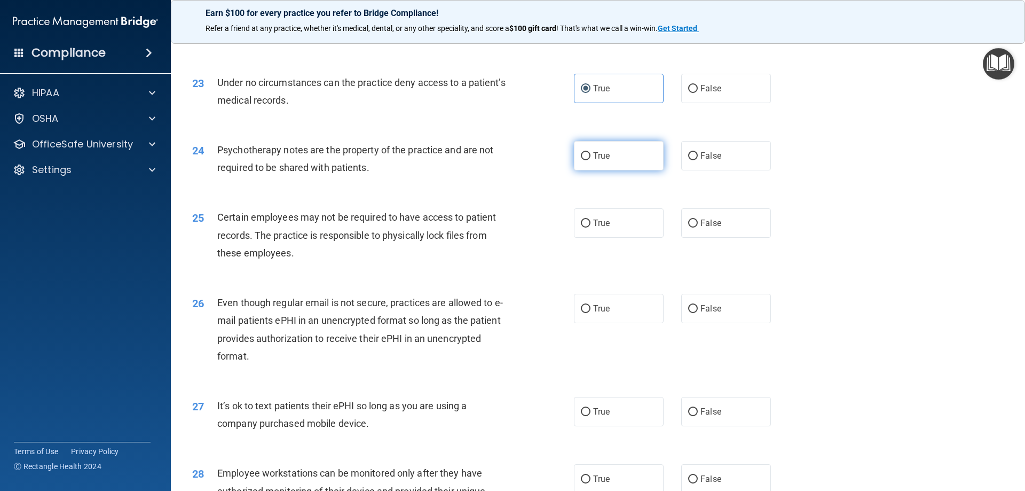
click at [594, 161] on span "True" at bounding box center [601, 156] width 17 height 10
click at [591, 160] on input "True" at bounding box center [586, 156] width 10 height 8
radio input "true"
click at [594, 228] on span "True" at bounding box center [601, 223] width 17 height 10
click at [591, 228] on input "True" at bounding box center [586, 223] width 10 height 8
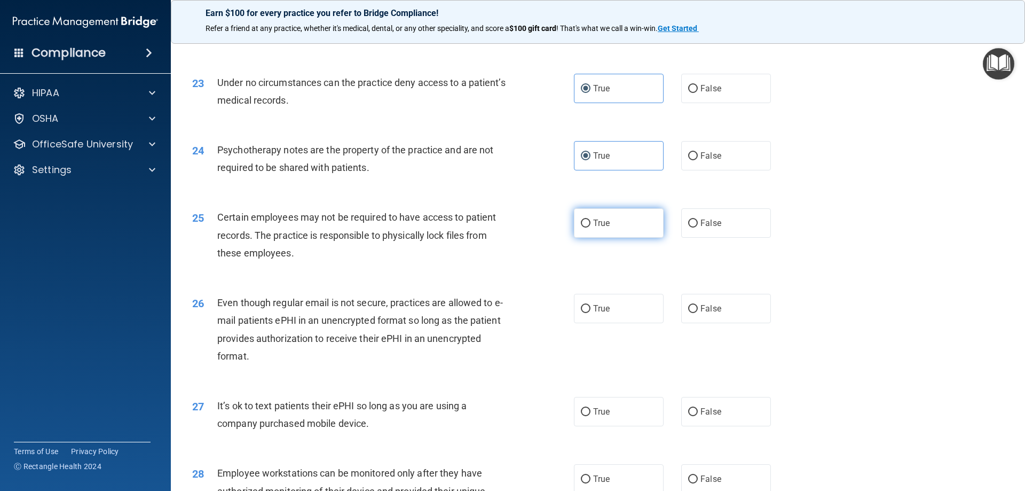
radio input "true"
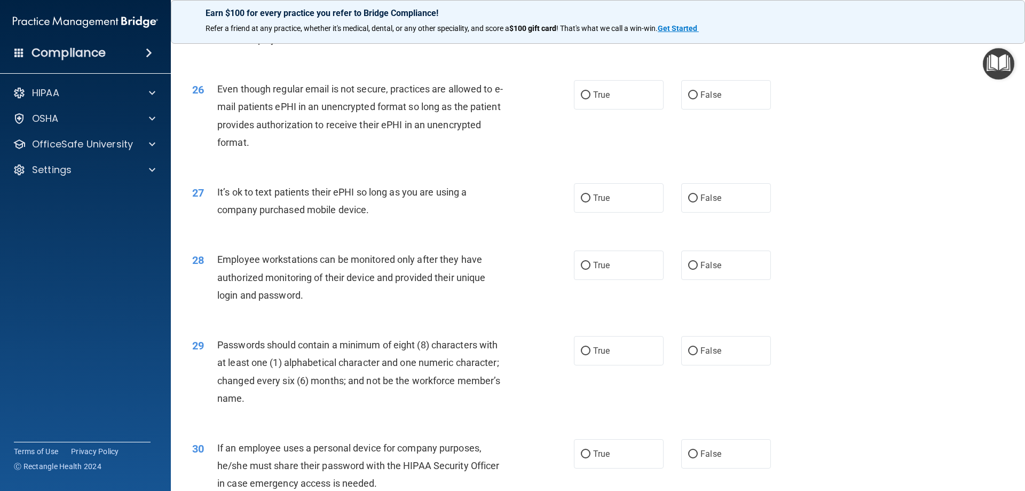
scroll to position [2136, 0]
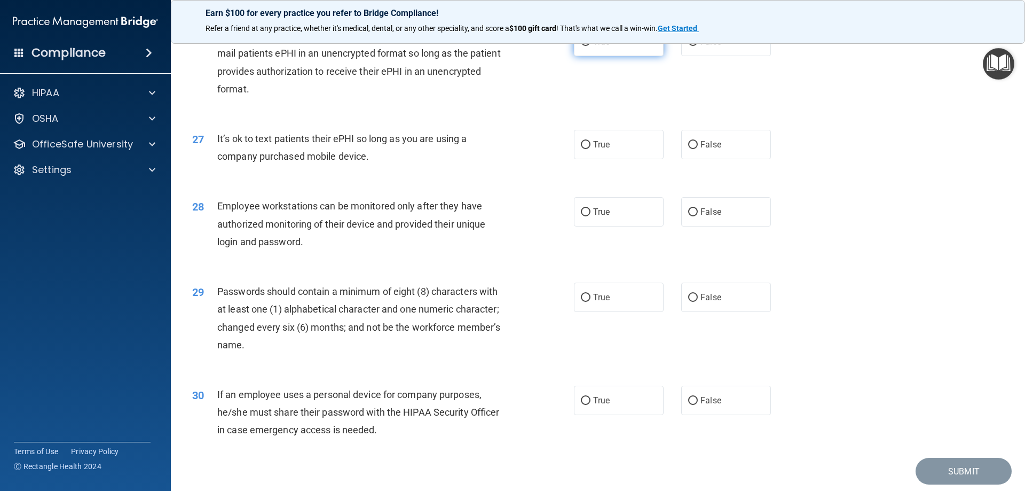
click at [582, 46] on input "True" at bounding box center [586, 42] width 10 height 8
radio input "true"
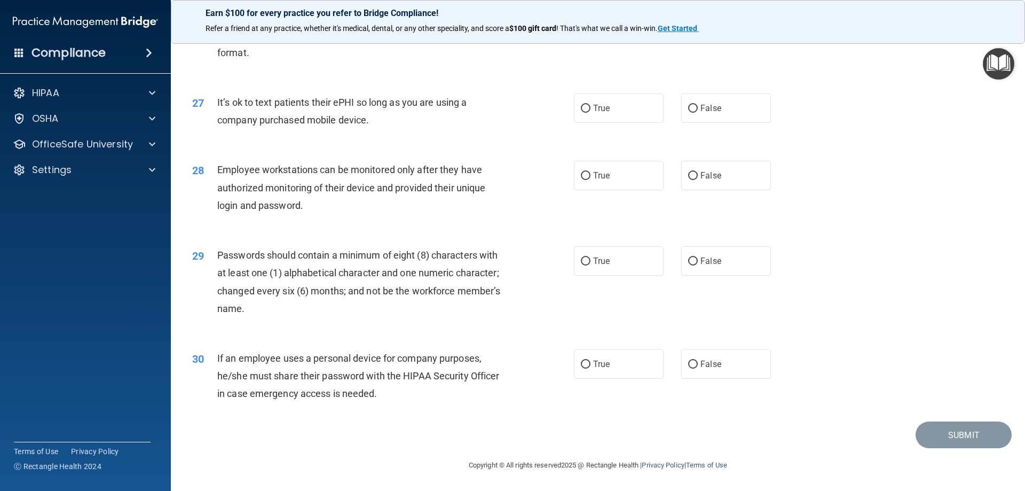
scroll to position [2190, 0]
click at [701, 108] on span "False" at bounding box center [711, 108] width 21 height 10
click at [698, 108] on input "False" at bounding box center [693, 109] width 10 height 8
radio input "true"
click at [701, 175] on span "False" at bounding box center [711, 175] width 21 height 10
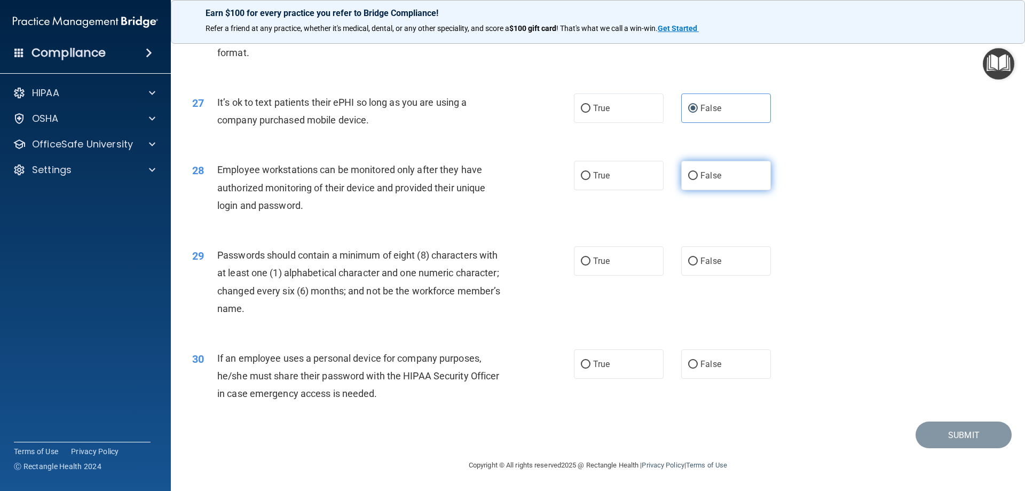
click at [698, 175] on input "False" at bounding box center [693, 176] width 10 height 8
radio input "true"
click at [584, 261] on input "True" at bounding box center [586, 261] width 10 height 8
radio input "true"
click at [701, 365] on span "False" at bounding box center [711, 364] width 21 height 10
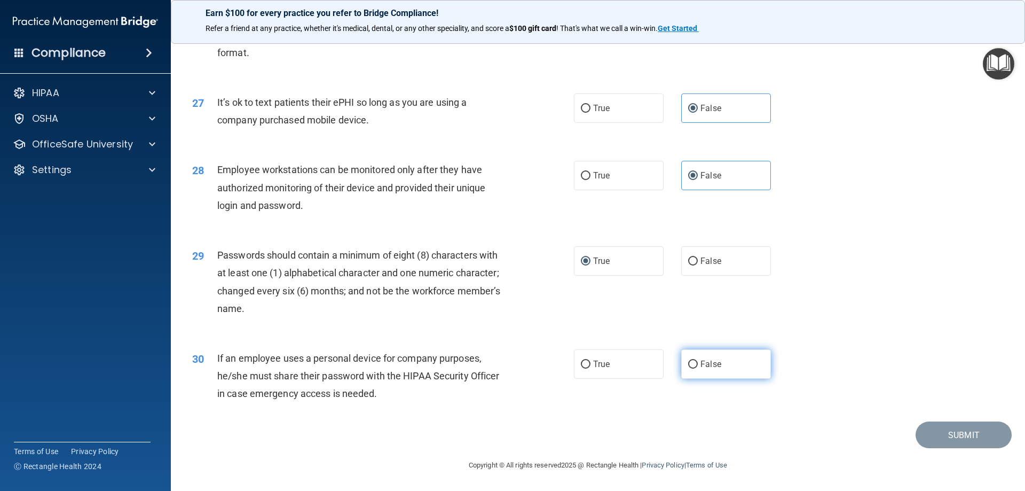
click at [698, 365] on input "False" at bounding box center [693, 364] width 10 height 8
radio input "true"
click at [960, 443] on button "Submit" at bounding box center [964, 434] width 96 height 27
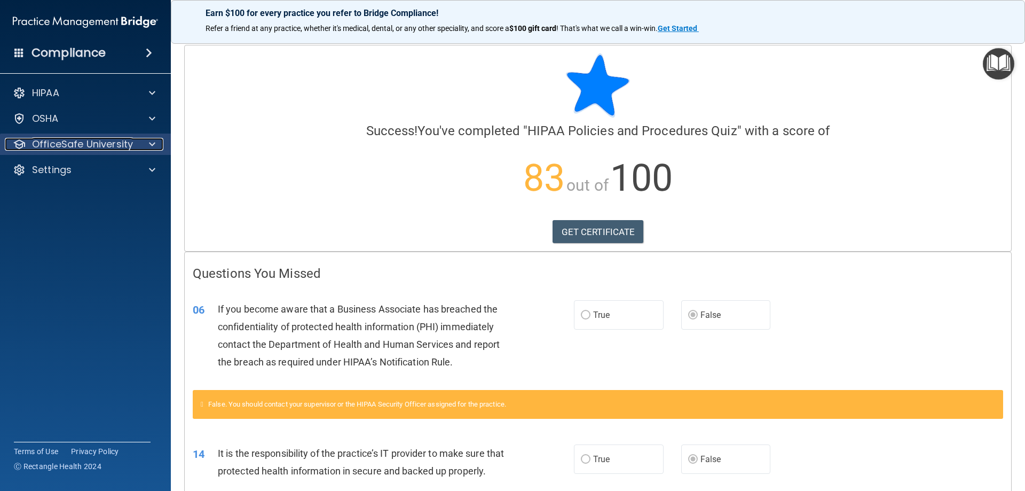
click at [79, 148] on p "OfficeSafe University" at bounding box center [82, 144] width 101 height 13
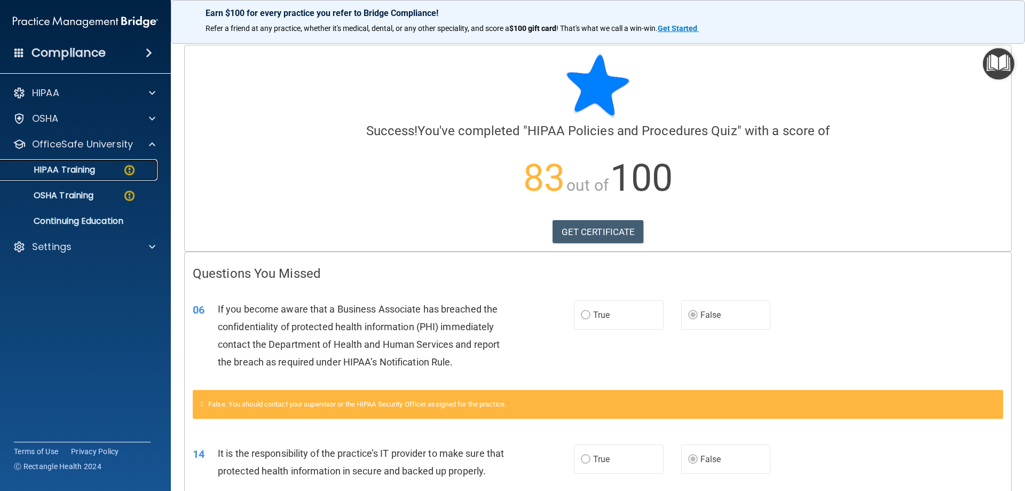
click at [96, 176] on link "HIPAA Training" at bounding box center [73, 169] width 168 height 21
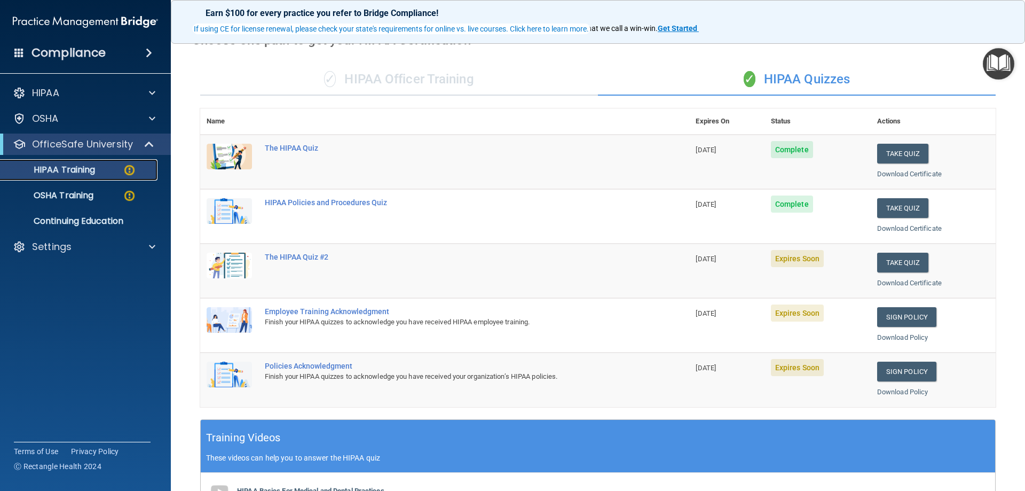
scroll to position [107, 0]
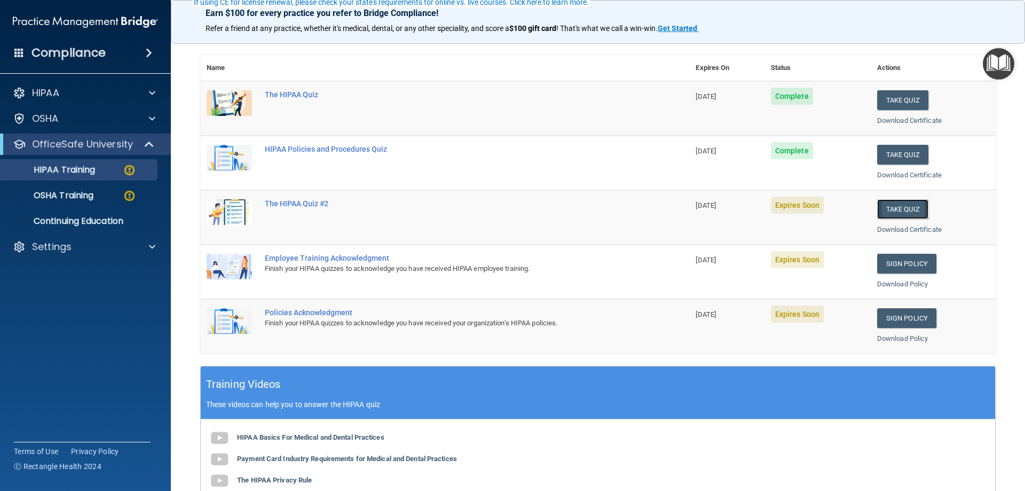
click at [913, 213] on button "Take Quiz" at bounding box center [902, 209] width 51 height 20
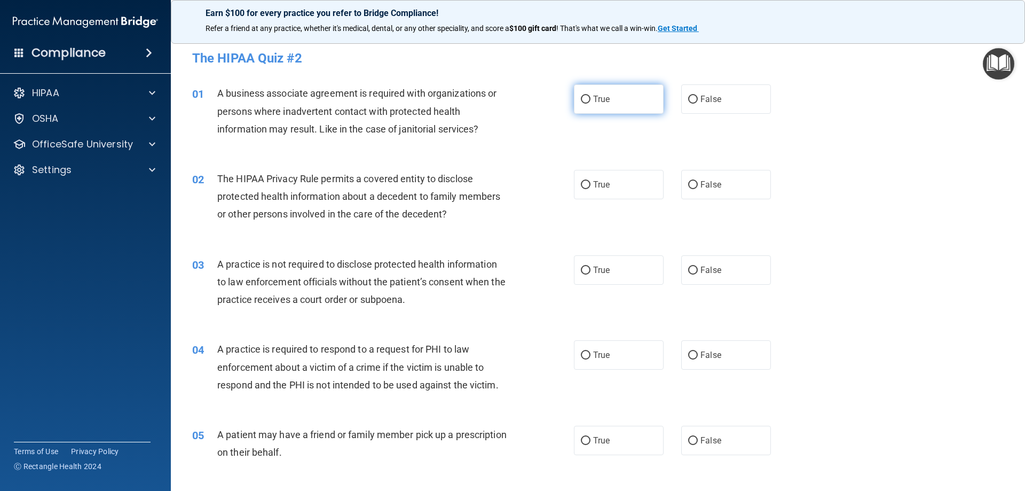
click at [582, 99] on input "True" at bounding box center [586, 100] width 10 height 8
radio input "true"
click at [584, 184] on input "True" at bounding box center [586, 185] width 10 height 8
radio input "true"
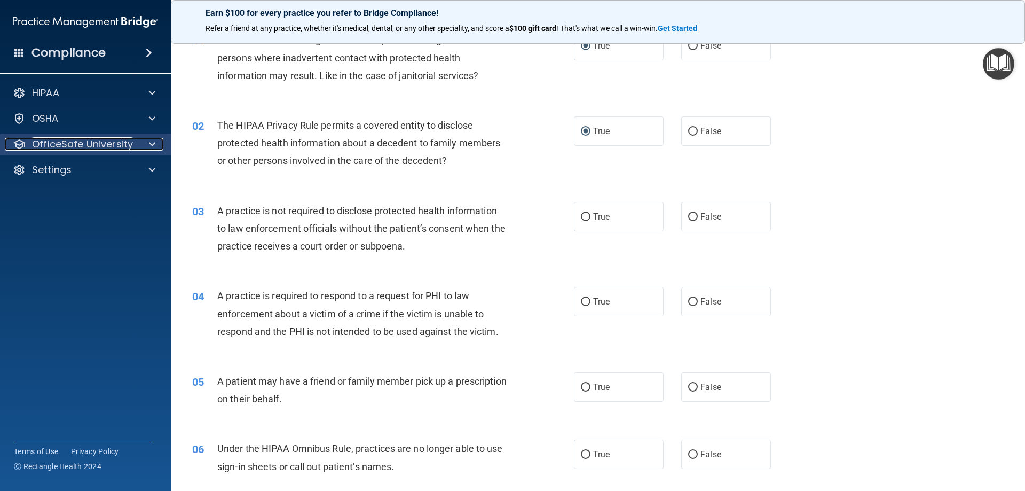
click at [112, 138] on p "OfficeSafe University" at bounding box center [82, 144] width 101 height 13
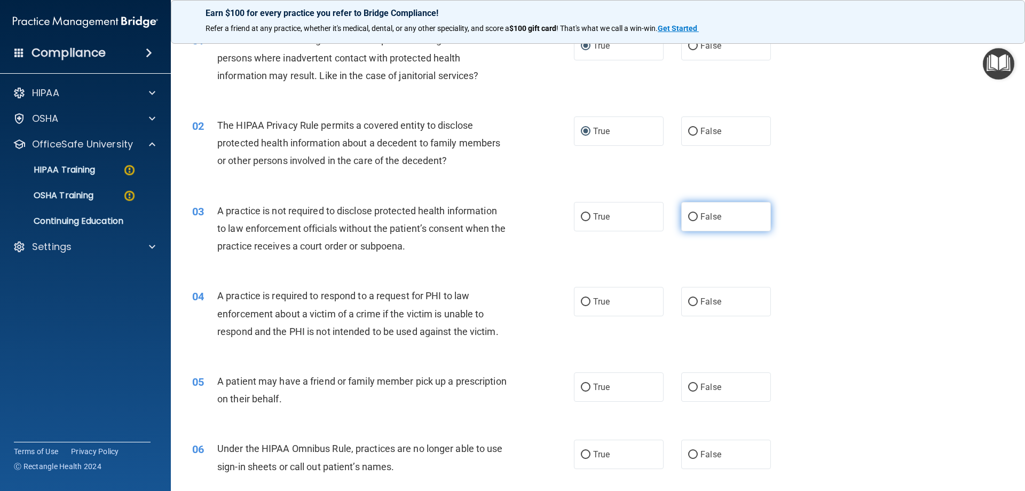
click at [701, 216] on span "False" at bounding box center [711, 216] width 21 height 10
click at [698, 216] on input "False" at bounding box center [693, 217] width 10 height 8
radio input "true"
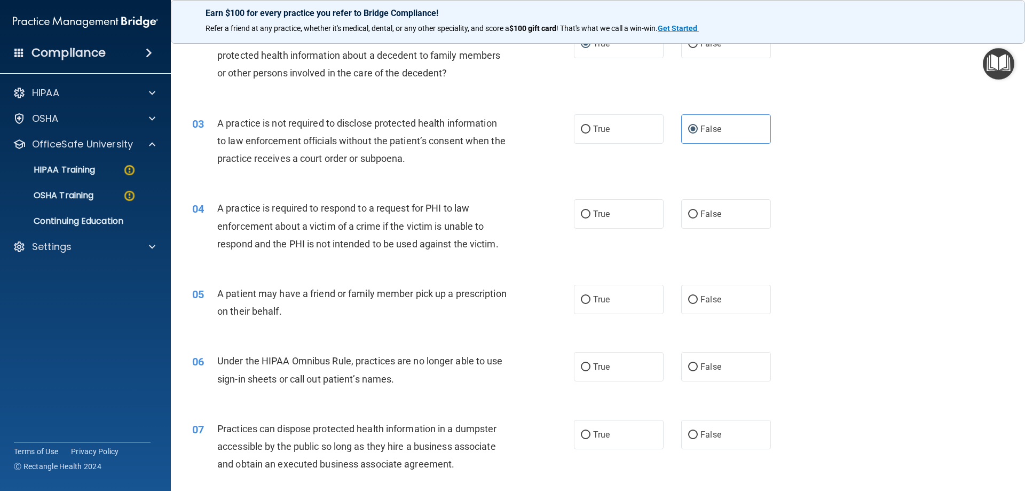
scroll to position [160, 0]
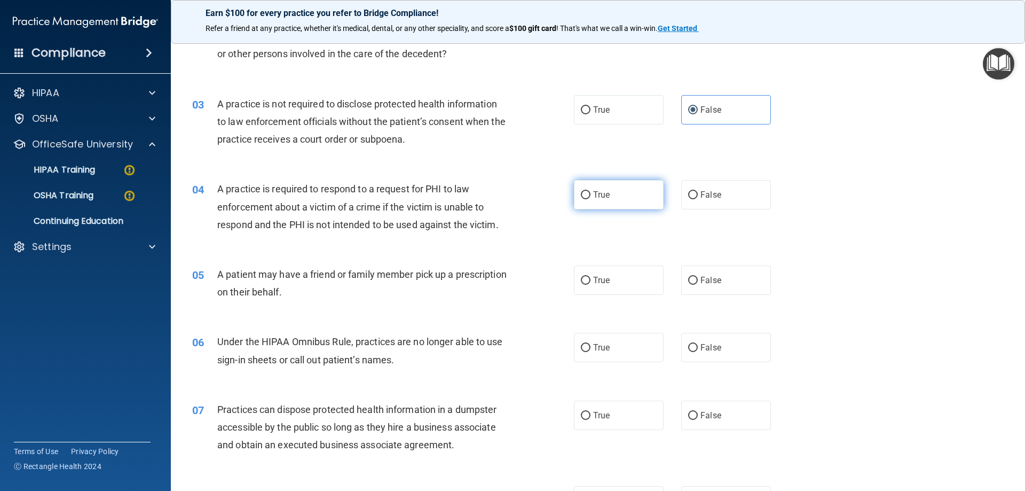
click at [596, 194] on span "True" at bounding box center [601, 195] width 17 height 10
click at [591, 194] on input "True" at bounding box center [586, 195] width 10 height 8
radio input "true"
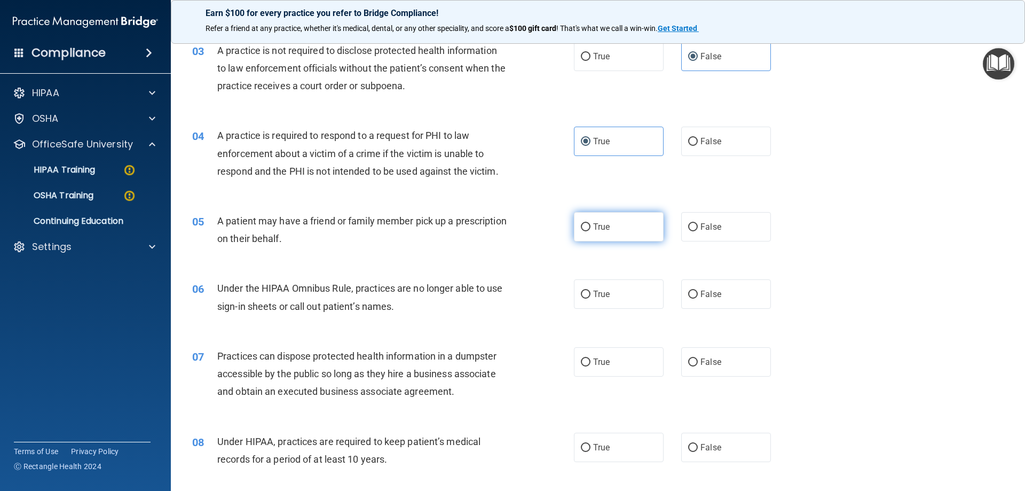
click at [584, 225] on input "True" at bounding box center [586, 227] width 10 height 8
radio input "true"
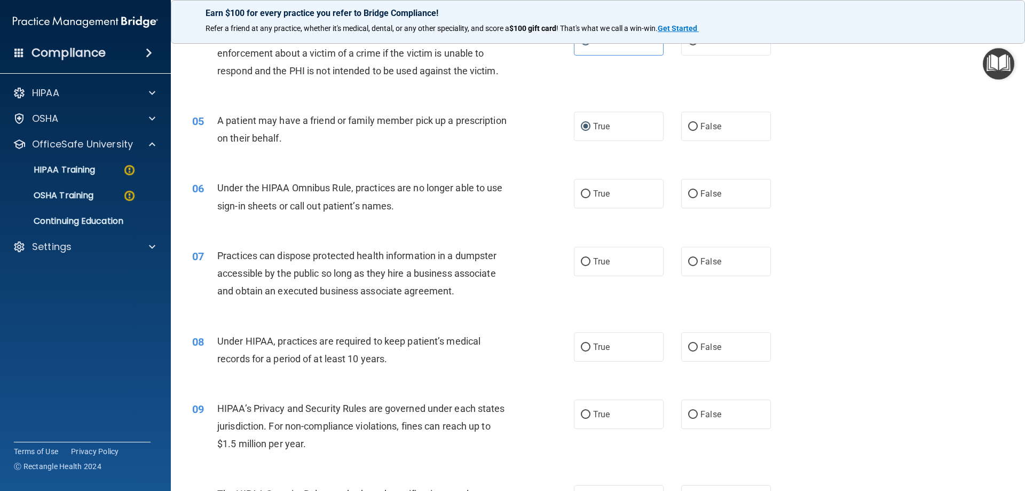
scroll to position [320, 0]
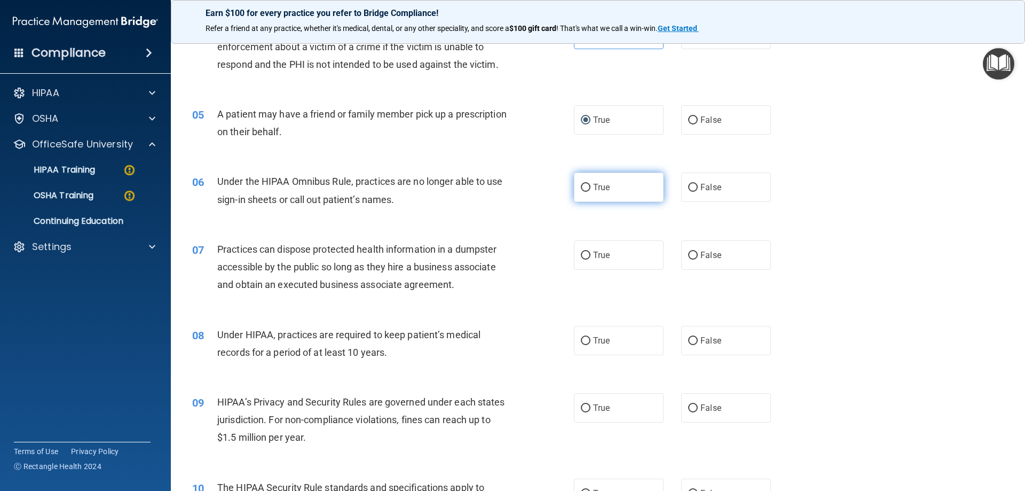
click at [585, 187] on input "True" at bounding box center [586, 188] width 10 height 8
radio input "true"
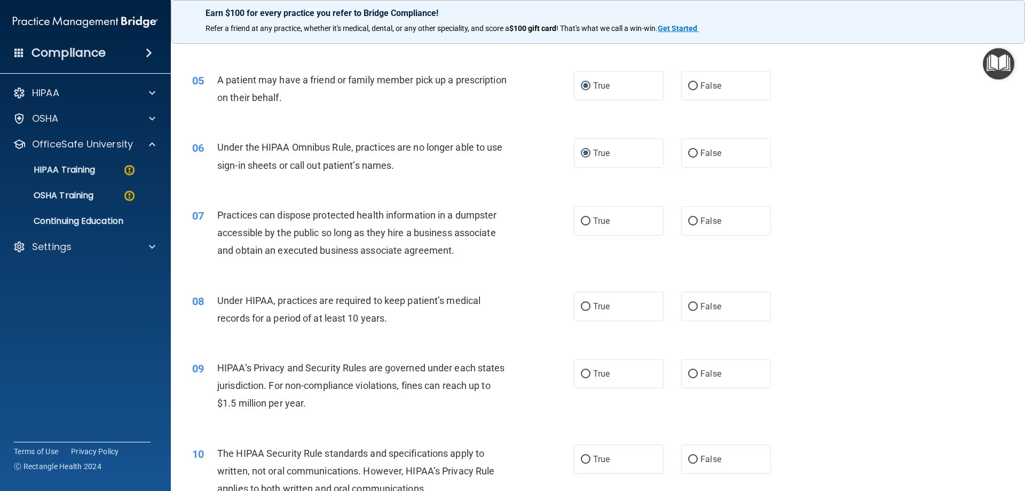
scroll to position [374, 0]
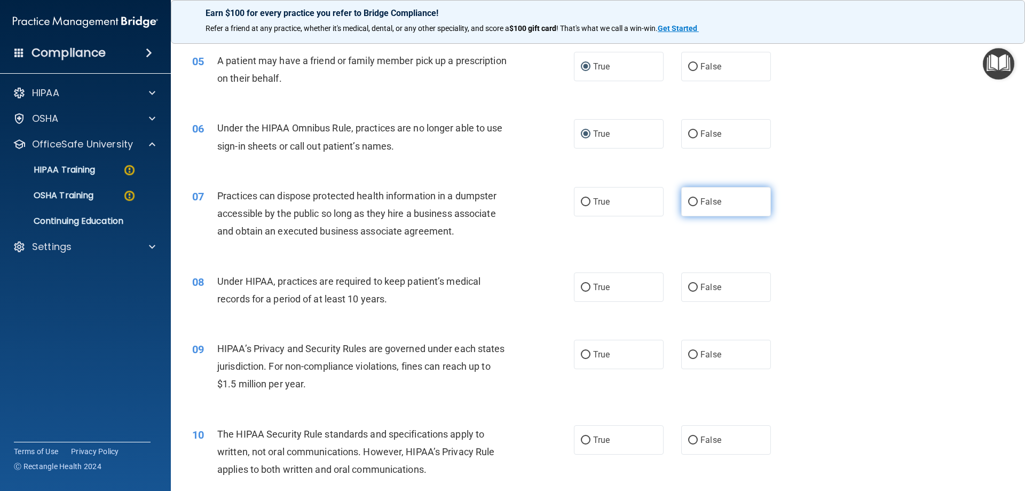
click at [688, 200] on input "False" at bounding box center [693, 202] width 10 height 8
radio input "true"
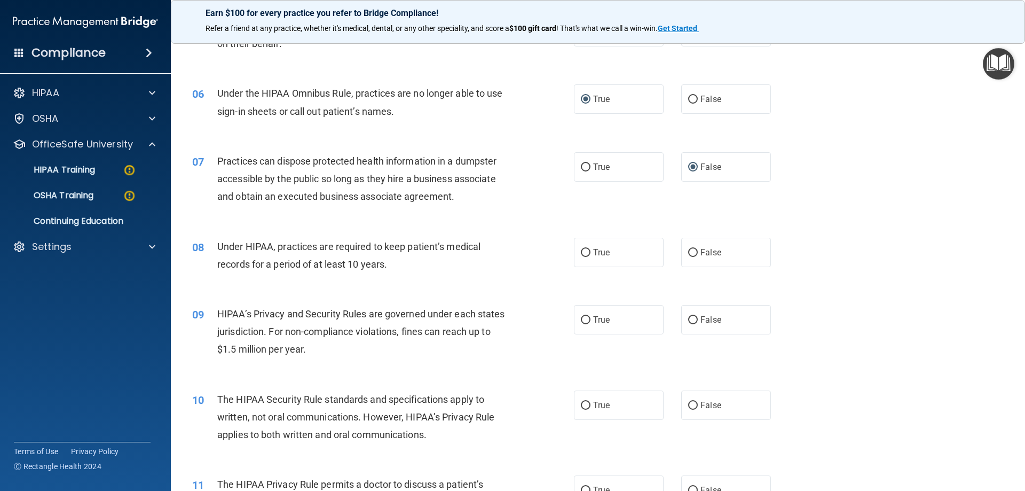
scroll to position [427, 0]
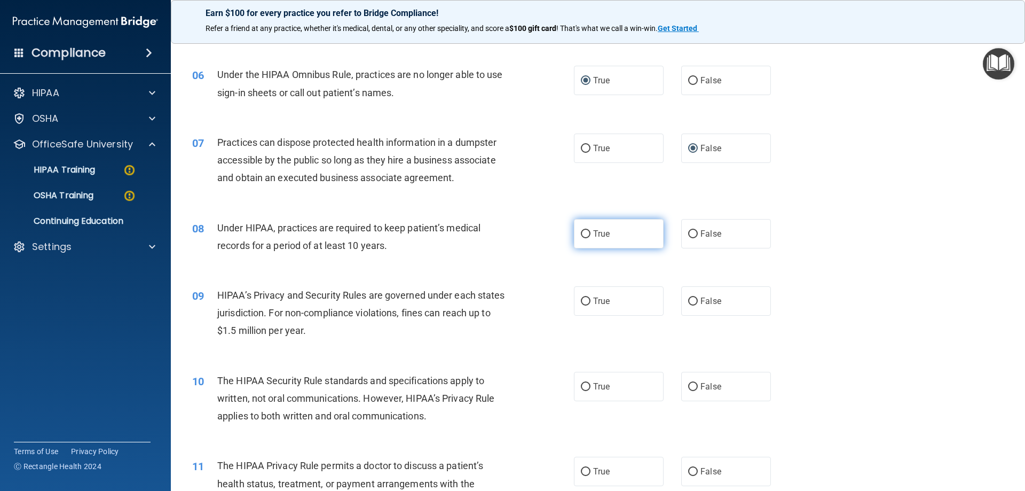
click at [583, 232] on input "True" at bounding box center [586, 234] width 10 height 8
radio input "true"
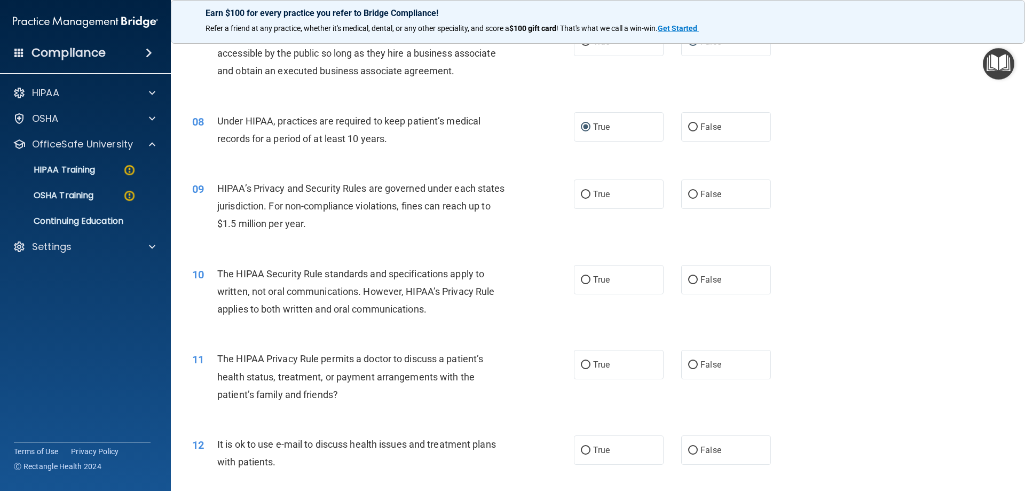
scroll to position [587, 0]
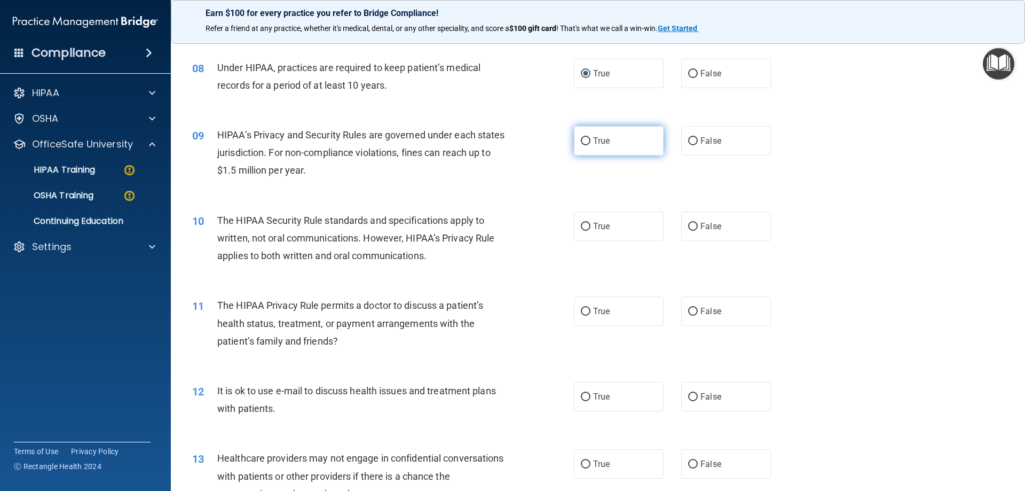
click at [581, 140] on input "True" at bounding box center [586, 141] width 10 height 8
radio input "true"
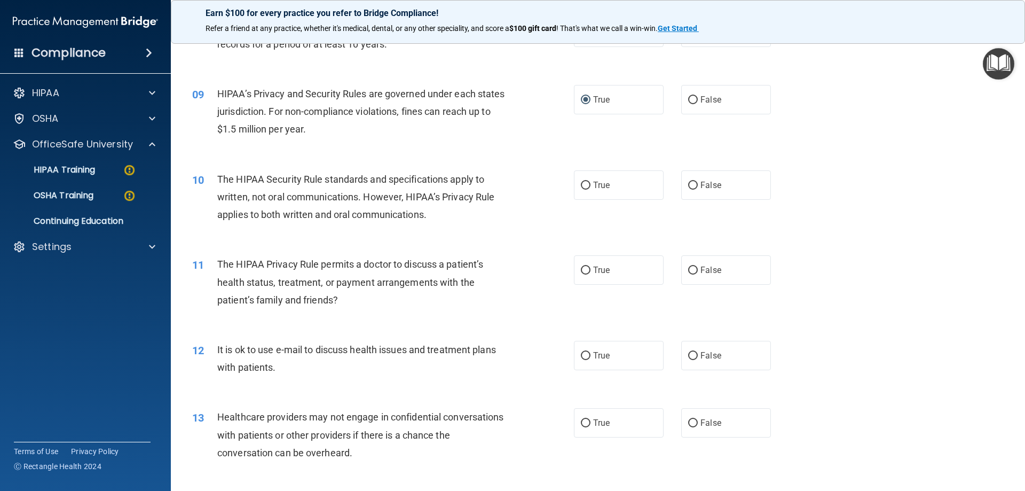
scroll to position [694, 0]
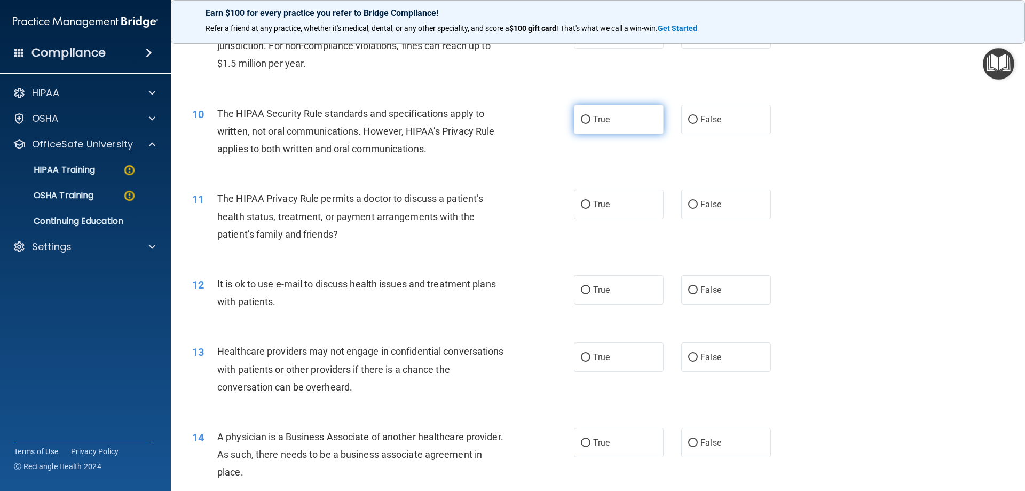
click at [581, 117] on input "True" at bounding box center [586, 120] width 10 height 8
radio input "true"
click at [695, 203] on label "False" at bounding box center [726, 204] width 90 height 29
click at [695, 203] on input "False" at bounding box center [693, 205] width 10 height 8
radio input "true"
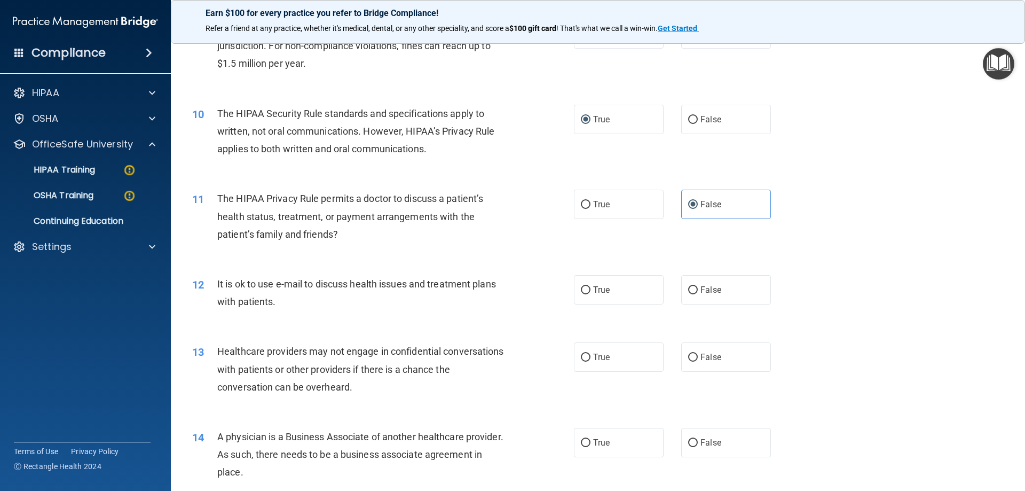
scroll to position [748, 0]
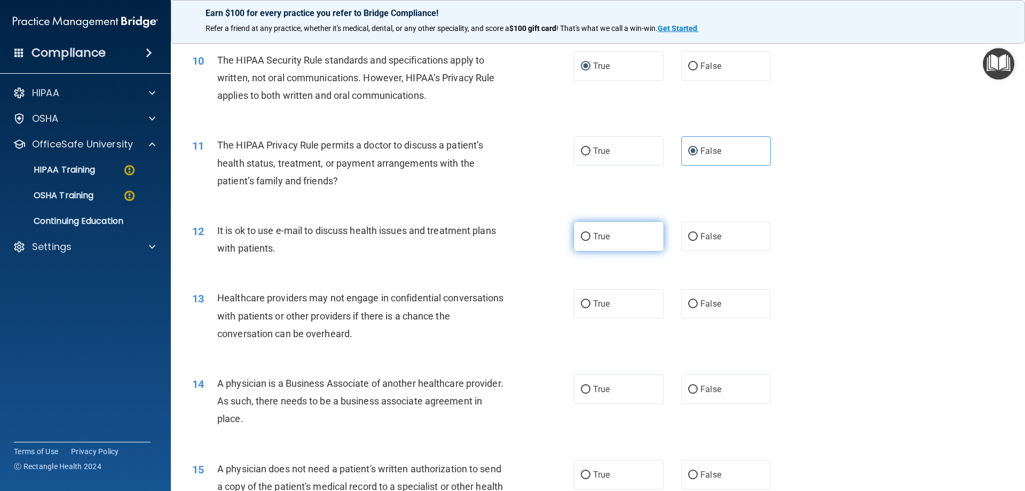
click at [593, 236] on span "True" at bounding box center [601, 236] width 17 height 10
click at [590, 236] on input "True" at bounding box center [586, 237] width 10 height 8
radio input "true"
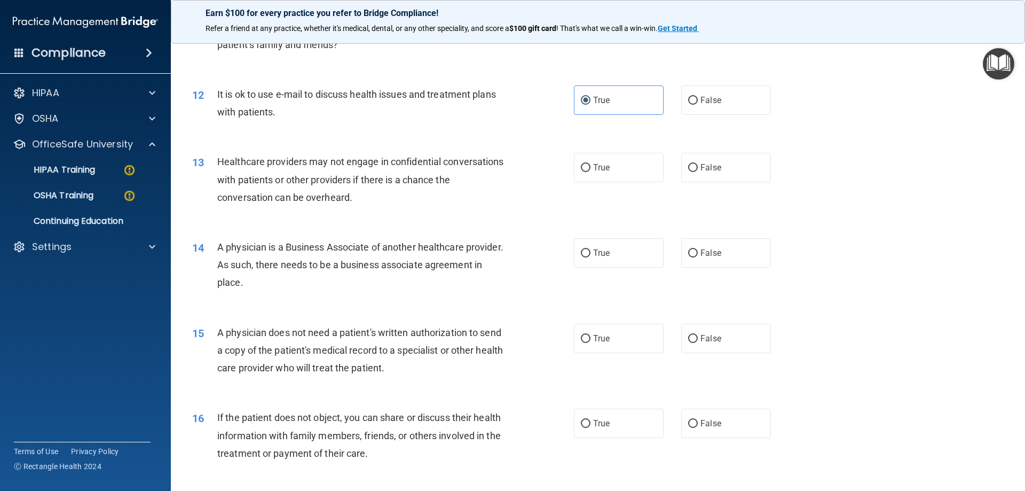
scroll to position [908, 0]
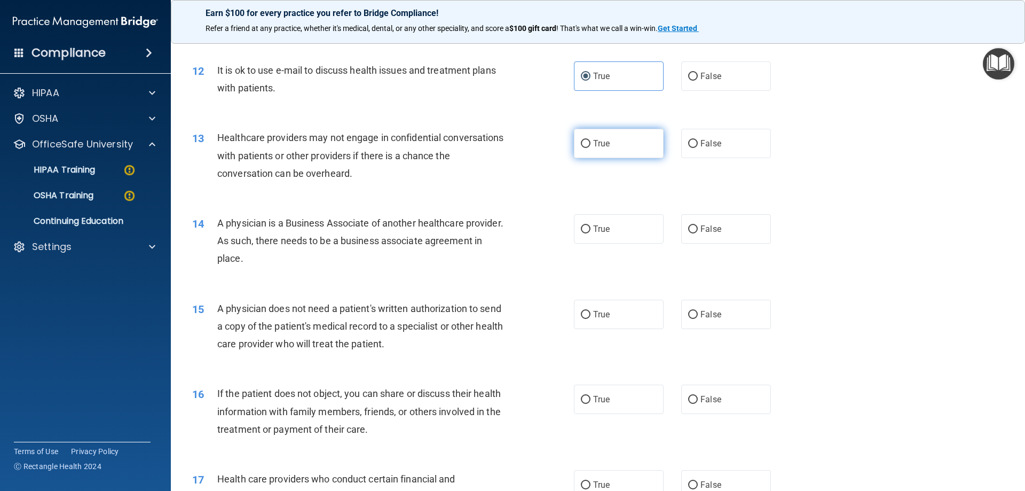
click at [582, 143] on input "True" at bounding box center [586, 144] width 10 height 8
radio input "true"
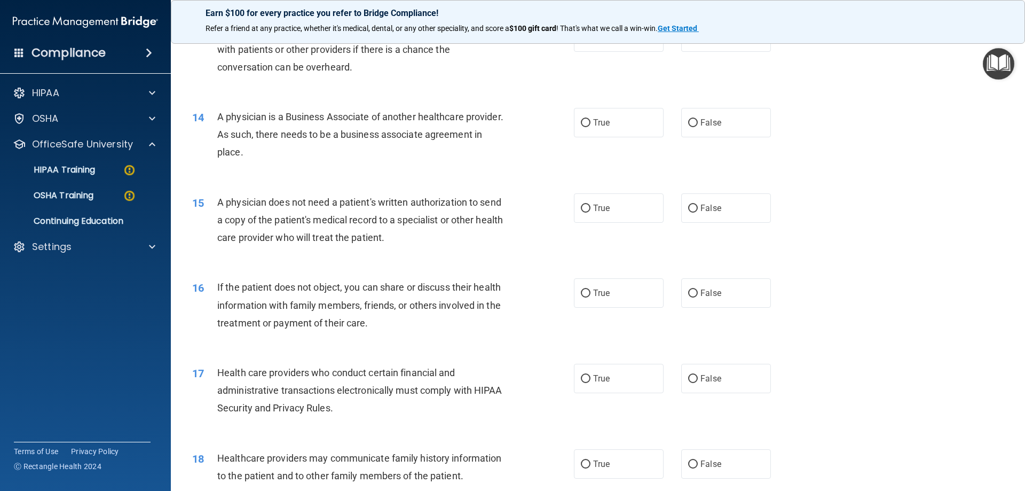
scroll to position [1015, 0]
click at [691, 121] on input "False" at bounding box center [693, 123] width 10 height 8
radio input "true"
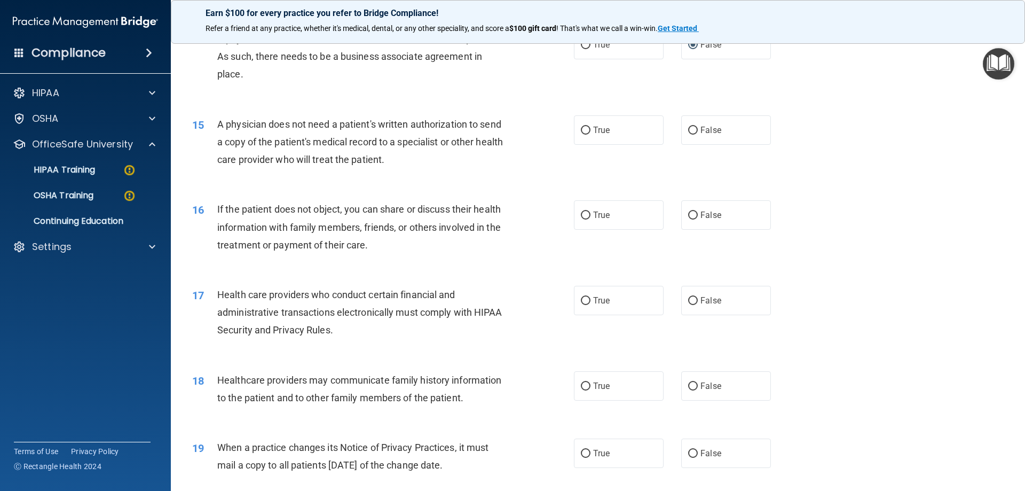
scroll to position [1068, 0]
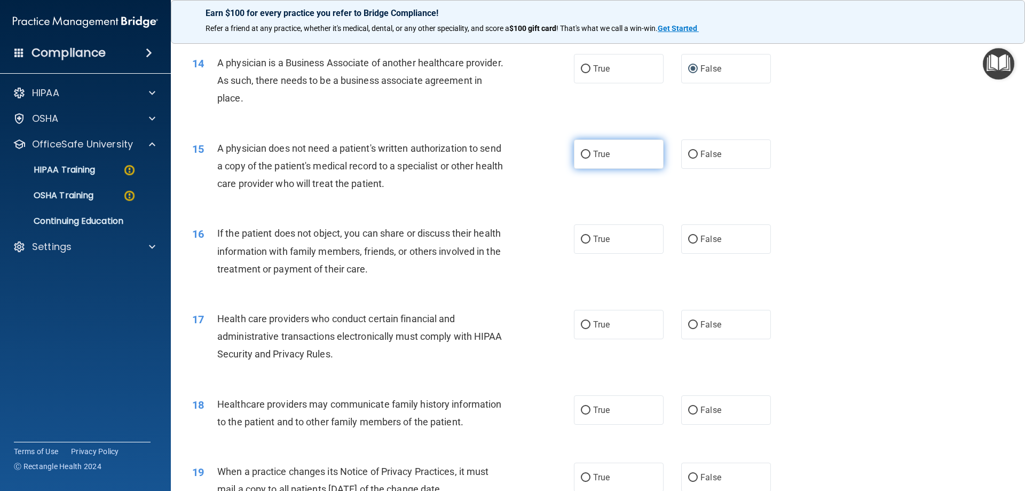
click at [593, 153] on span "True" at bounding box center [601, 154] width 17 height 10
click at [591, 153] on input "True" at bounding box center [586, 155] width 10 height 8
radio input "true"
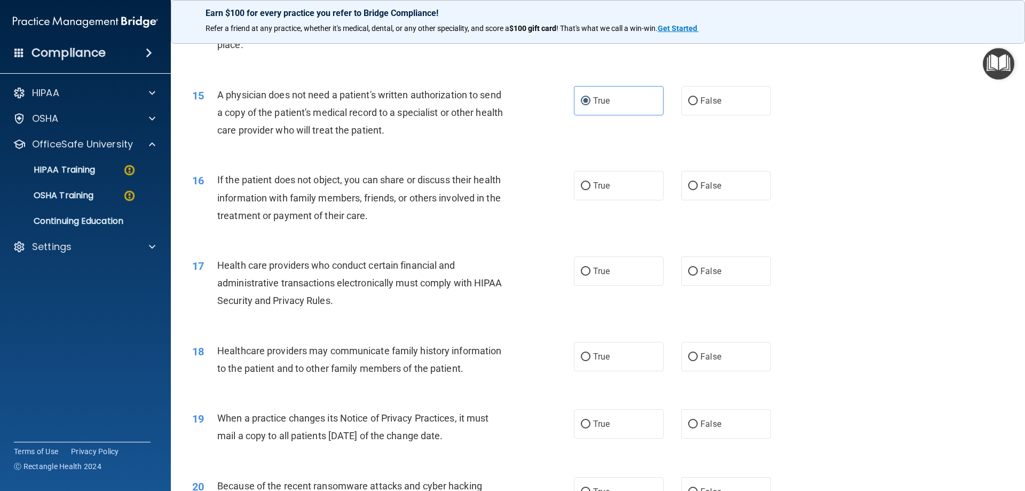
click at [424, 214] on div "If the patient does not object, you can share or discuss their health informati…" at bounding box center [366, 197] width 299 height 53
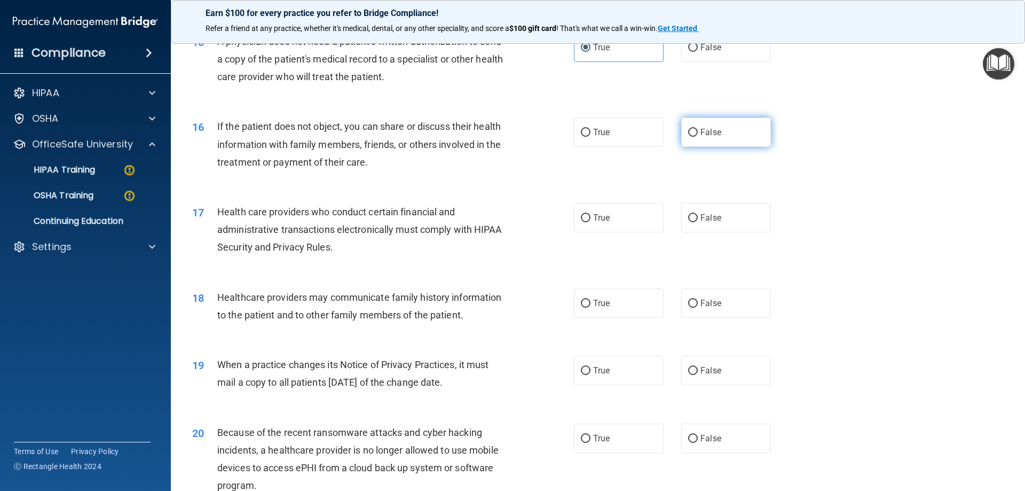
click at [711, 135] on span "False" at bounding box center [711, 132] width 21 height 10
click at [698, 135] on input "False" at bounding box center [693, 133] width 10 height 8
radio input "true"
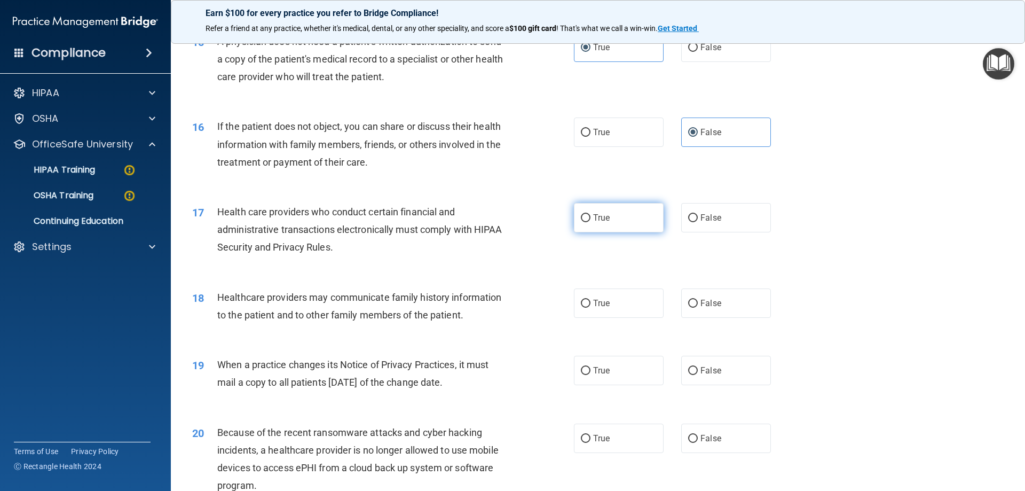
click at [595, 216] on span "True" at bounding box center [601, 218] width 17 height 10
click at [591, 216] on input "True" at bounding box center [586, 218] width 10 height 8
radio input "true"
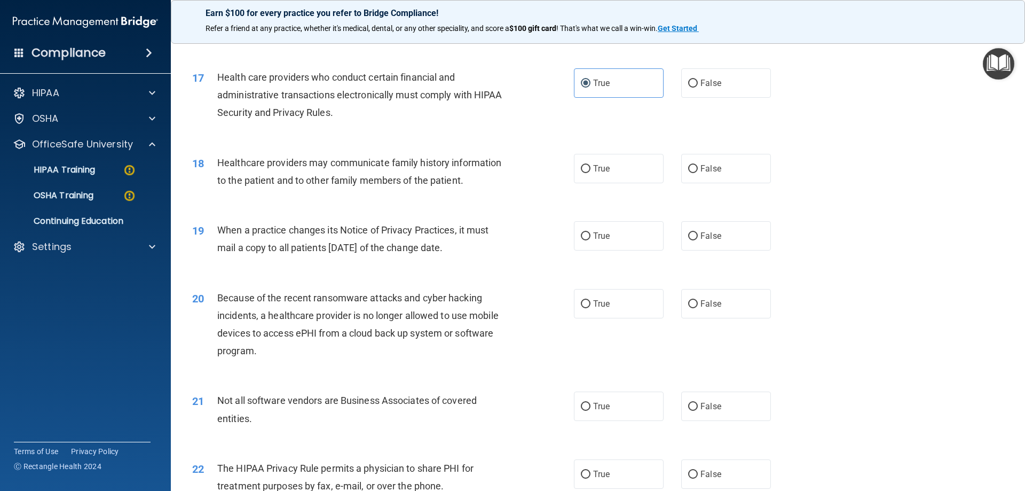
scroll to position [1335, 0]
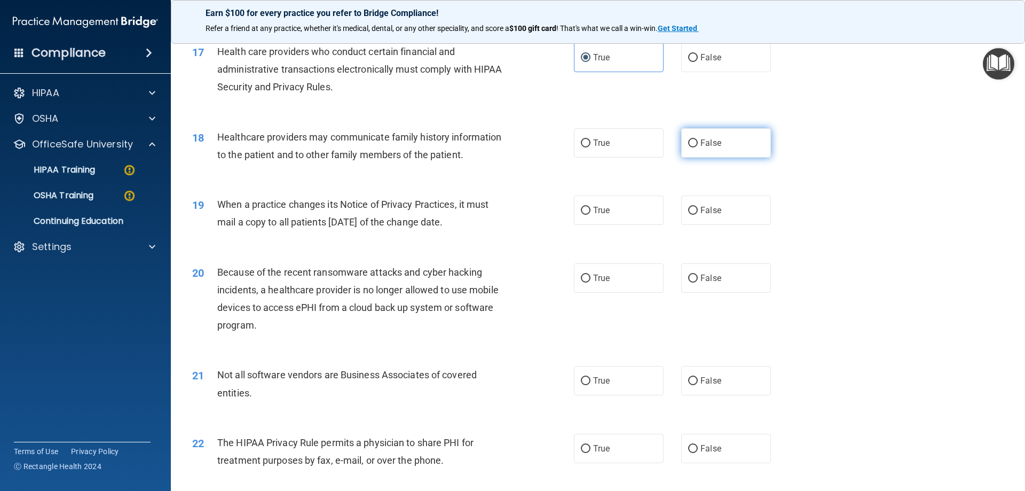
click at [703, 140] on span "False" at bounding box center [711, 143] width 21 height 10
click at [698, 140] on input "False" at bounding box center [693, 143] width 10 height 8
radio input "true"
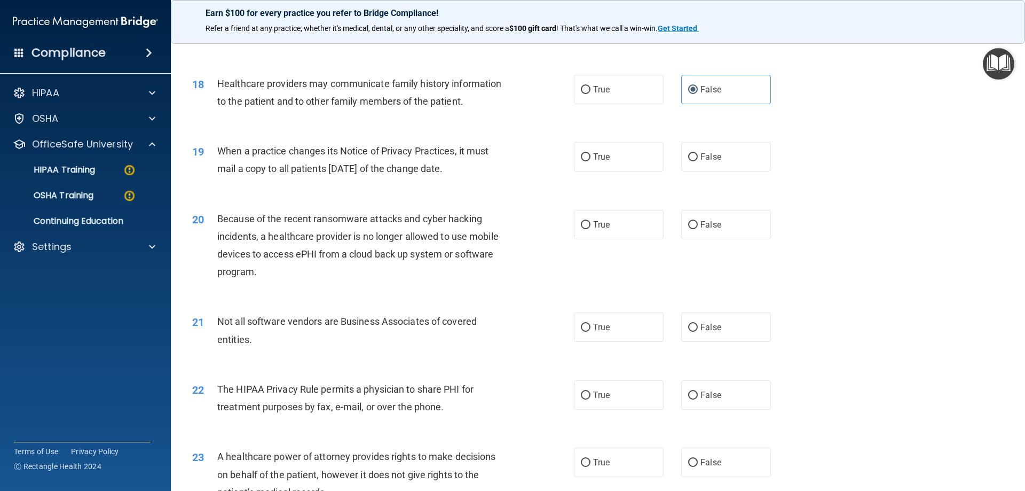
scroll to position [1442, 0]
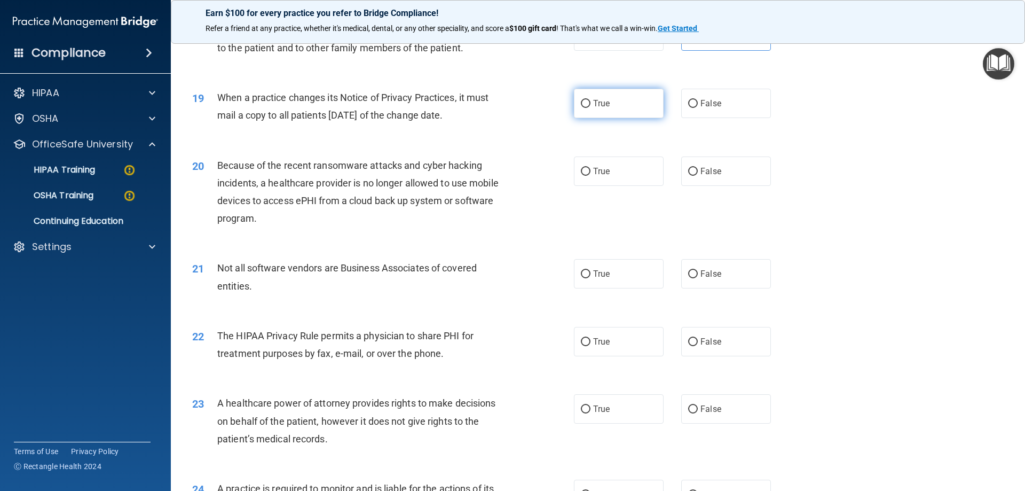
click at [600, 101] on span "True" at bounding box center [601, 103] width 17 height 10
click at [591, 101] on input "True" at bounding box center [586, 104] width 10 height 8
radio input "true"
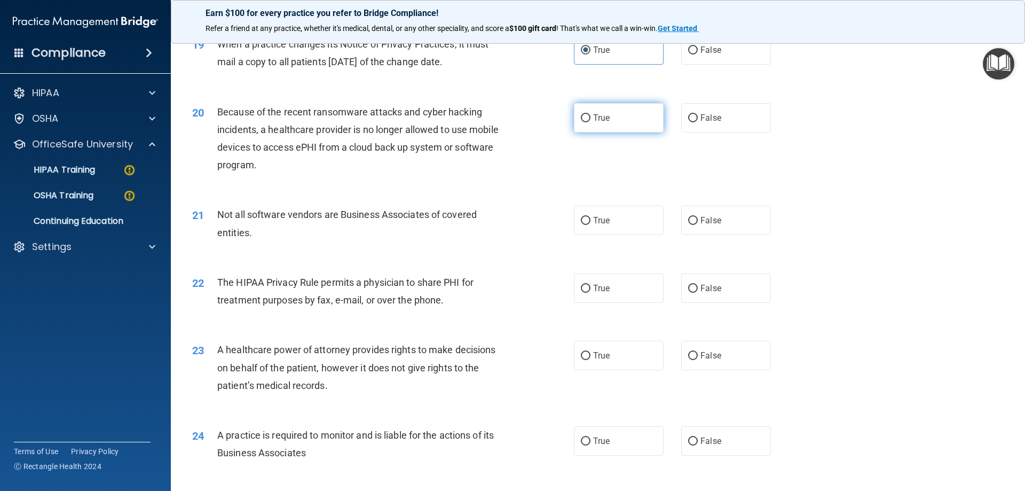
click at [598, 120] on span "True" at bounding box center [601, 118] width 17 height 10
click at [591, 120] on input "True" at bounding box center [586, 118] width 10 height 8
radio input "true"
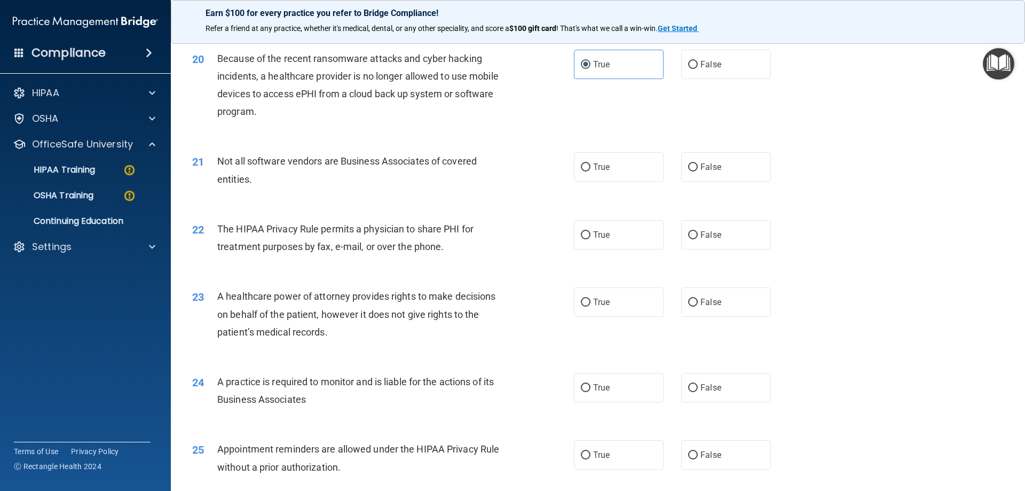
scroll to position [1602, 0]
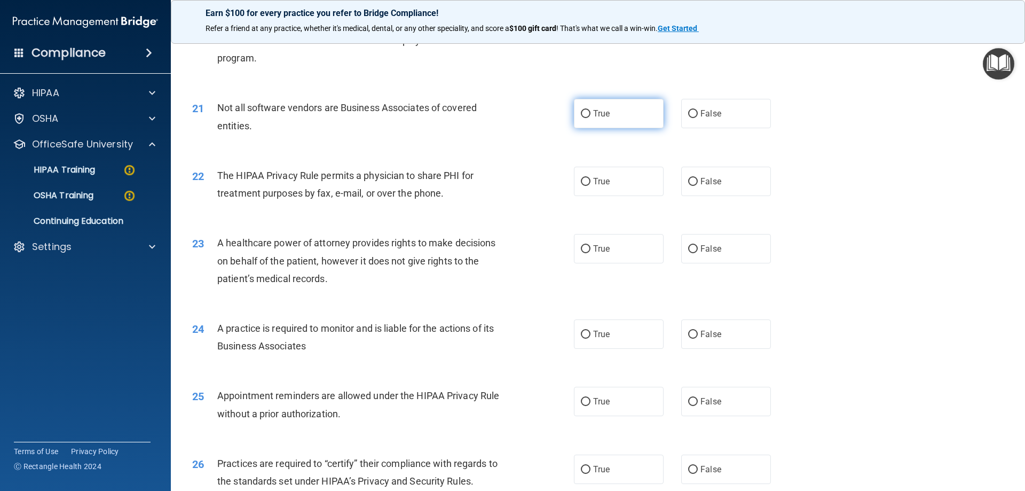
click at [599, 113] on span "True" at bounding box center [601, 113] width 17 height 10
click at [591, 113] on input "True" at bounding box center [586, 114] width 10 height 8
radio input "true"
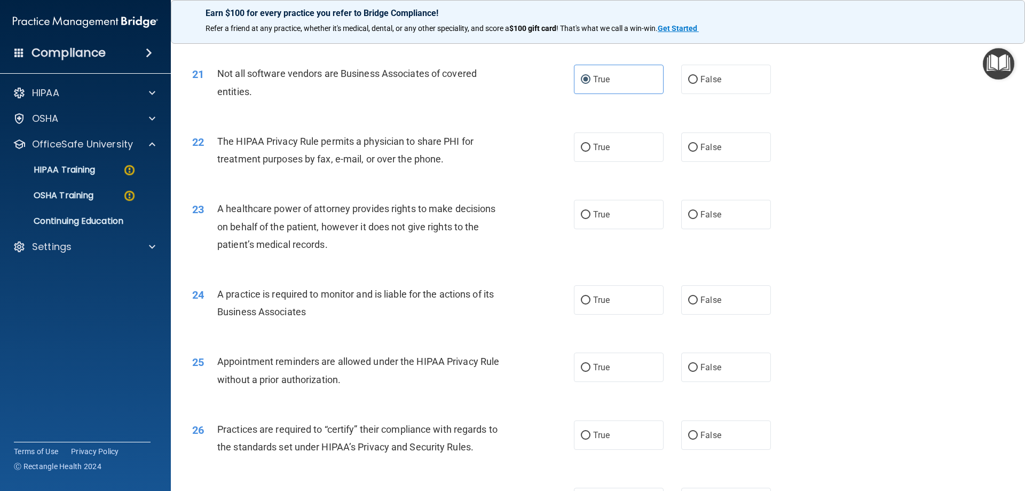
scroll to position [1656, 0]
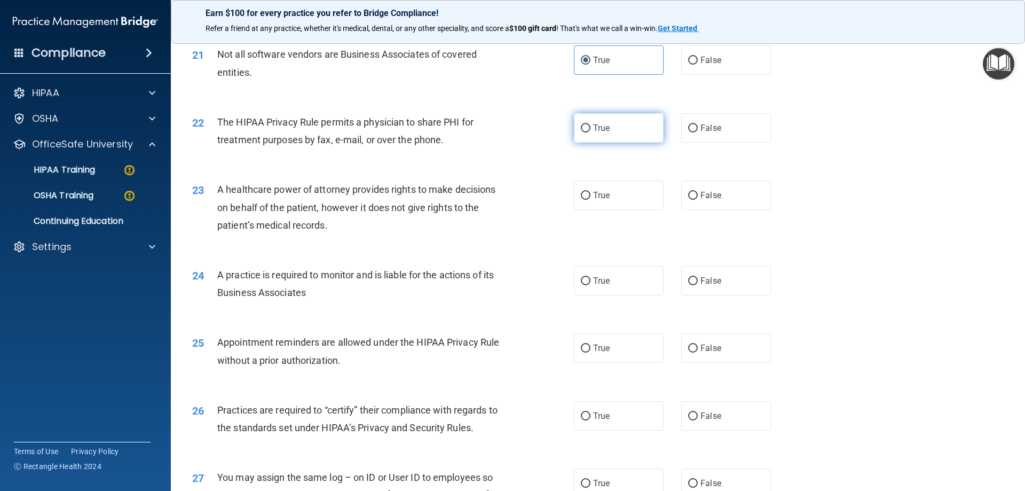
click at [582, 128] on input "True" at bounding box center [586, 128] width 10 height 8
radio input "true"
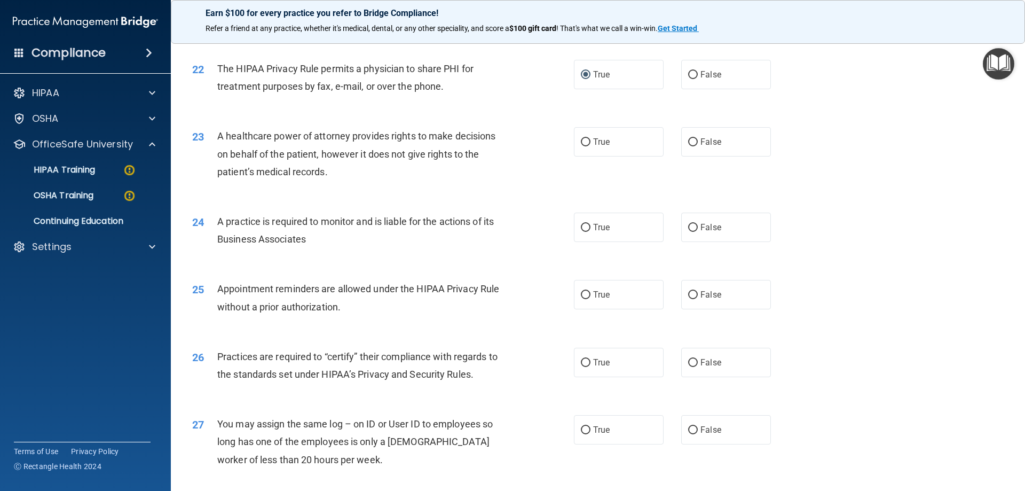
scroll to position [1762, 0]
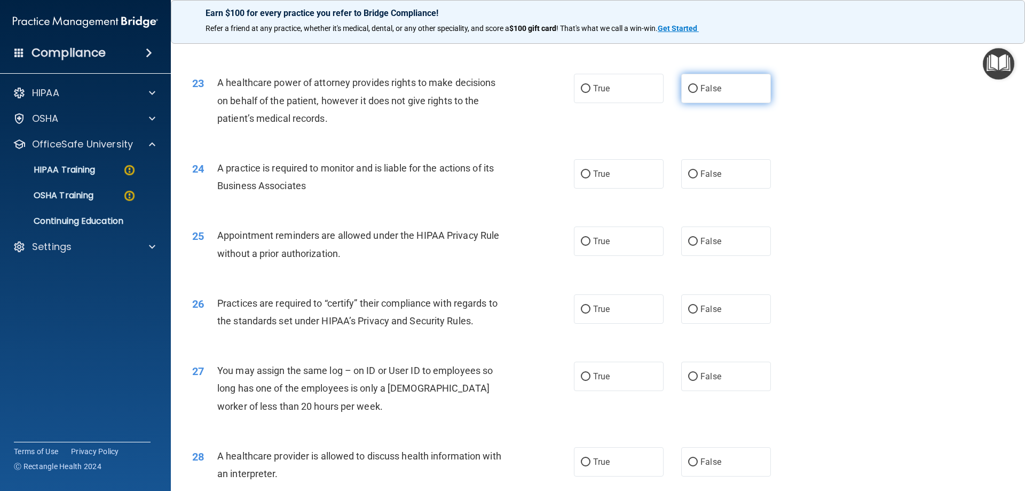
click at [701, 89] on span "False" at bounding box center [711, 88] width 21 height 10
click at [698, 89] on input "False" at bounding box center [693, 89] width 10 height 8
radio input "true"
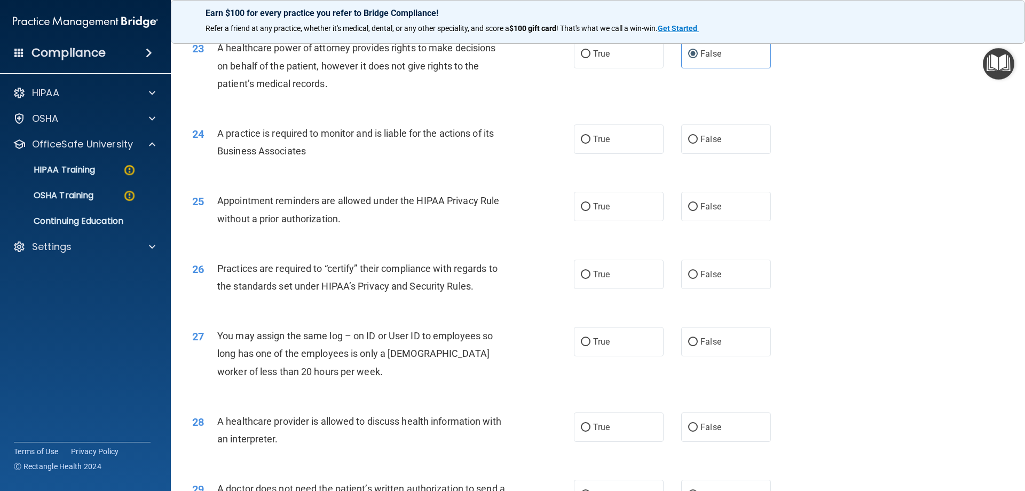
scroll to position [1816, 0]
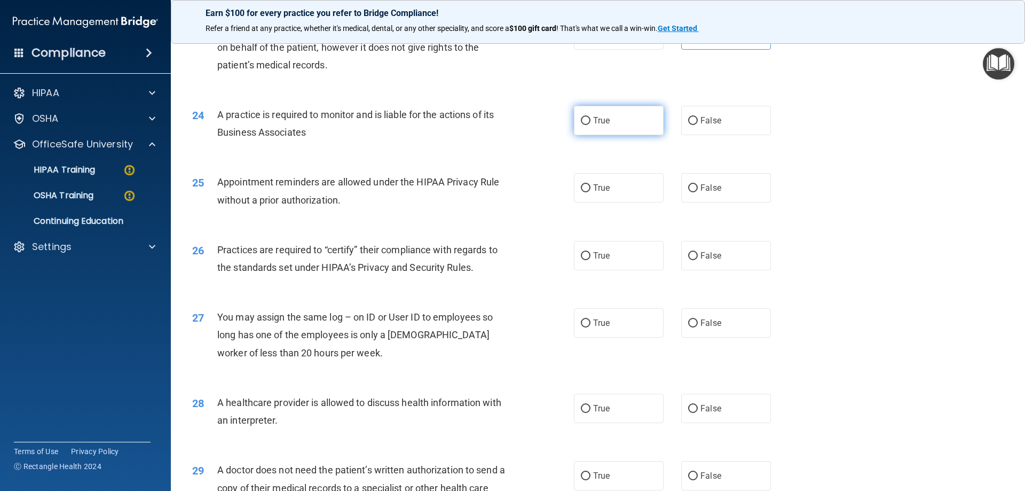
click at [593, 122] on span "True" at bounding box center [601, 120] width 17 height 10
click at [590, 122] on input "True" at bounding box center [586, 121] width 10 height 8
radio input "true"
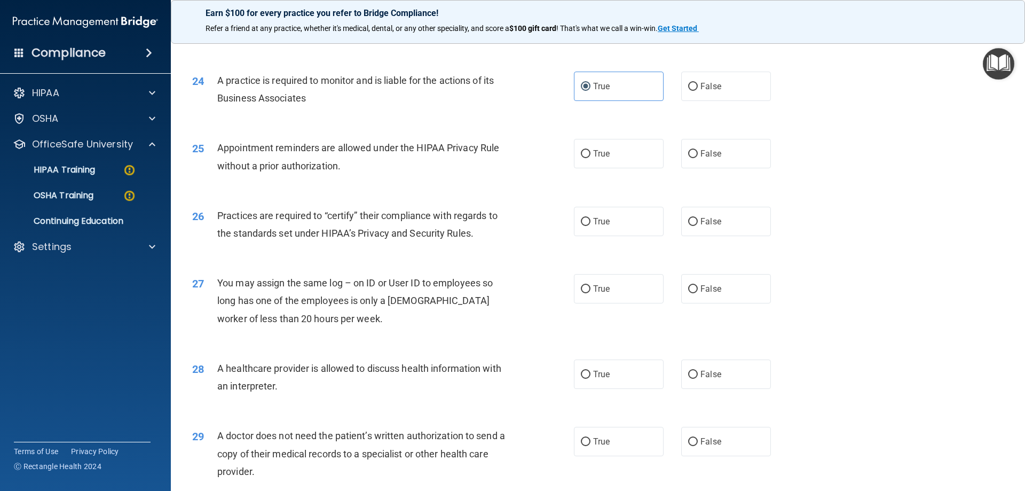
scroll to position [1869, 0]
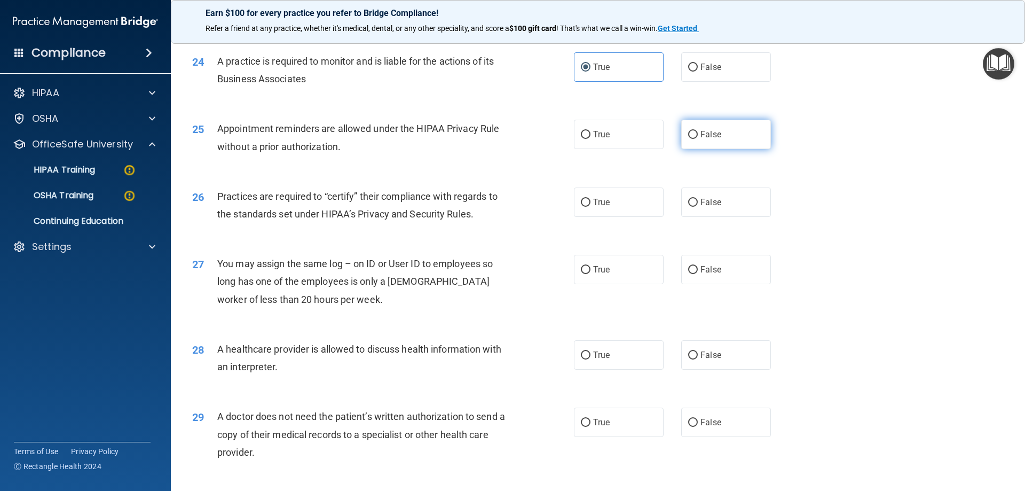
click at [692, 131] on input "False" at bounding box center [693, 135] width 10 height 8
radio input "true"
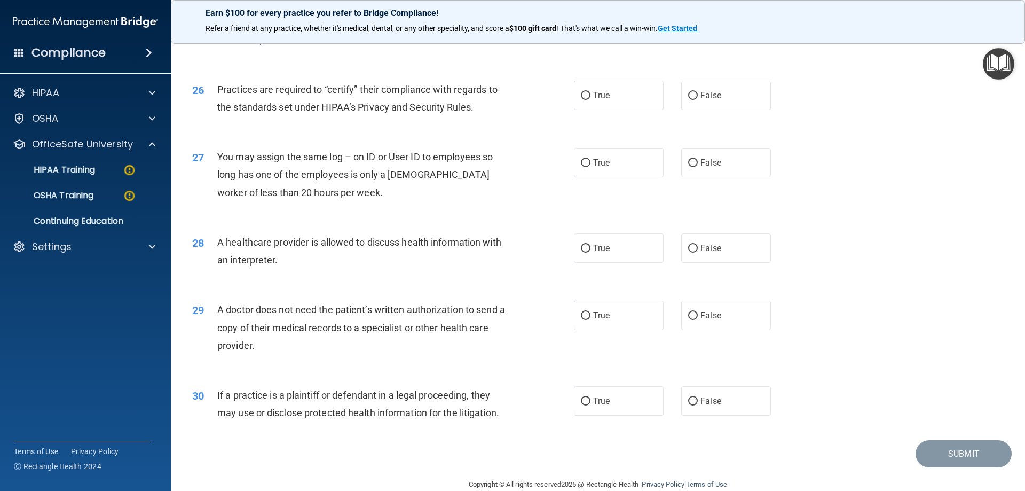
scroll to position [1923, 0]
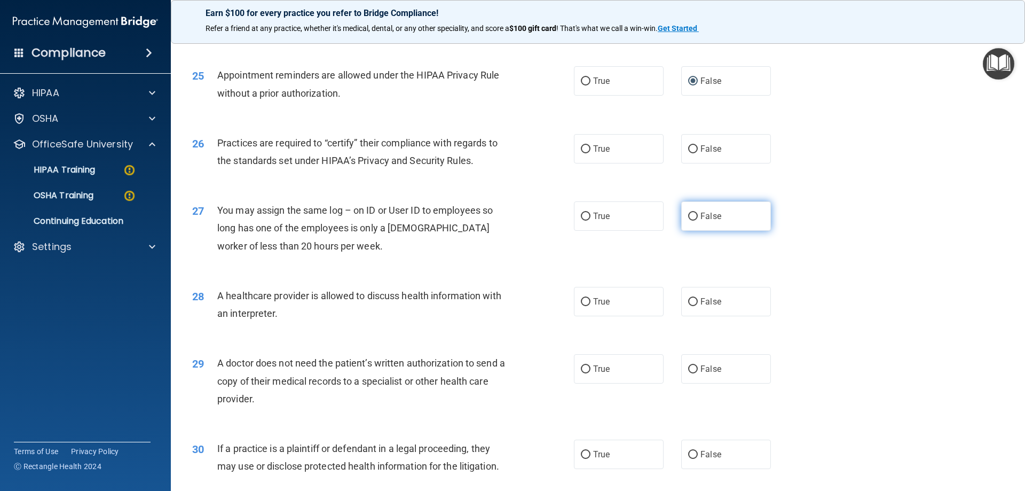
click at [701, 214] on span "False" at bounding box center [711, 216] width 21 height 10
click at [696, 214] on input "False" at bounding box center [693, 217] width 10 height 8
radio input "true"
click at [583, 147] on input "True" at bounding box center [586, 149] width 10 height 8
radio input "true"
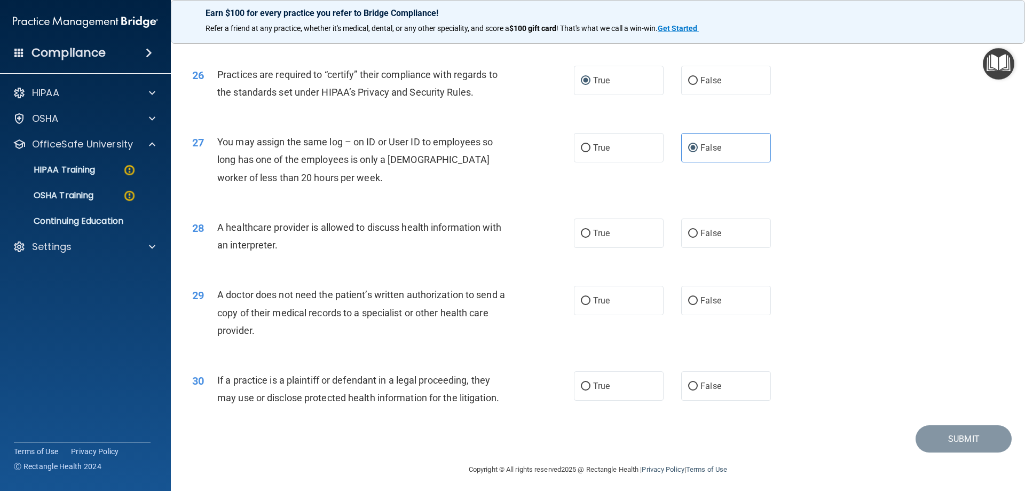
scroll to position [1995, 0]
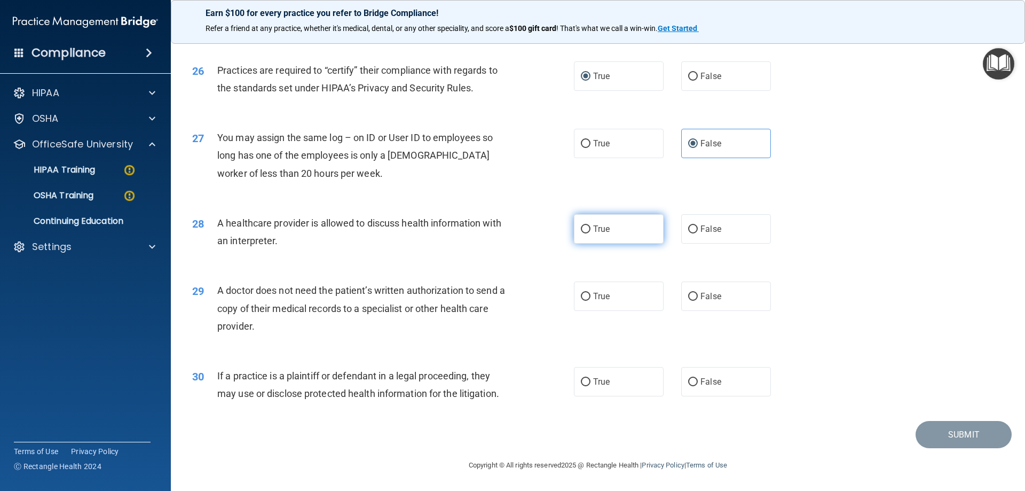
click at [589, 227] on label "True" at bounding box center [619, 228] width 90 height 29
click at [589, 227] on input "True" at bounding box center [586, 229] width 10 height 8
radio input "true"
click at [586, 291] on label "True" at bounding box center [619, 295] width 90 height 29
click at [586, 293] on input "True" at bounding box center [586, 297] width 10 height 8
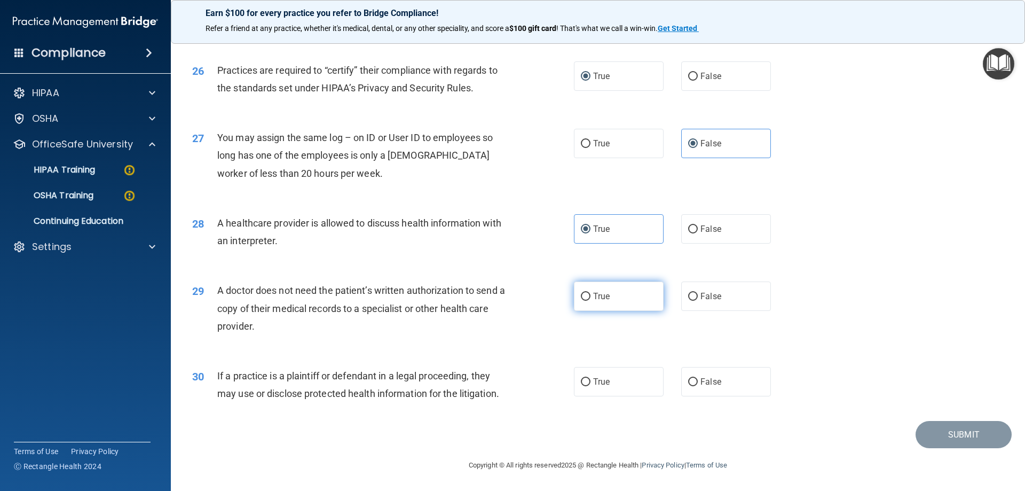
radio input "true"
click at [593, 380] on span "True" at bounding box center [601, 382] width 17 height 10
click at [591, 380] on input "True" at bounding box center [586, 382] width 10 height 8
radio input "true"
click at [949, 426] on button "Submit" at bounding box center [964, 434] width 96 height 27
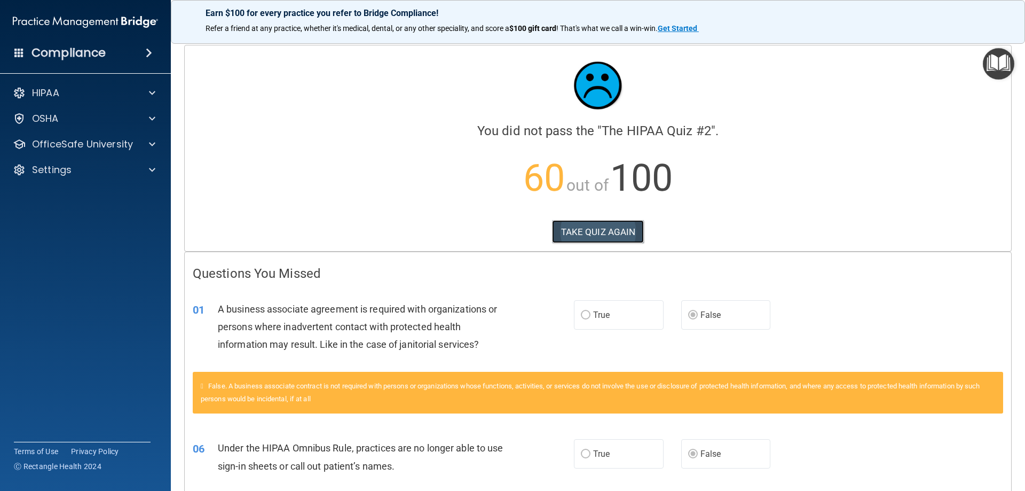
drag, startPoint x: 607, startPoint y: 226, endPoint x: 608, endPoint y: 233, distance: 7.0
click at [608, 232] on button "TAKE QUIZ AGAIN" at bounding box center [598, 231] width 92 height 23
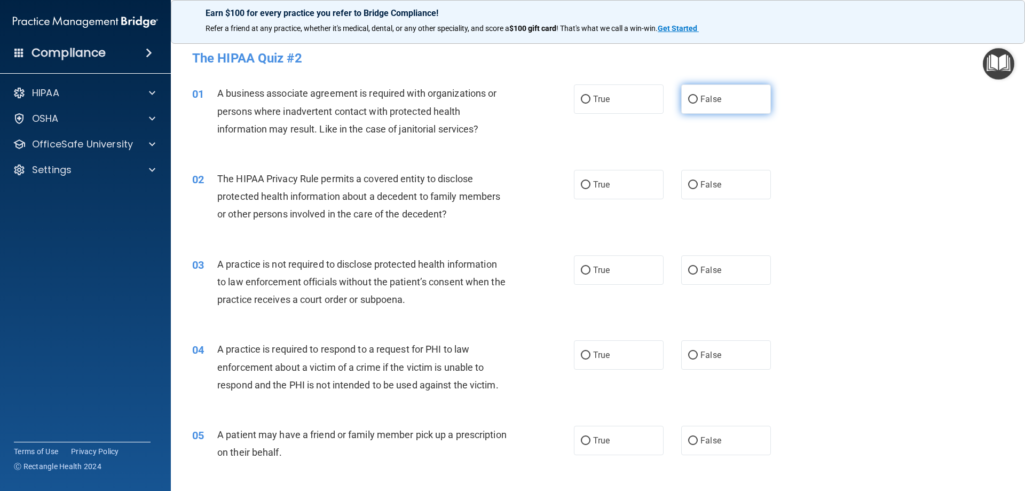
click at [707, 96] on span "False" at bounding box center [711, 99] width 21 height 10
click at [698, 96] on input "False" at bounding box center [693, 100] width 10 height 8
radio input "true"
click at [598, 184] on span "True" at bounding box center [601, 184] width 17 height 10
click at [591, 184] on input "True" at bounding box center [586, 185] width 10 height 8
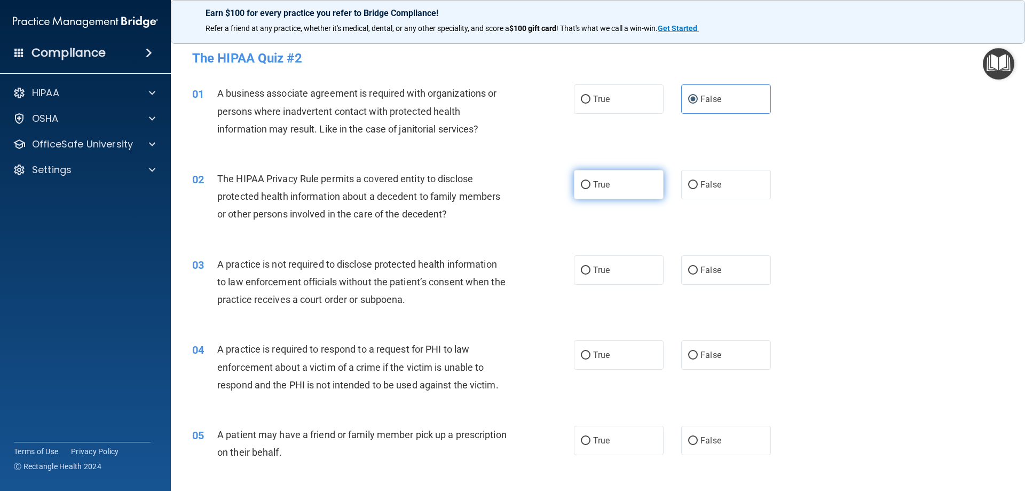
radio input "true"
click at [705, 264] on label "False" at bounding box center [726, 269] width 90 height 29
click at [698, 266] on input "False" at bounding box center [693, 270] width 10 height 8
radio input "true"
click at [594, 353] on span "True" at bounding box center [601, 355] width 17 height 10
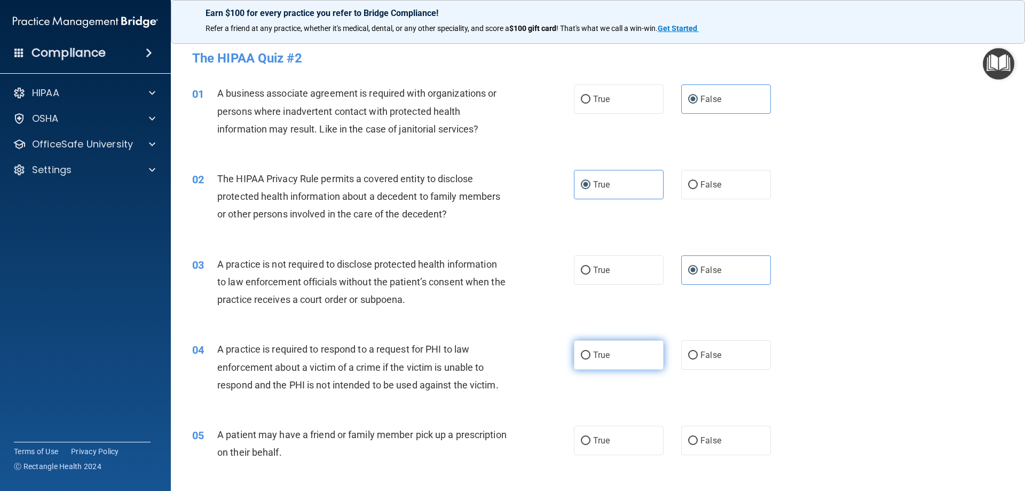
click at [591, 353] on input "True" at bounding box center [586, 355] width 10 height 8
radio input "true"
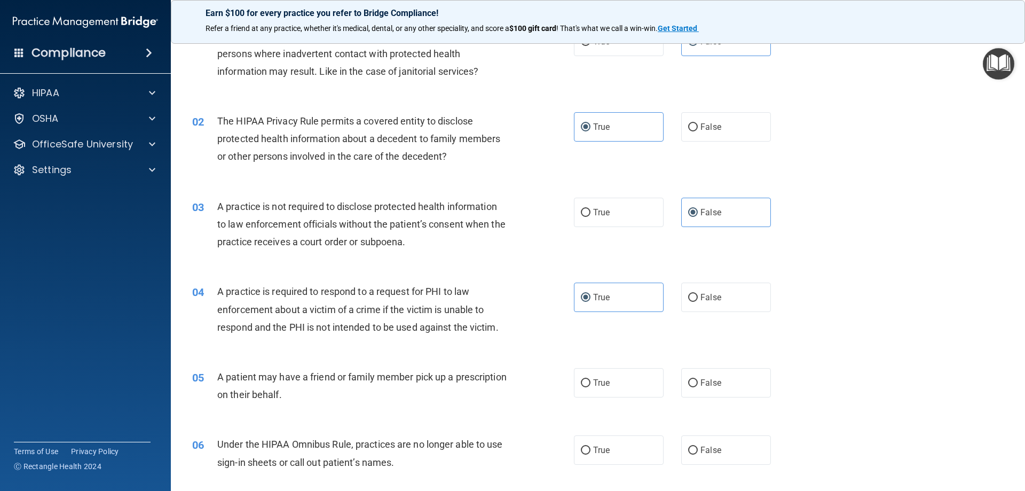
scroll to position [214, 0]
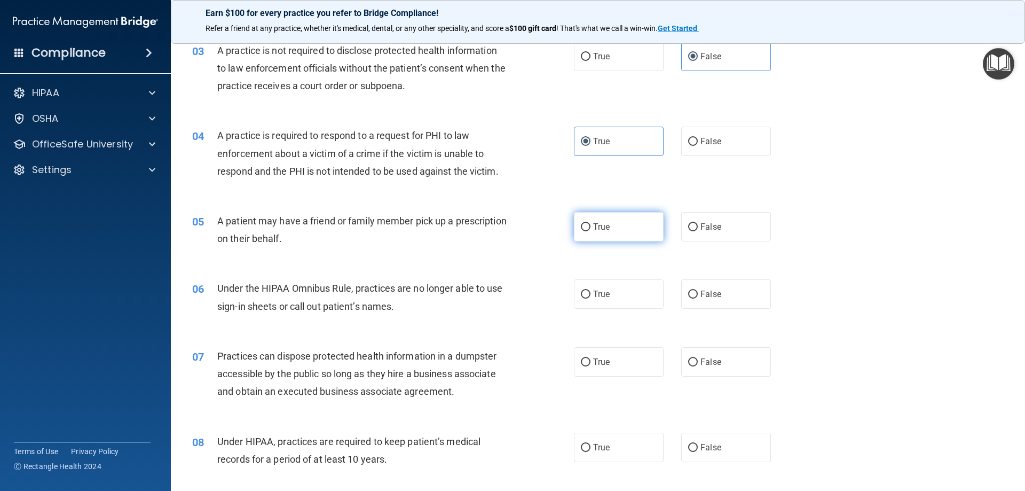
click at [603, 228] on span "True" at bounding box center [601, 227] width 17 height 10
click at [591, 228] on input "True" at bounding box center [586, 227] width 10 height 8
radio input "true"
click at [703, 292] on span "False" at bounding box center [711, 294] width 21 height 10
click at [698, 292] on input "False" at bounding box center [693, 295] width 10 height 8
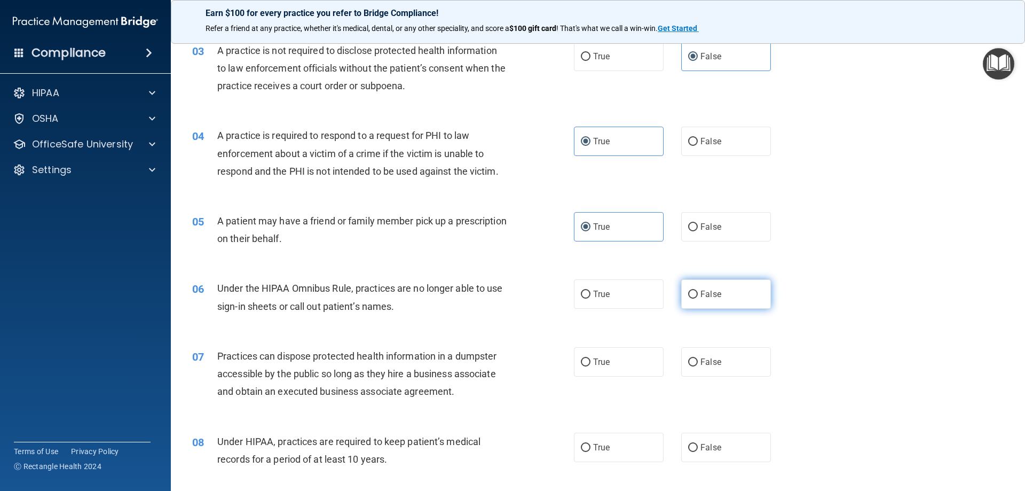
radio input "true"
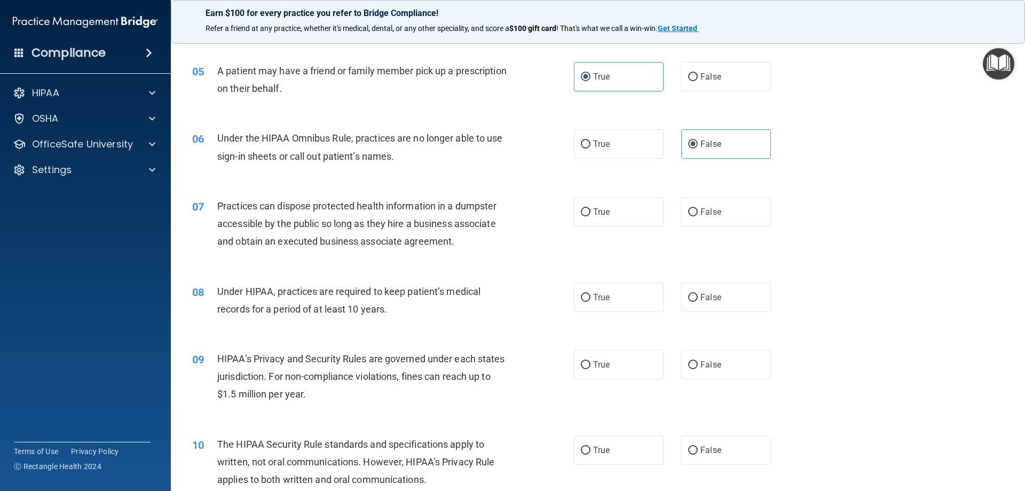
scroll to position [374, 0]
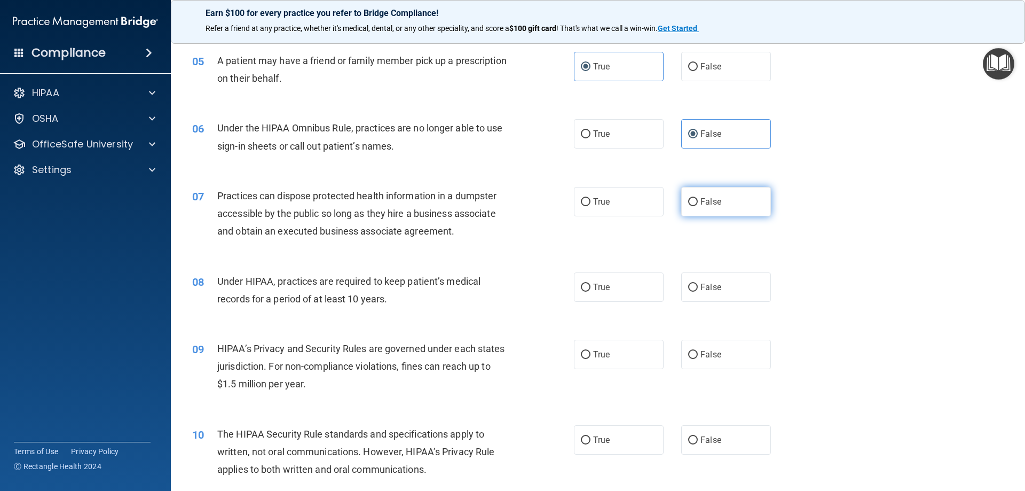
click at [706, 199] on span "False" at bounding box center [711, 202] width 21 height 10
click at [698, 199] on input "False" at bounding box center [693, 202] width 10 height 8
radio input "true"
click at [693, 289] on input "False" at bounding box center [693, 288] width 10 height 8
radio input "true"
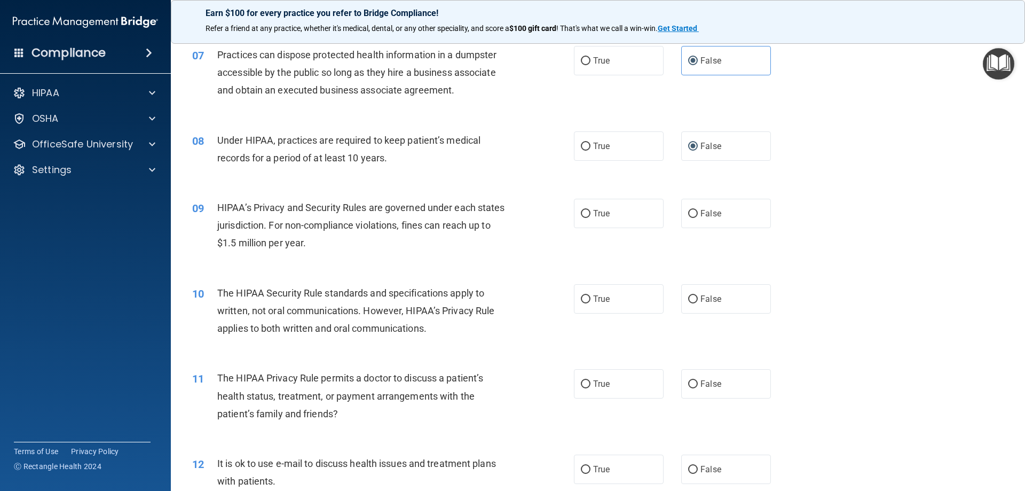
scroll to position [534, 0]
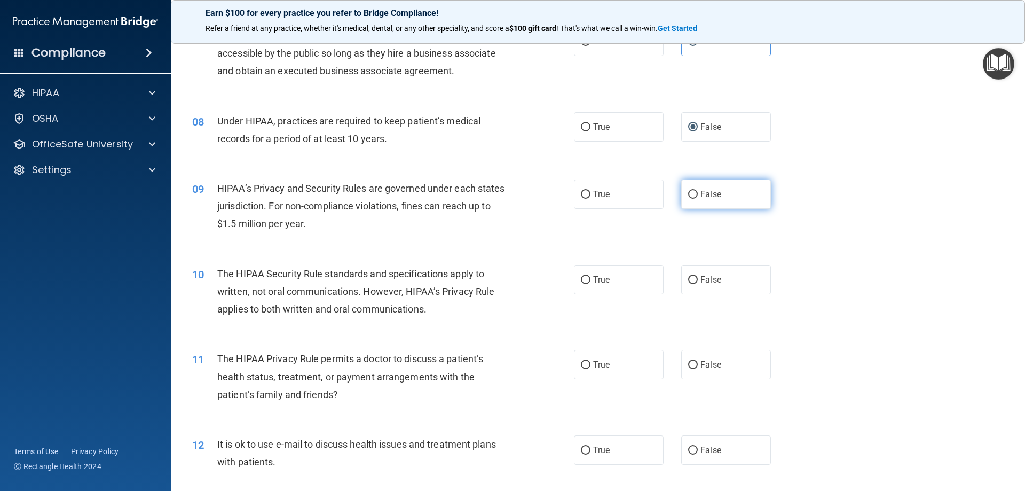
click at [708, 197] on span "False" at bounding box center [711, 194] width 21 height 10
click at [698, 197] on input "False" at bounding box center [693, 195] width 10 height 8
radio input "true"
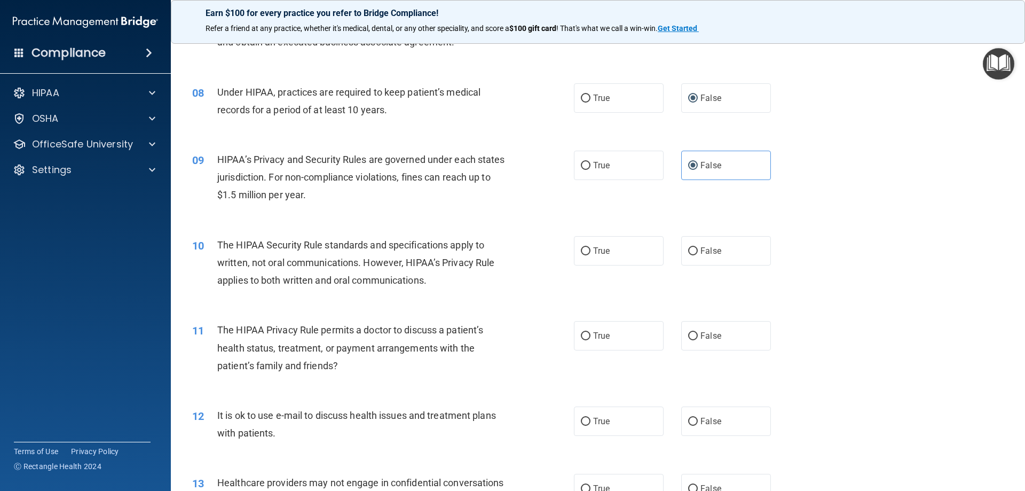
scroll to position [587, 0]
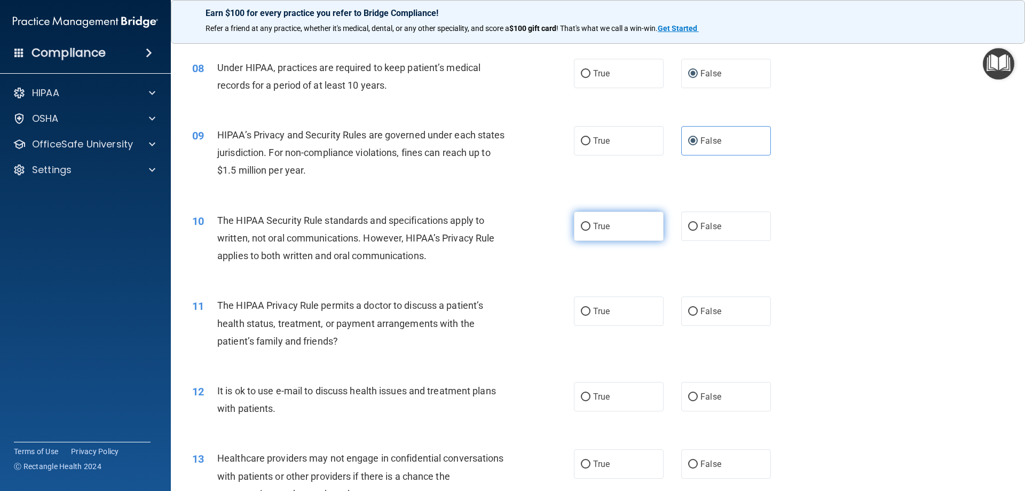
click at [598, 229] on span "True" at bounding box center [601, 226] width 17 height 10
click at [591, 229] on input "True" at bounding box center [586, 227] width 10 height 8
radio input "true"
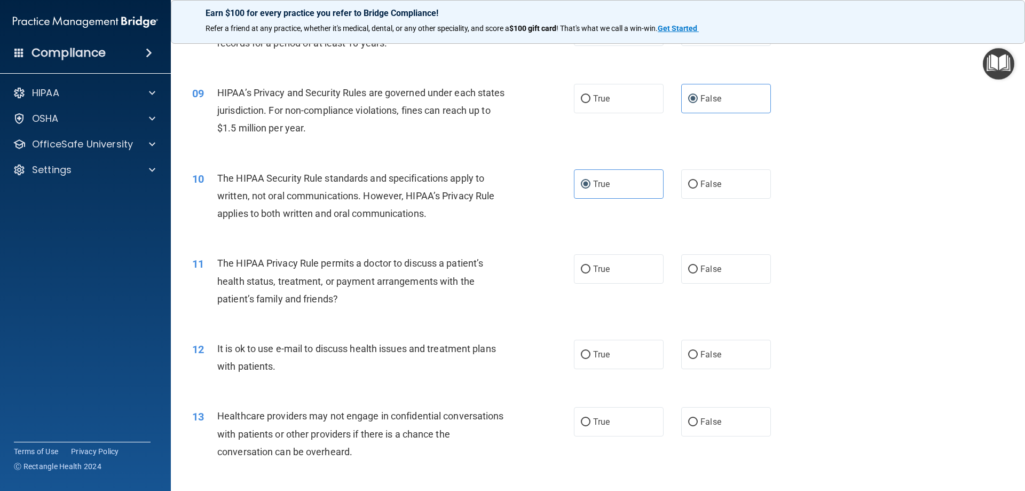
scroll to position [694, 0]
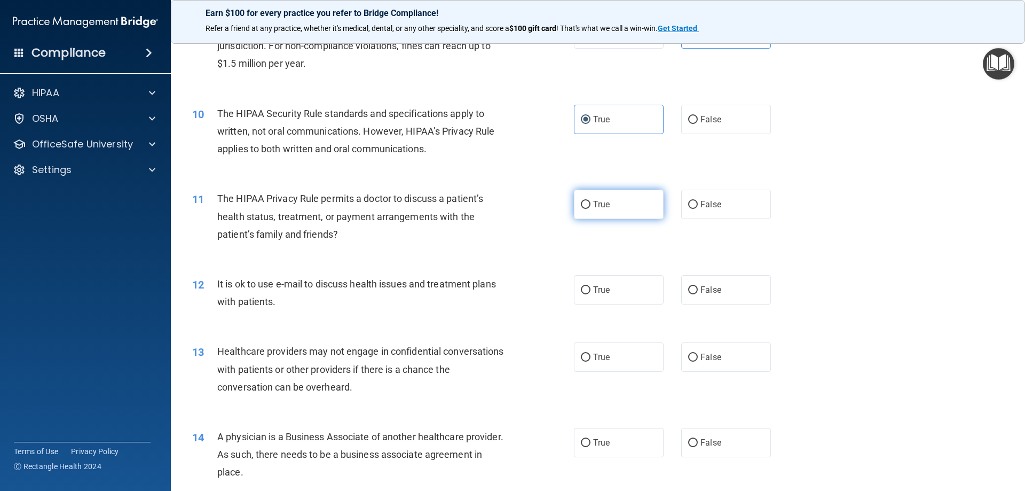
click at [601, 205] on span "True" at bounding box center [601, 204] width 17 height 10
click at [591, 205] on input "True" at bounding box center [586, 205] width 10 height 8
radio input "true"
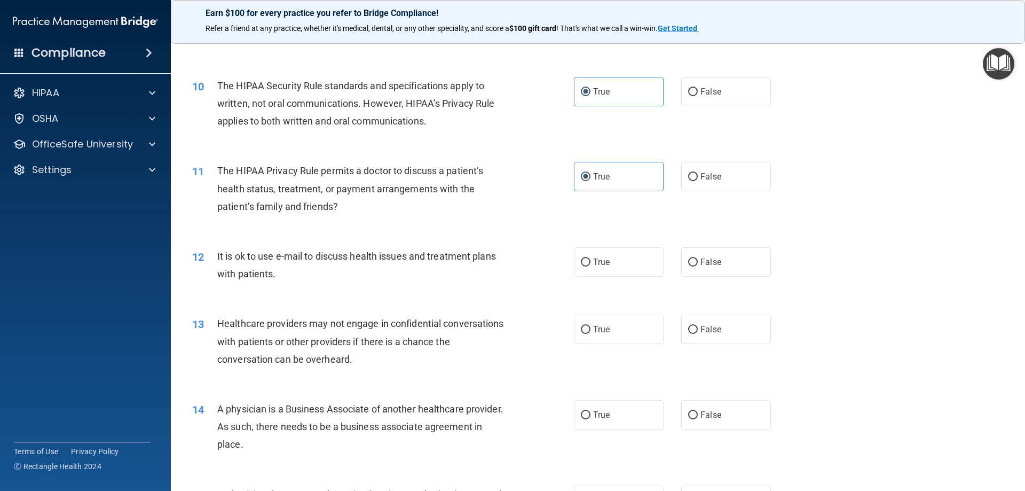
scroll to position [748, 0]
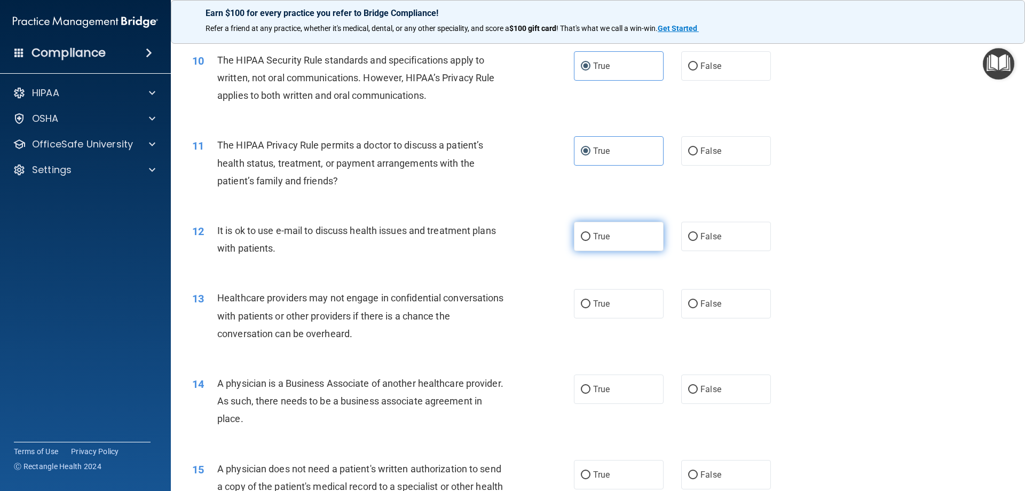
click at [581, 240] on input "True" at bounding box center [586, 237] width 10 height 8
radio input "true"
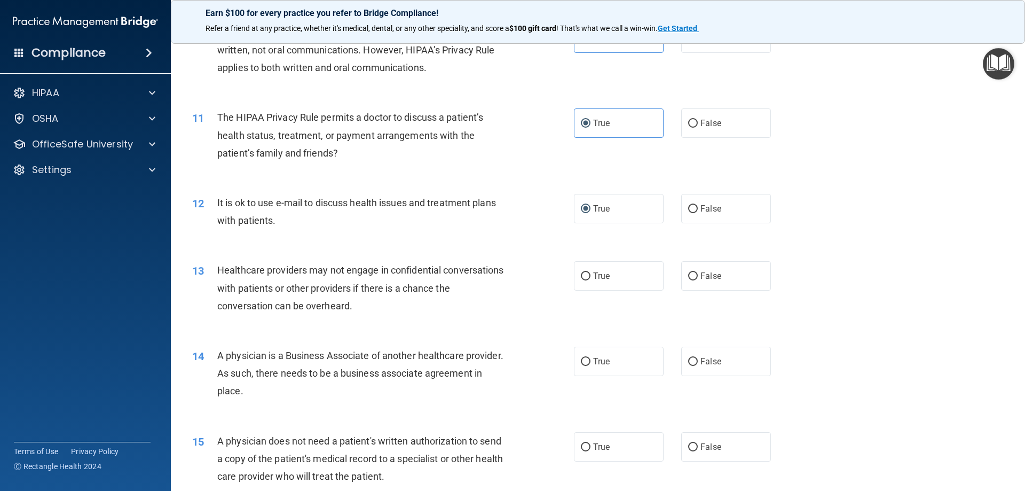
scroll to position [801, 0]
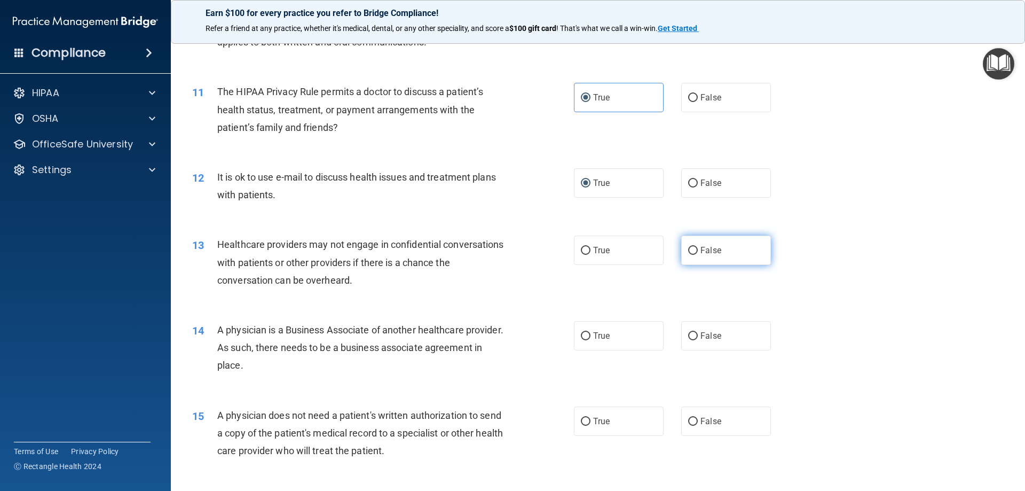
click at [711, 250] on span "False" at bounding box center [711, 250] width 21 height 10
click at [698, 250] on input "False" at bounding box center [693, 251] width 10 height 8
radio input "true"
click at [690, 334] on input "False" at bounding box center [693, 336] width 10 height 8
radio input "true"
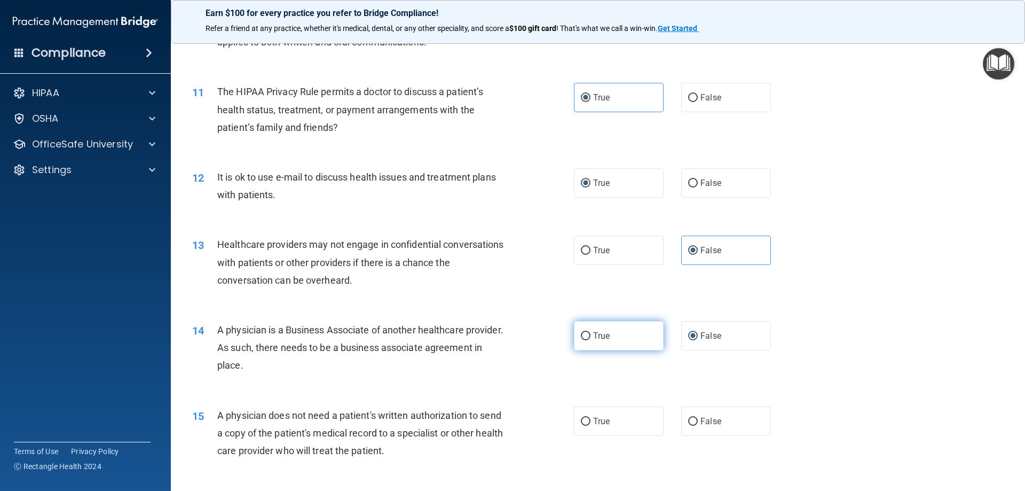
click at [581, 335] on input "True" at bounding box center [586, 336] width 10 height 8
radio input "true"
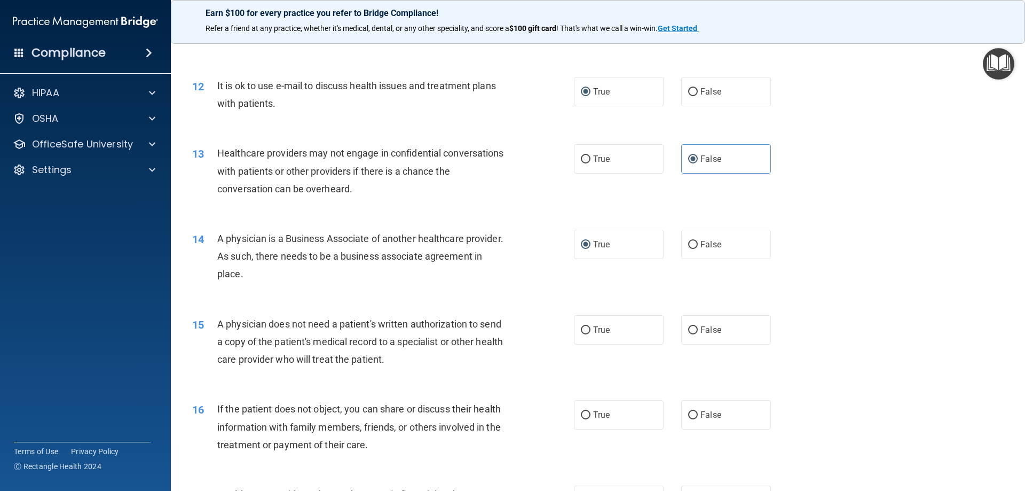
scroll to position [908, 0]
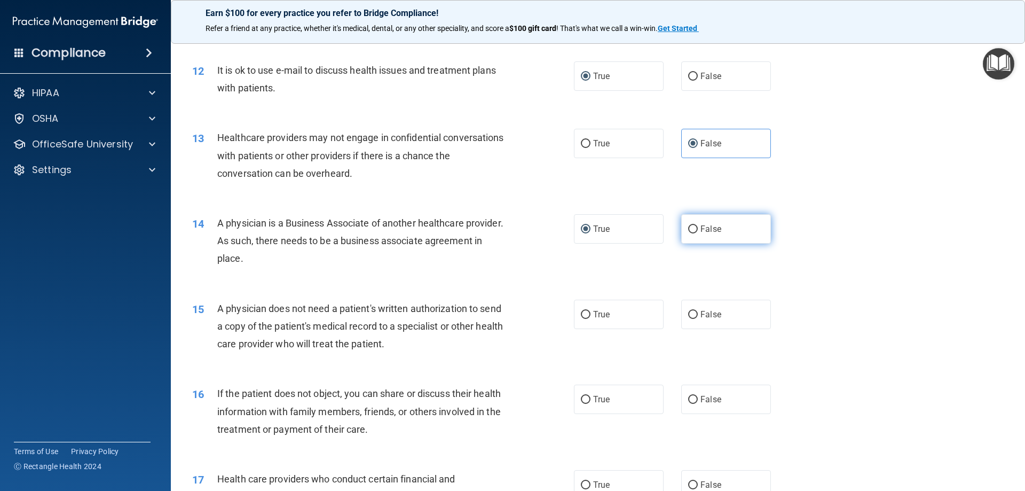
click at [694, 228] on label "False" at bounding box center [726, 228] width 90 height 29
click at [694, 228] on input "False" at bounding box center [693, 229] width 10 height 8
radio input "true"
radio input "false"
click at [593, 315] on span "True" at bounding box center [601, 314] width 17 height 10
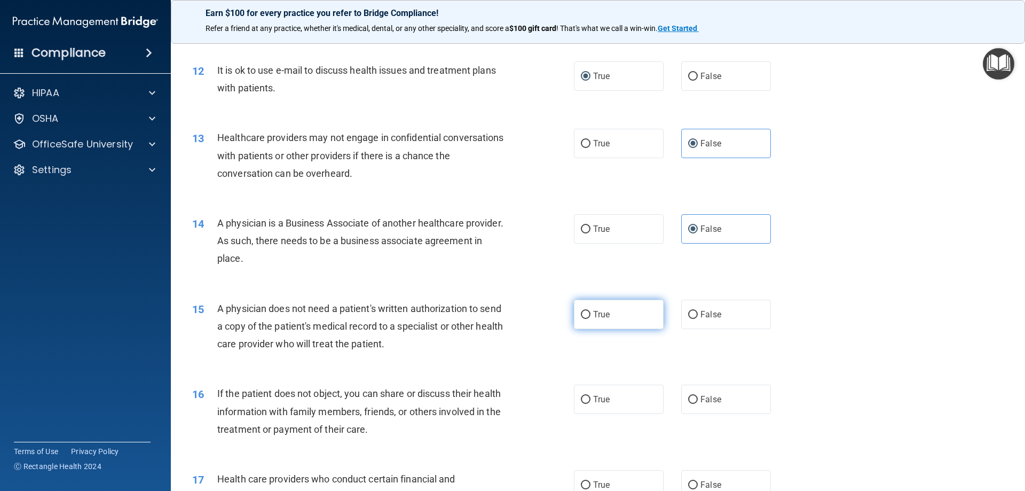
click at [590, 315] on input "True" at bounding box center [586, 315] width 10 height 8
radio input "true"
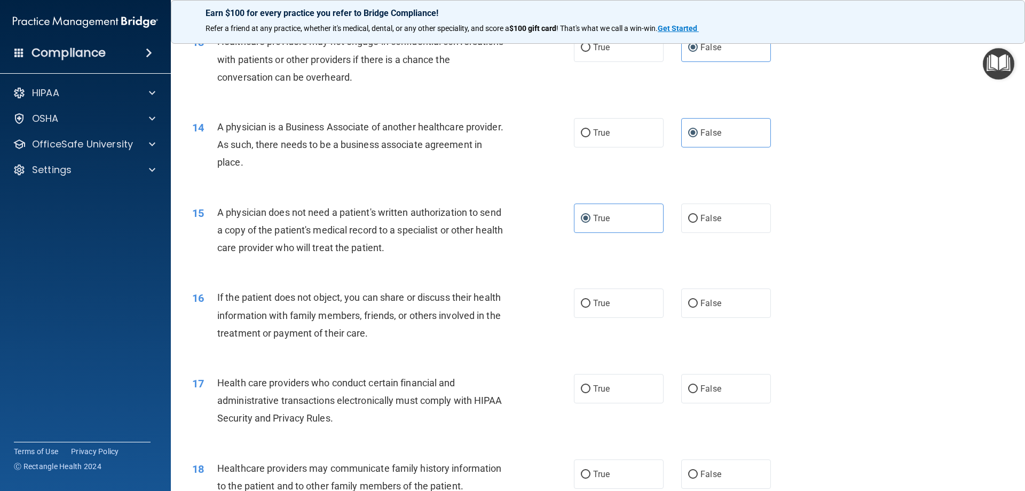
scroll to position [1015, 0]
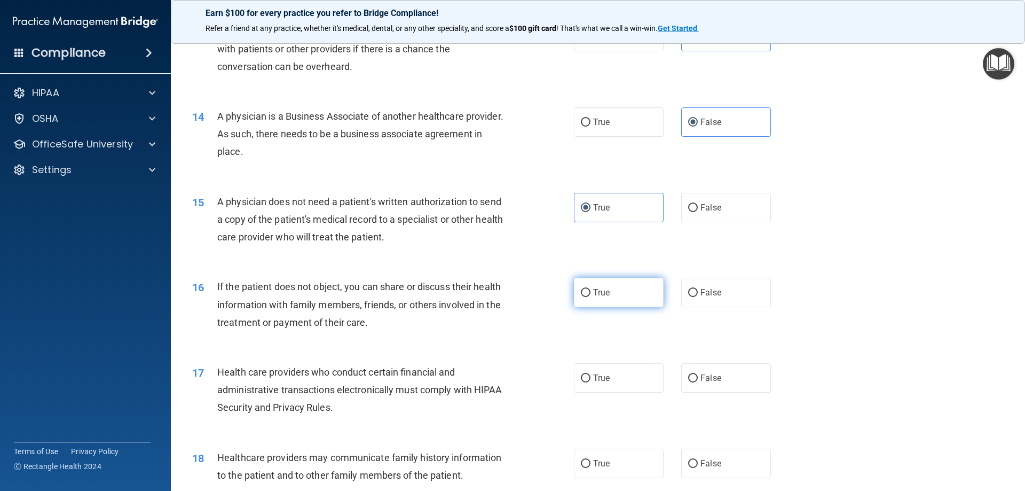
click at [582, 291] on input "True" at bounding box center [586, 293] width 10 height 8
radio input "true"
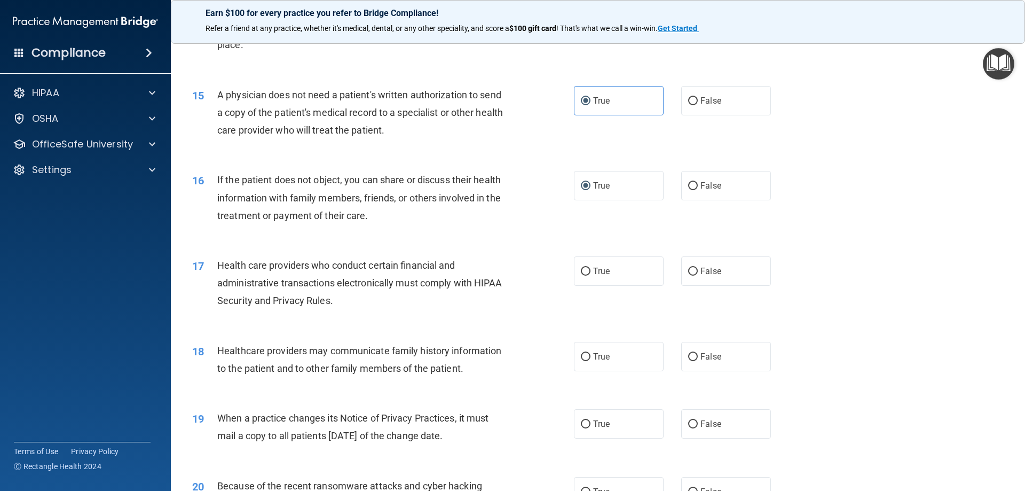
scroll to position [1175, 0]
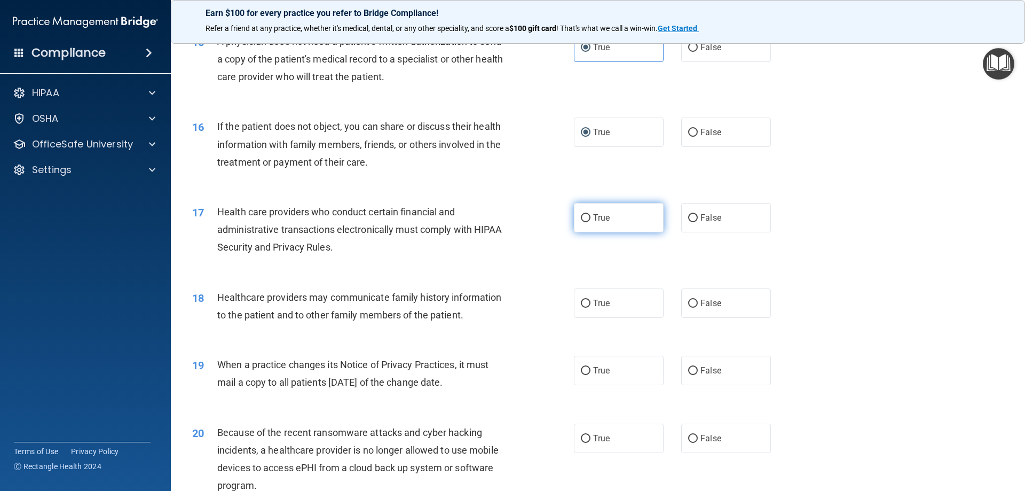
click at [593, 220] on span "True" at bounding box center [601, 218] width 17 height 10
click at [591, 220] on input "True" at bounding box center [586, 218] width 10 height 8
radio input "true"
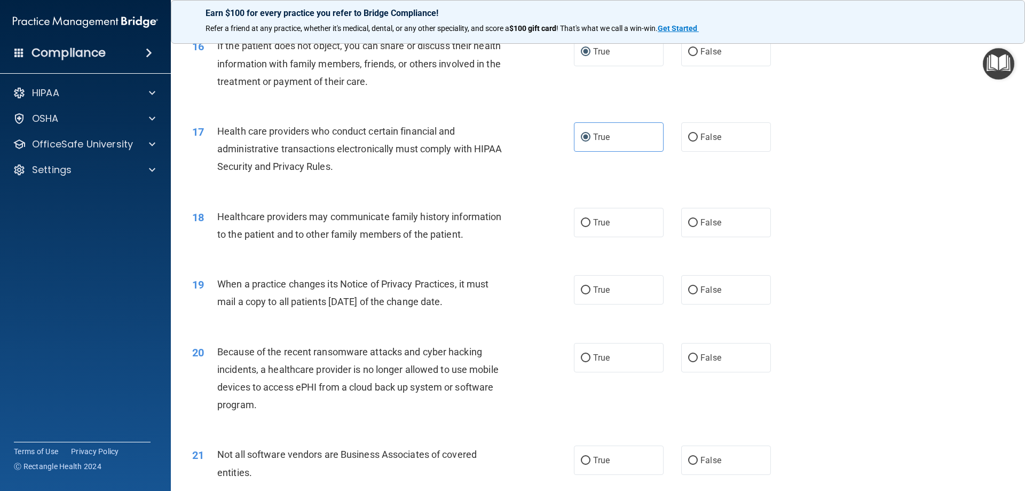
scroll to position [1282, 0]
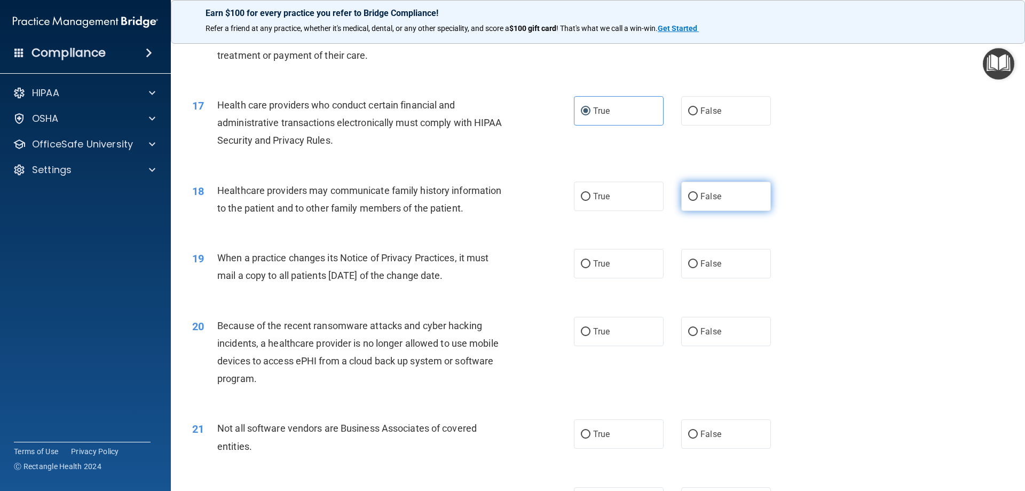
click at [705, 196] on span "False" at bounding box center [711, 196] width 21 height 10
click at [698, 196] on input "False" at bounding box center [693, 197] width 10 height 8
radio input "true"
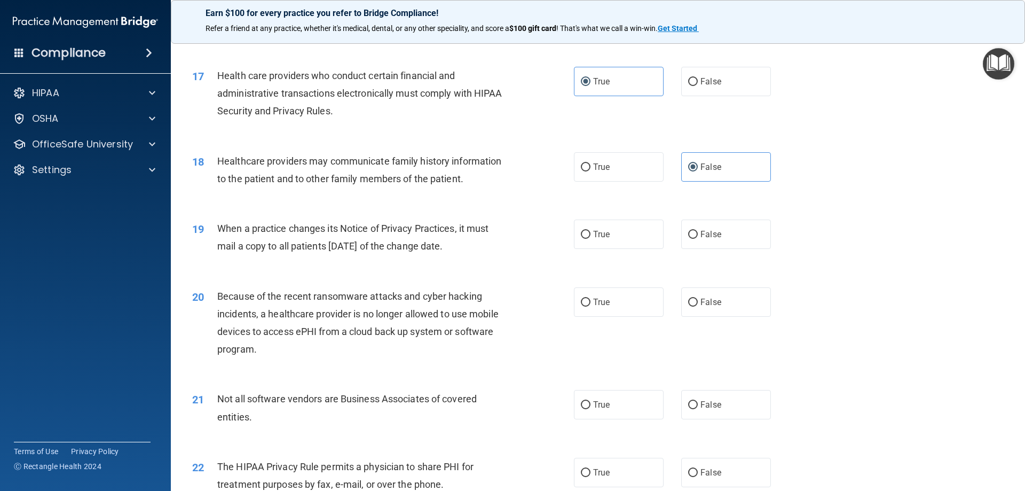
scroll to position [1335, 0]
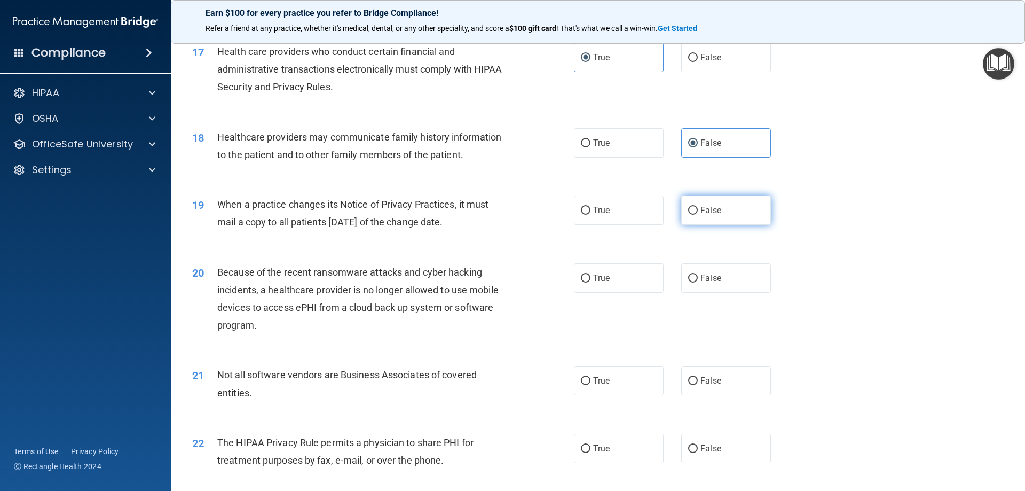
click at [701, 208] on span "False" at bounding box center [711, 210] width 21 height 10
click at [698, 208] on input "False" at bounding box center [693, 211] width 10 height 8
radio input "true"
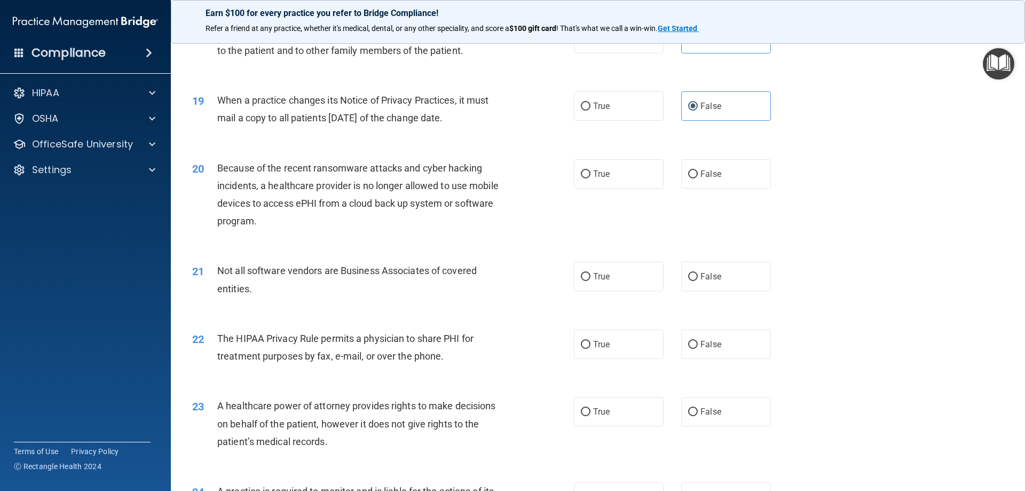
scroll to position [1442, 0]
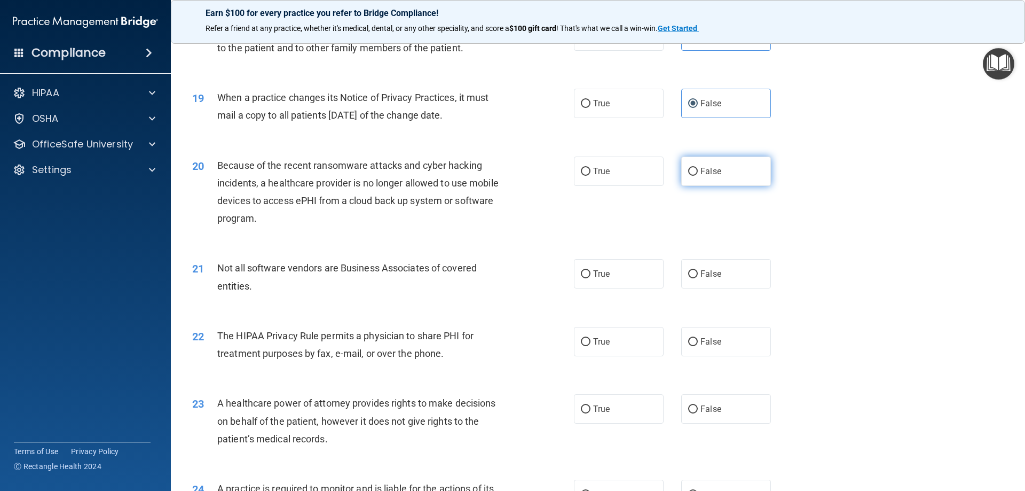
click at [695, 171] on label "False" at bounding box center [726, 170] width 90 height 29
click at [695, 171] on input "False" at bounding box center [693, 172] width 10 height 8
radio input "true"
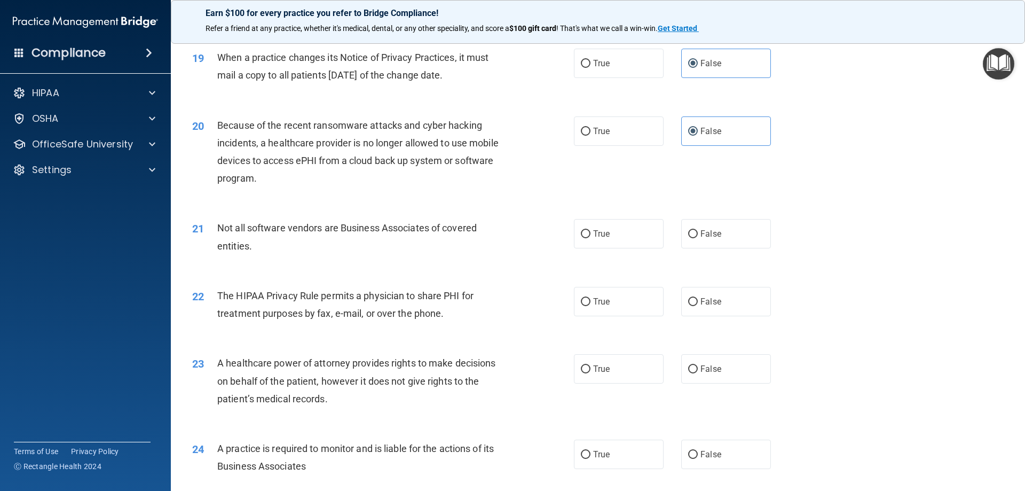
scroll to position [1549, 0]
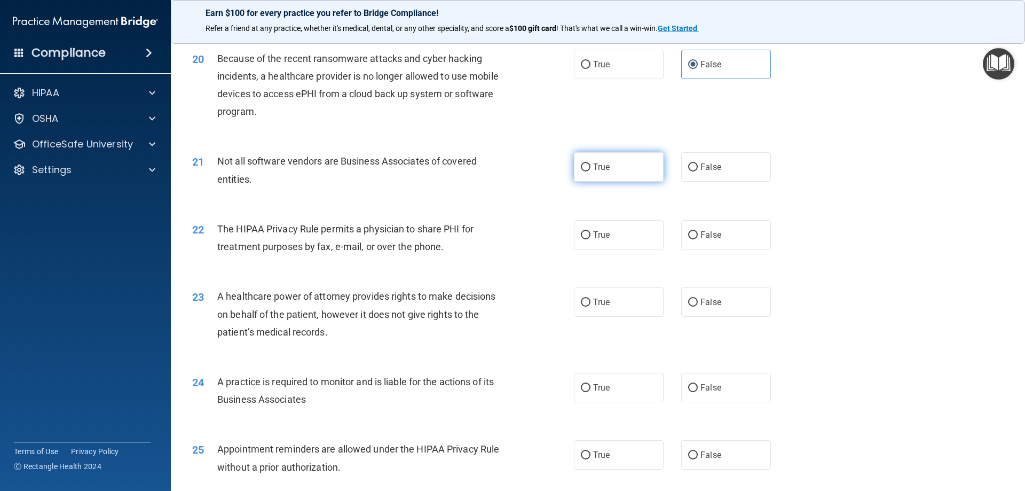
click at [599, 164] on span "True" at bounding box center [601, 167] width 17 height 10
click at [591, 164] on input "True" at bounding box center [586, 167] width 10 height 8
radio input "true"
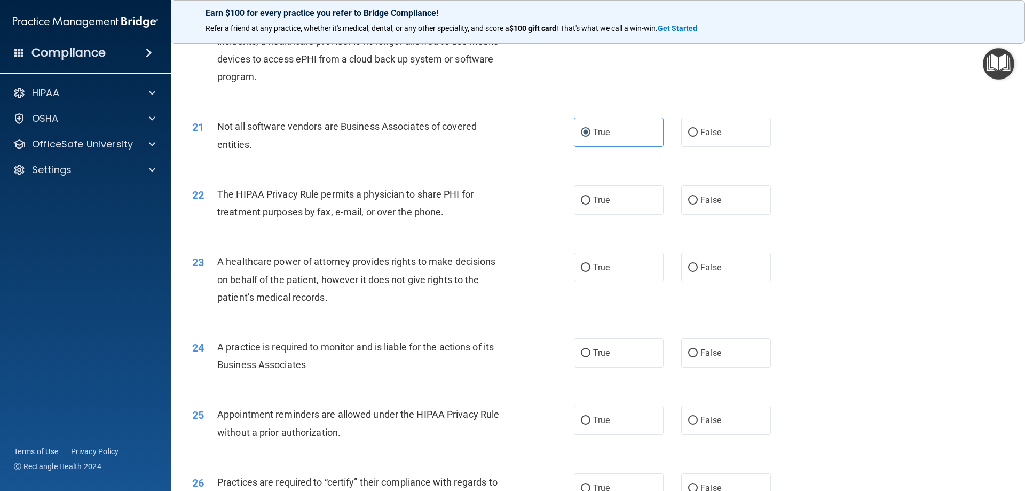
scroll to position [1602, 0]
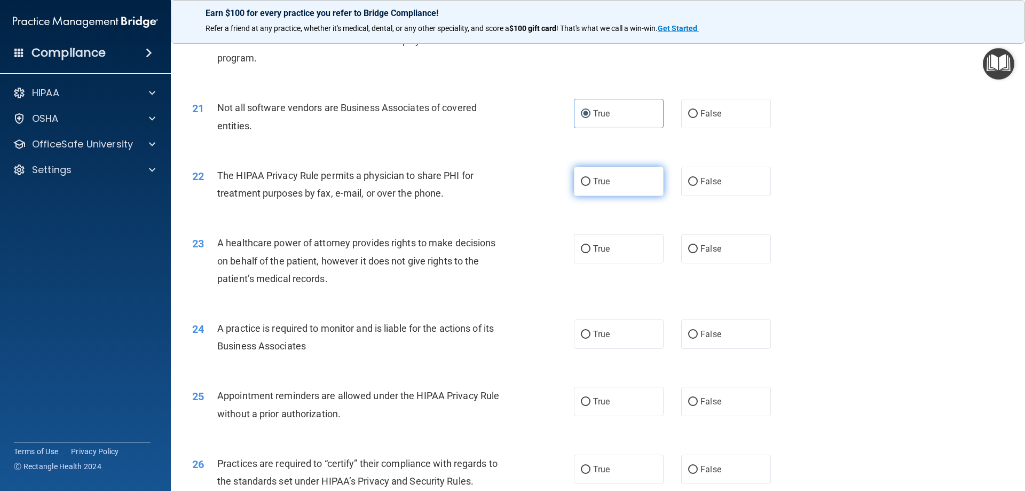
click at [594, 179] on span "True" at bounding box center [601, 181] width 17 height 10
click at [591, 179] on input "True" at bounding box center [586, 182] width 10 height 8
radio input "true"
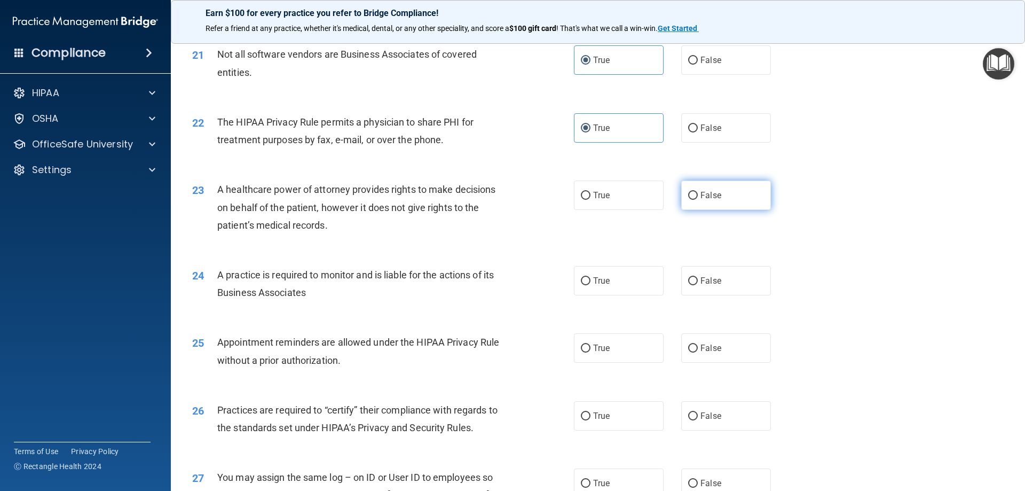
click at [702, 192] on span "False" at bounding box center [711, 195] width 21 height 10
click at [698, 192] on input "False" at bounding box center [693, 196] width 10 height 8
radio input "true"
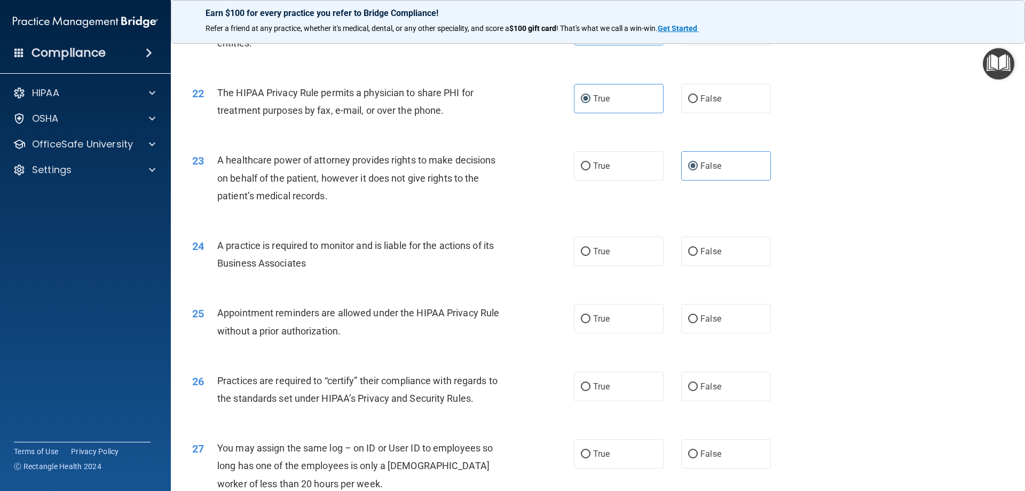
scroll to position [1709, 0]
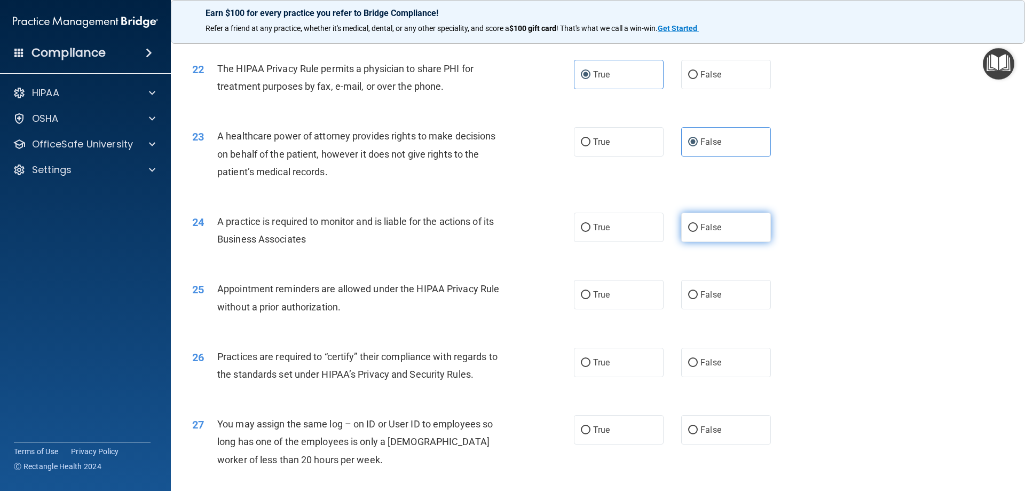
click at [707, 227] on span "False" at bounding box center [711, 227] width 21 height 10
click at [698, 227] on input "False" at bounding box center [693, 228] width 10 height 8
radio input "true"
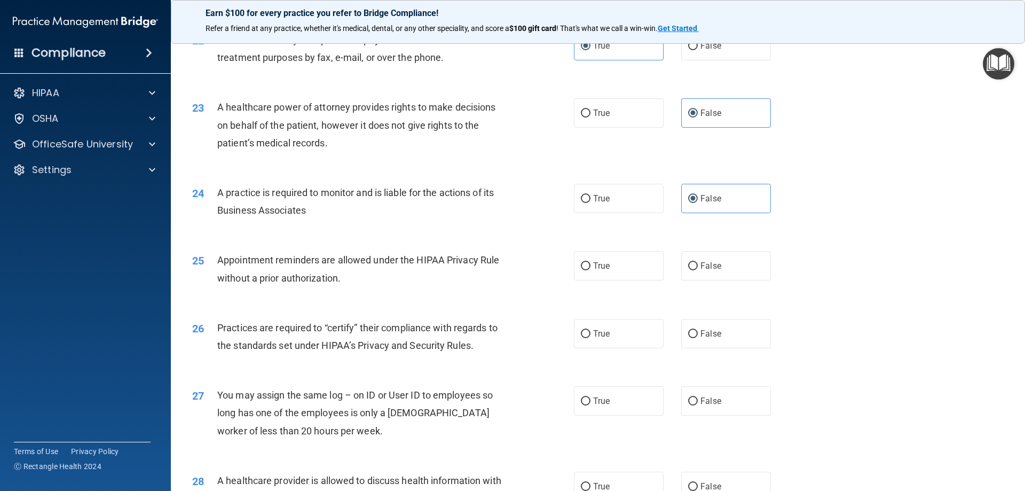
scroll to position [1762, 0]
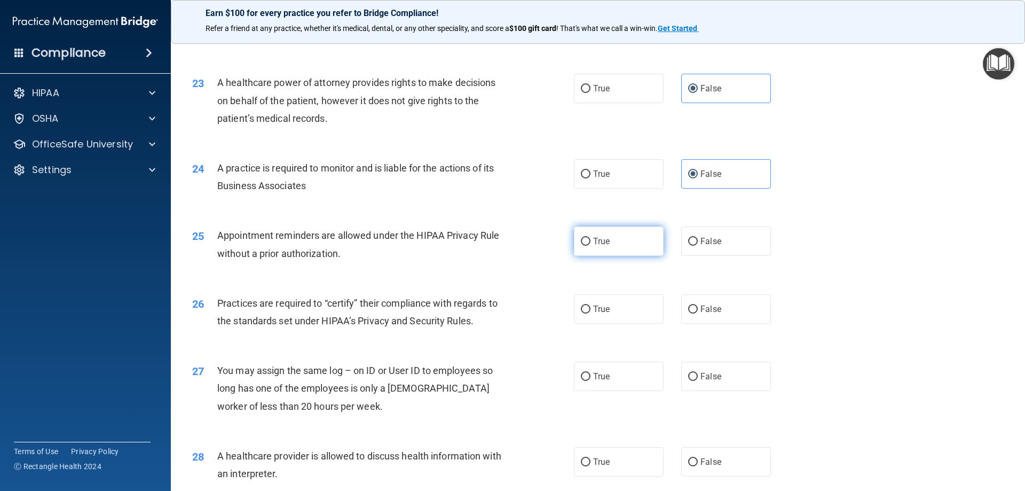
click at [587, 240] on label "True" at bounding box center [619, 240] width 90 height 29
click at [587, 240] on input "True" at bounding box center [586, 242] width 10 height 8
radio input "true"
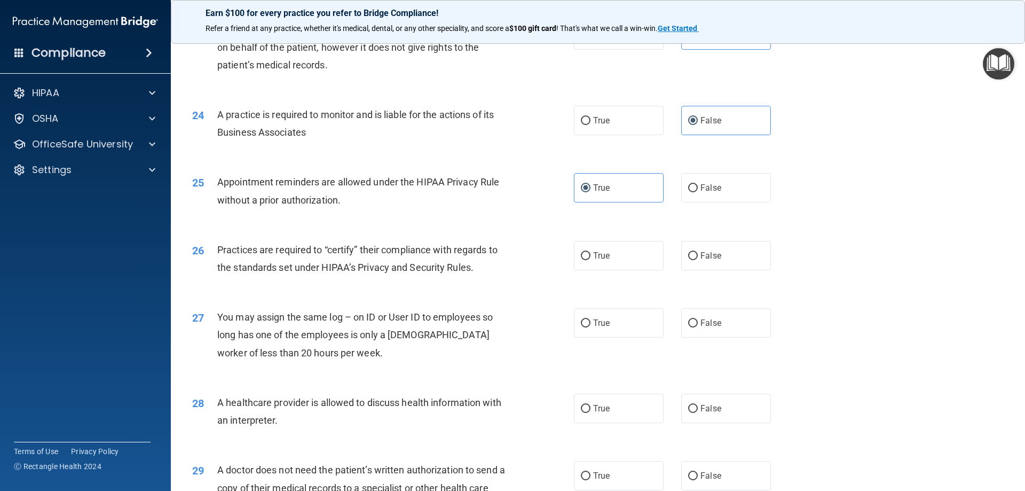
scroll to position [1869, 0]
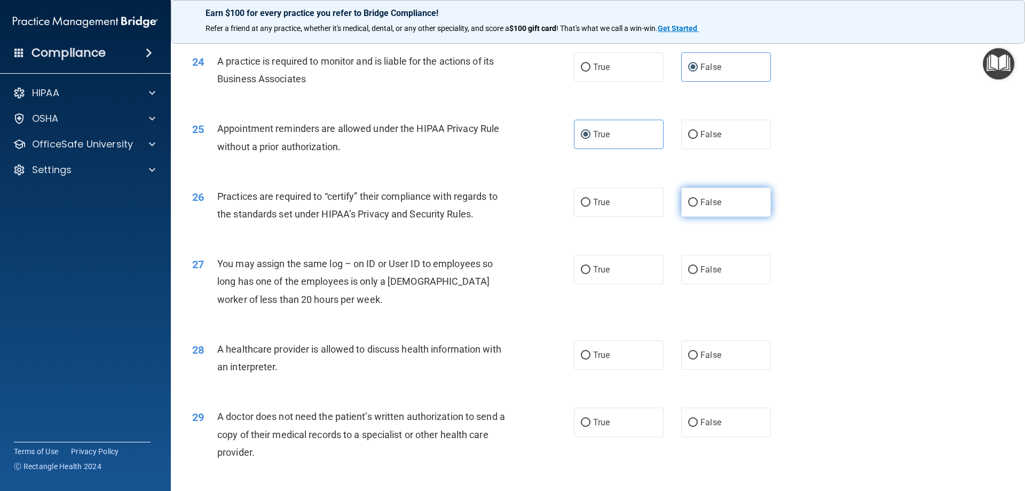
click at [694, 200] on label "False" at bounding box center [726, 201] width 90 height 29
click at [694, 200] on input "False" at bounding box center [693, 203] width 10 height 8
radio input "true"
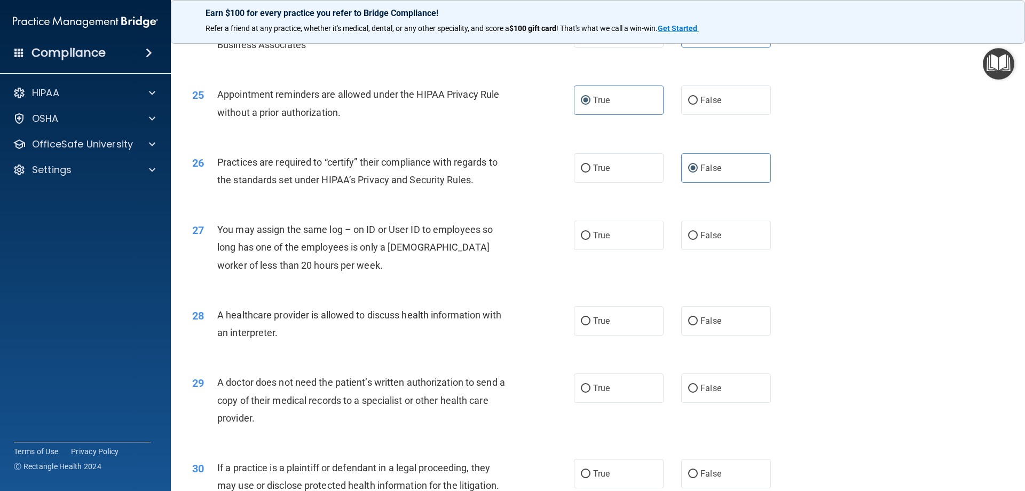
scroll to position [1923, 0]
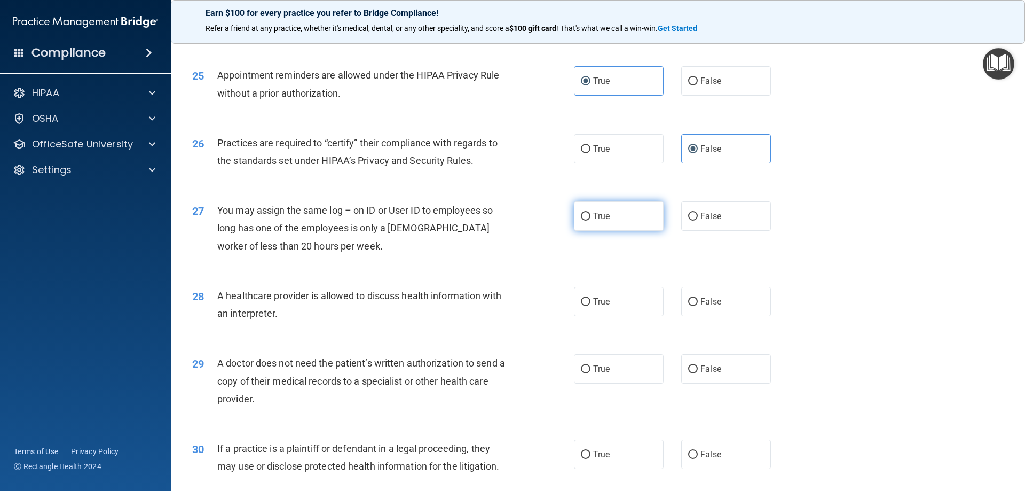
click at [587, 217] on label "True" at bounding box center [619, 215] width 90 height 29
click at [587, 217] on input "True" at bounding box center [586, 217] width 10 height 8
radio input "true"
click at [701, 215] on span "False" at bounding box center [711, 216] width 21 height 10
click at [698, 215] on input "False" at bounding box center [693, 217] width 10 height 8
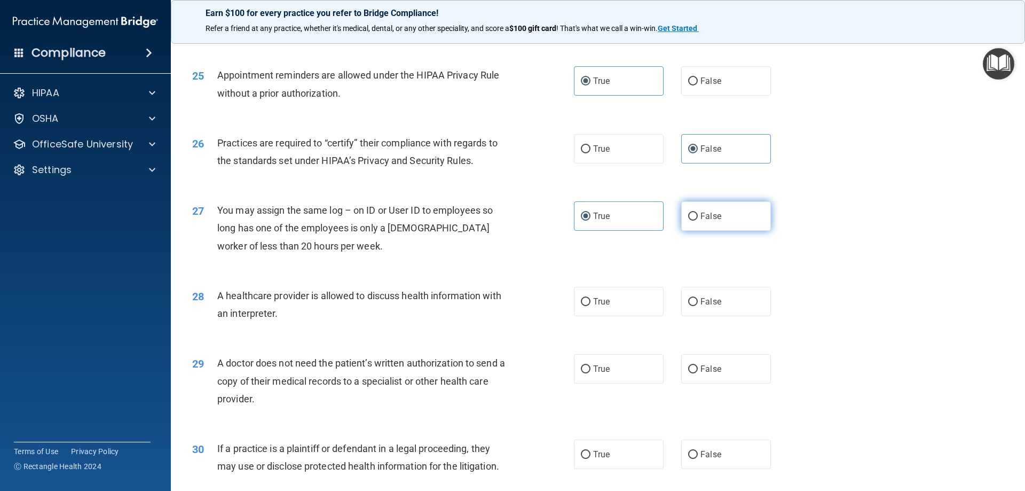
radio input "true"
radio input "false"
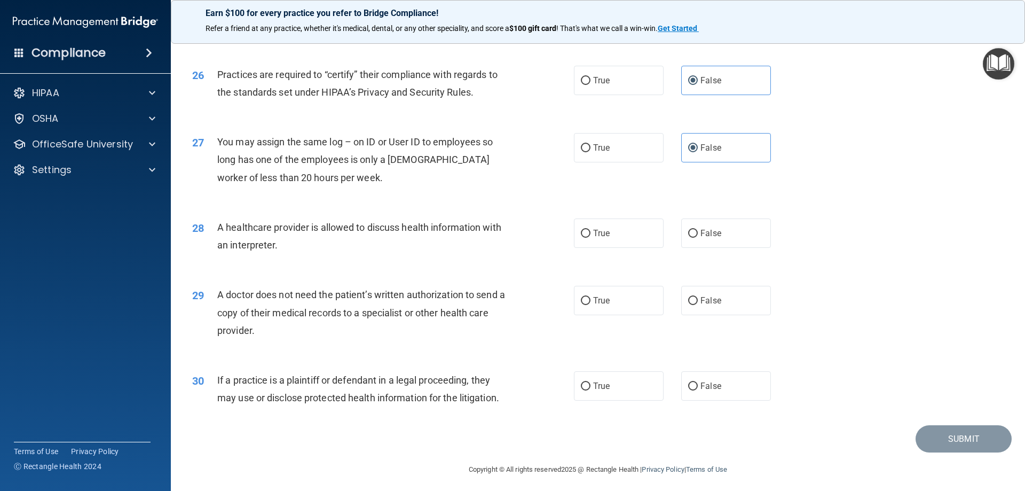
scroll to position [1995, 0]
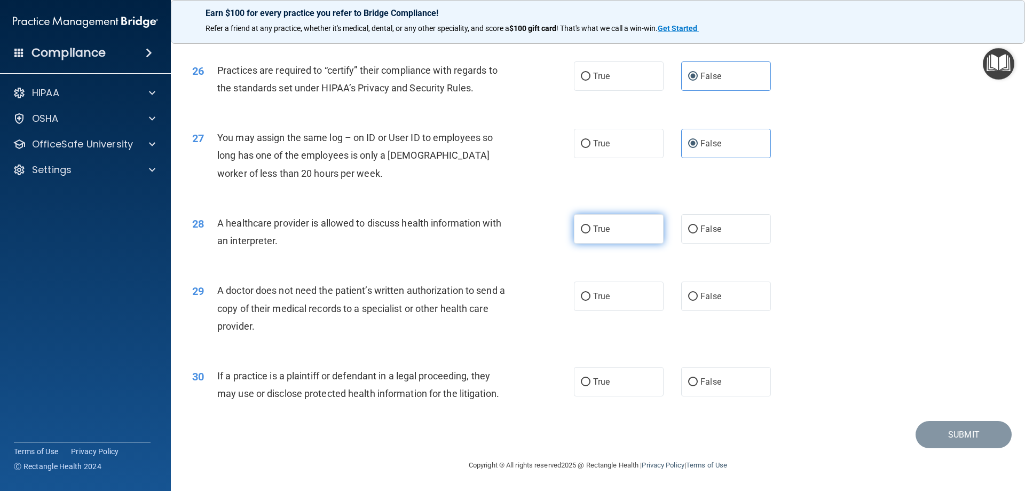
click at [598, 228] on span "True" at bounding box center [601, 229] width 17 height 10
click at [591, 228] on input "True" at bounding box center [586, 229] width 10 height 8
radio input "true"
click at [590, 296] on label "True" at bounding box center [619, 295] width 90 height 29
click at [590, 296] on input "True" at bounding box center [586, 297] width 10 height 8
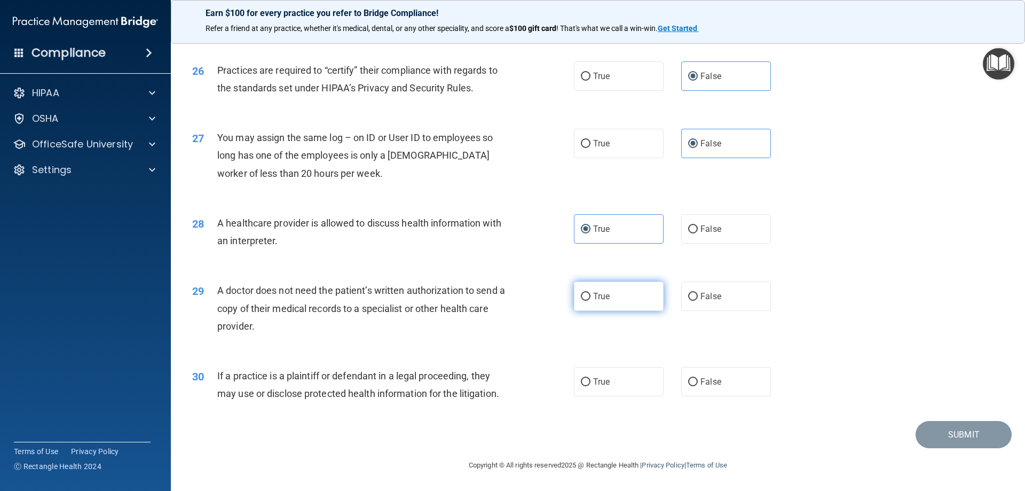
radio input "true"
click at [593, 381] on span "True" at bounding box center [601, 382] width 17 height 10
click at [591, 381] on input "True" at bounding box center [586, 382] width 10 height 8
radio input "true"
click at [969, 434] on button "Submit" at bounding box center [964, 434] width 96 height 27
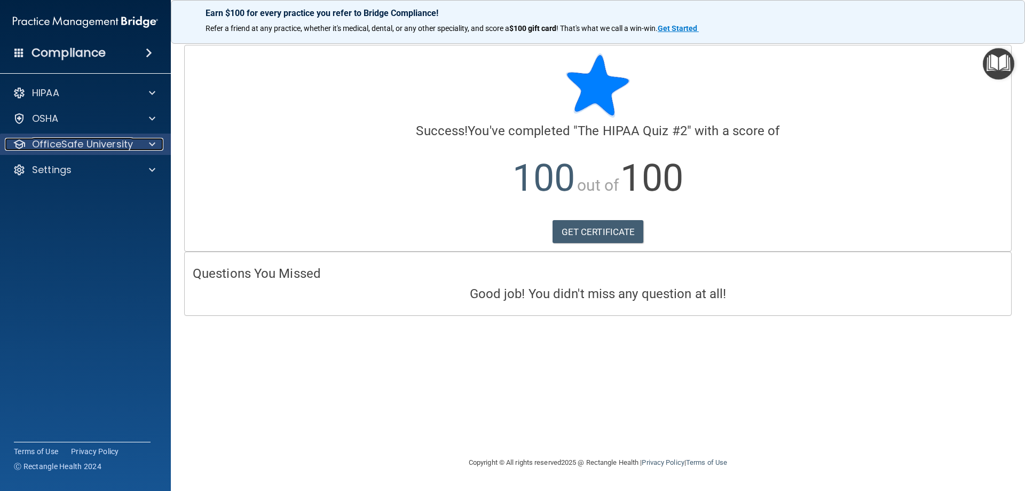
click at [64, 145] on p "OfficeSafe University" at bounding box center [82, 144] width 101 height 13
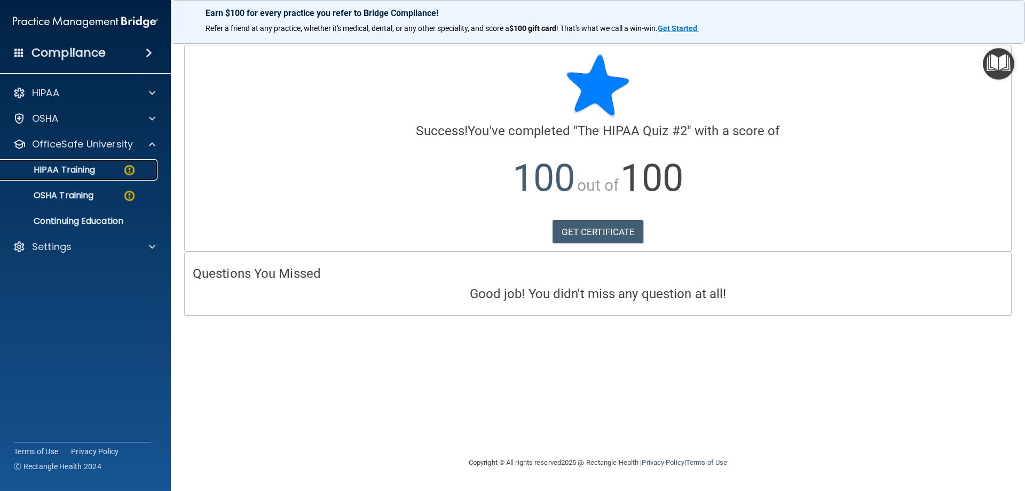
click at [97, 176] on link "HIPAA Training" at bounding box center [73, 169] width 168 height 21
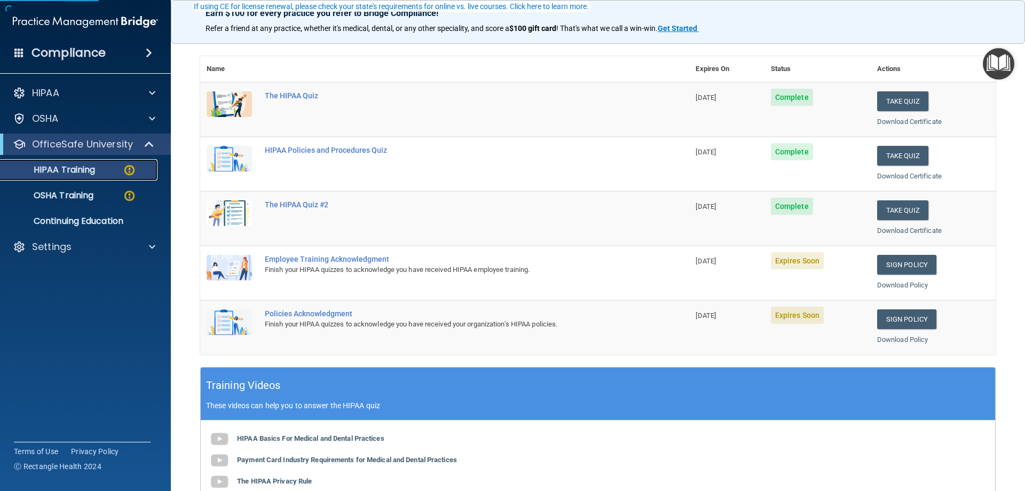
scroll to position [107, 0]
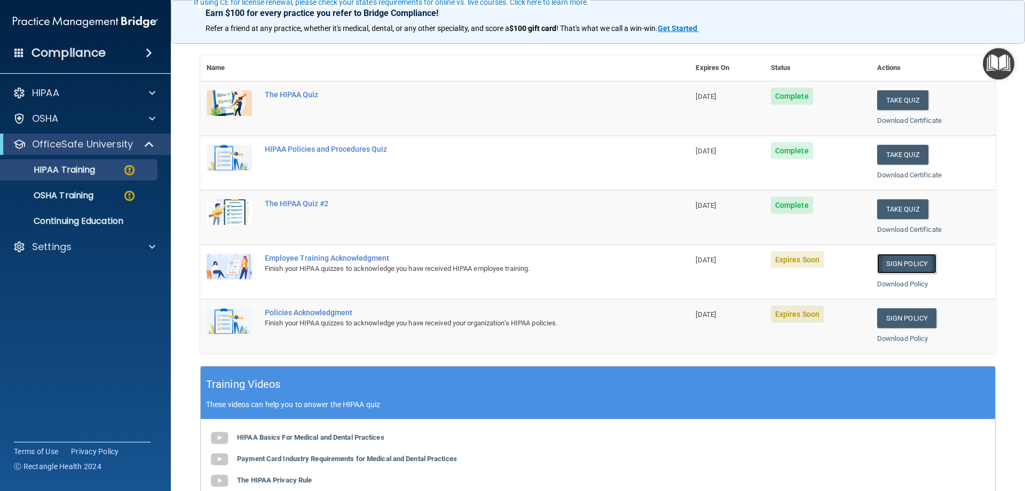
click at [883, 255] on link "Sign Policy" at bounding box center [906, 264] width 59 height 20
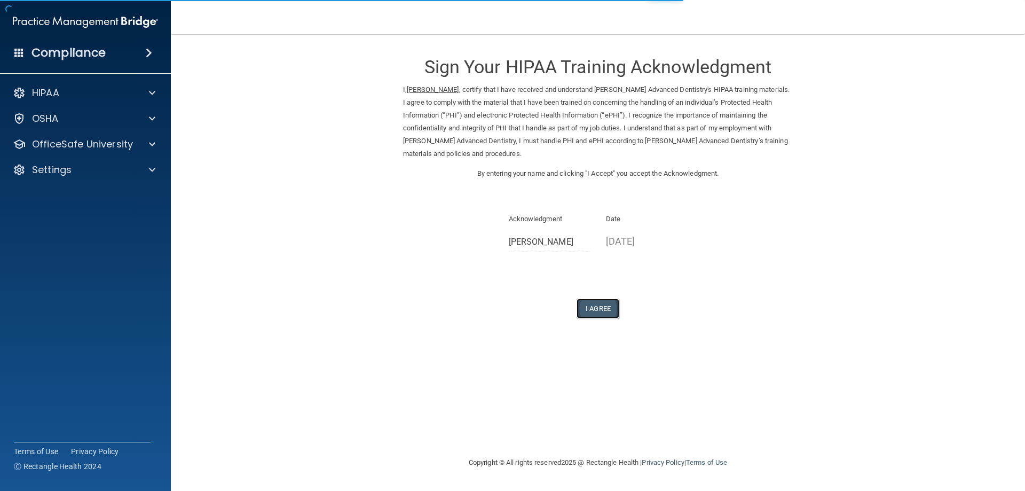
click at [590, 311] on button "I Agree" at bounding box center [598, 309] width 43 height 20
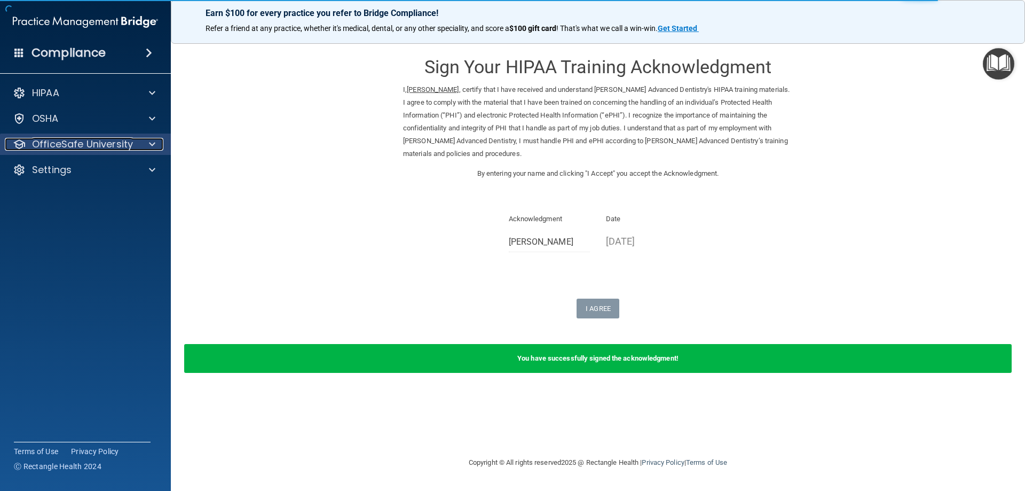
click at [57, 144] on p "OfficeSafe University" at bounding box center [82, 144] width 101 height 13
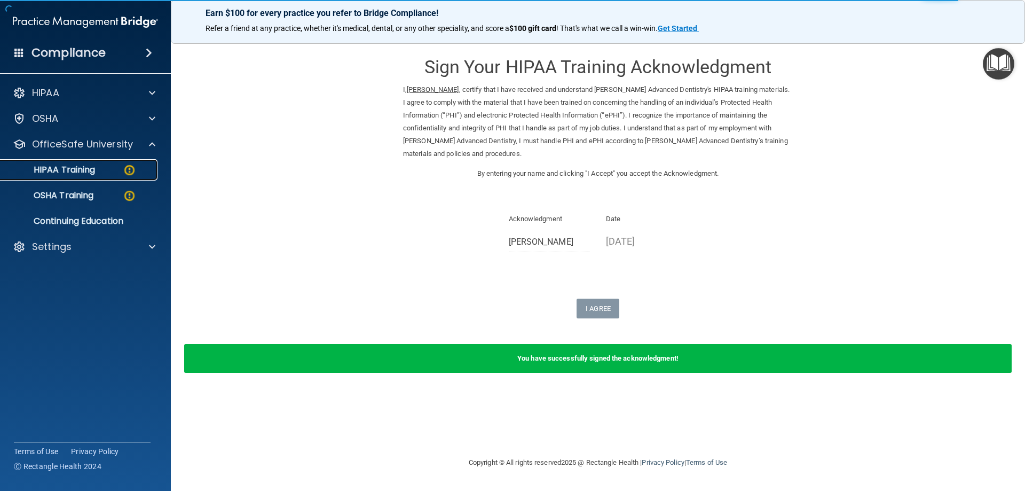
click at [94, 174] on p "HIPAA Training" at bounding box center [51, 169] width 88 height 11
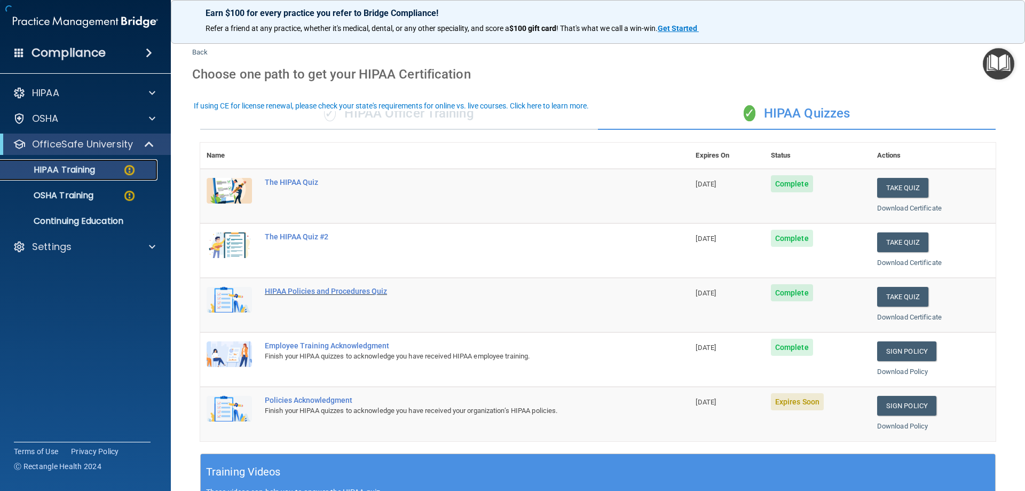
scroll to position [53, 0]
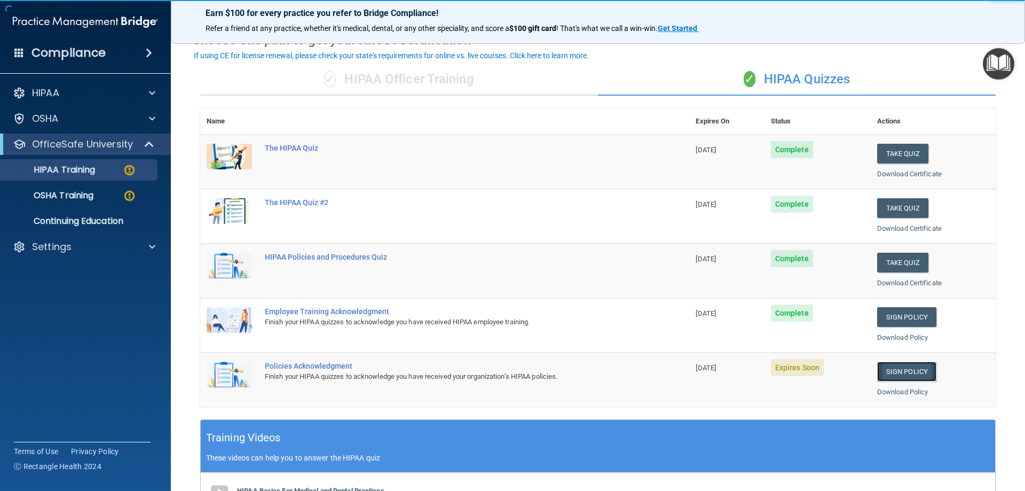
click at [881, 373] on link "Sign Policy" at bounding box center [906, 372] width 59 height 20
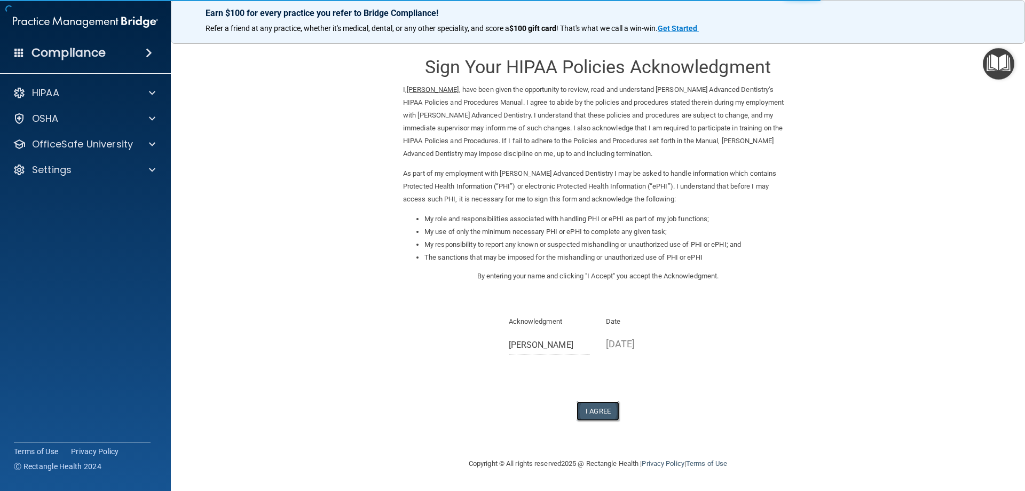
click at [604, 404] on button "I Agree" at bounding box center [598, 411] width 43 height 20
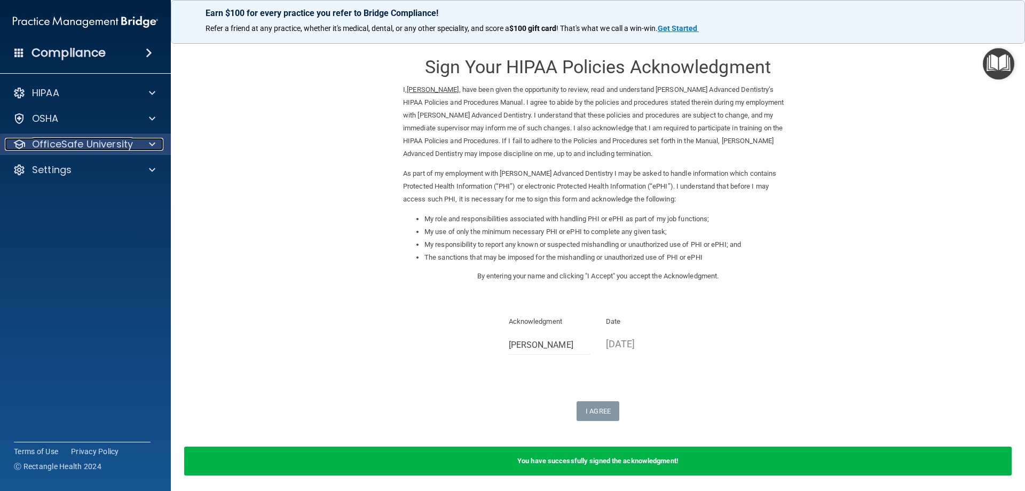
click at [121, 139] on p "OfficeSafe University" at bounding box center [82, 144] width 101 height 13
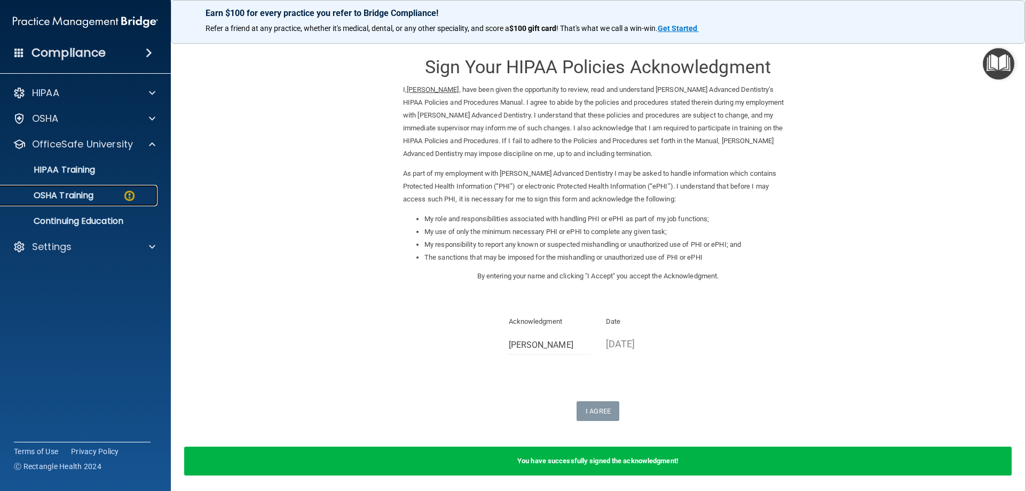
click at [98, 194] on div "OSHA Training" at bounding box center [80, 195] width 146 height 11
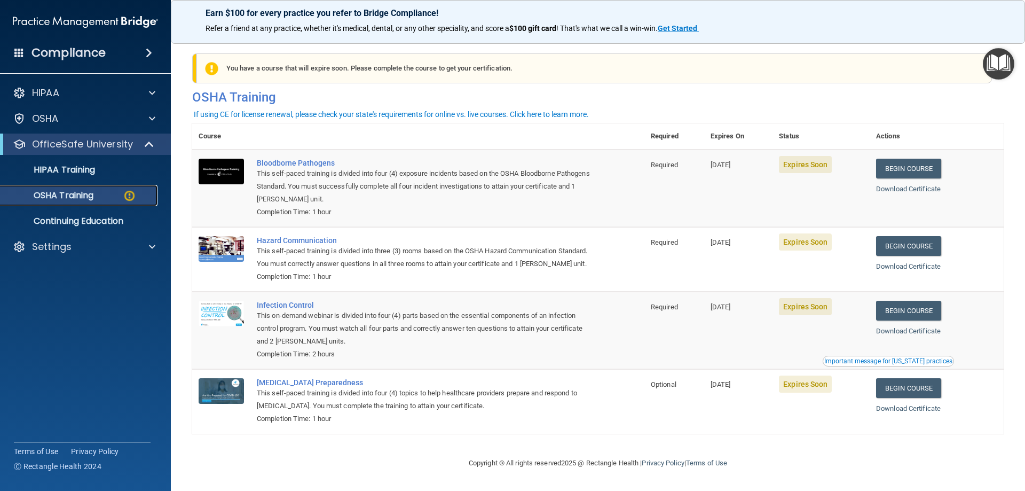
scroll to position [13, 0]
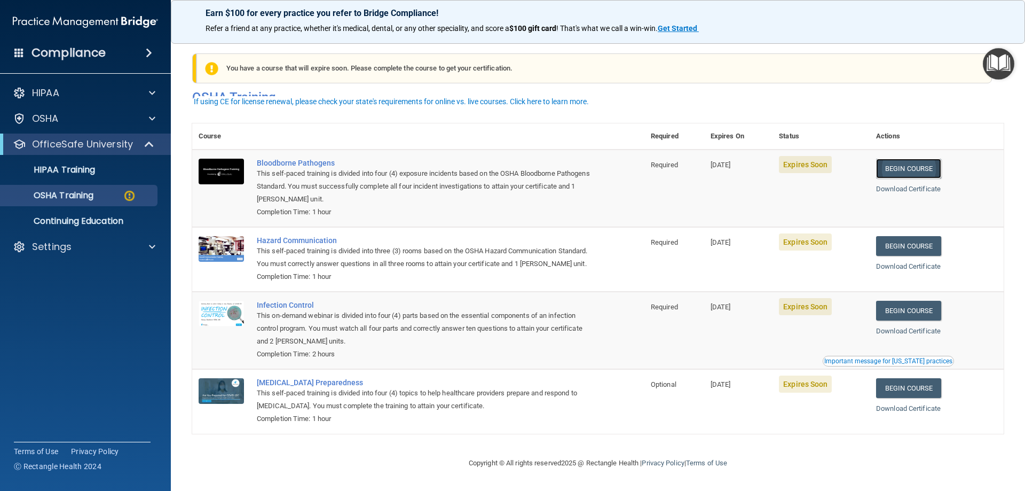
click at [923, 159] on link "Begin Course" at bounding box center [908, 169] width 65 height 20
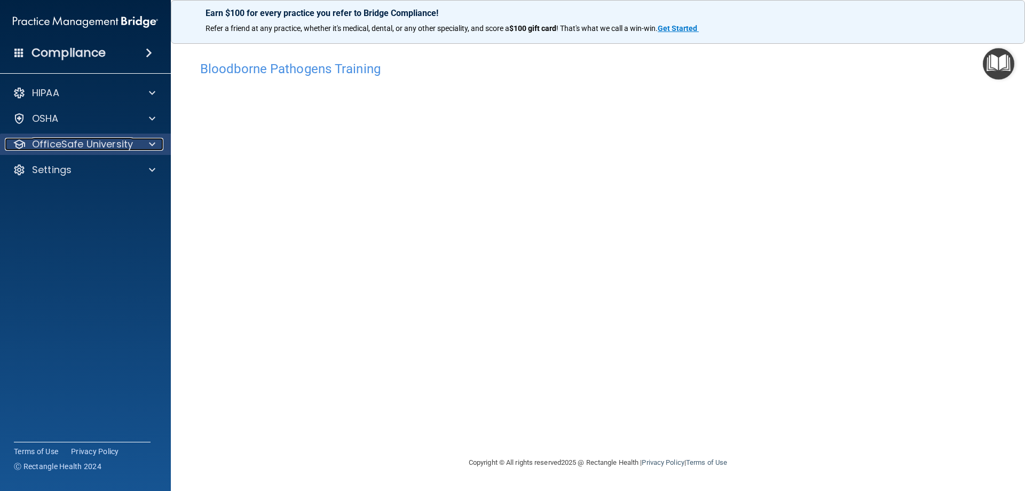
click at [58, 145] on p "OfficeSafe University" at bounding box center [82, 144] width 101 height 13
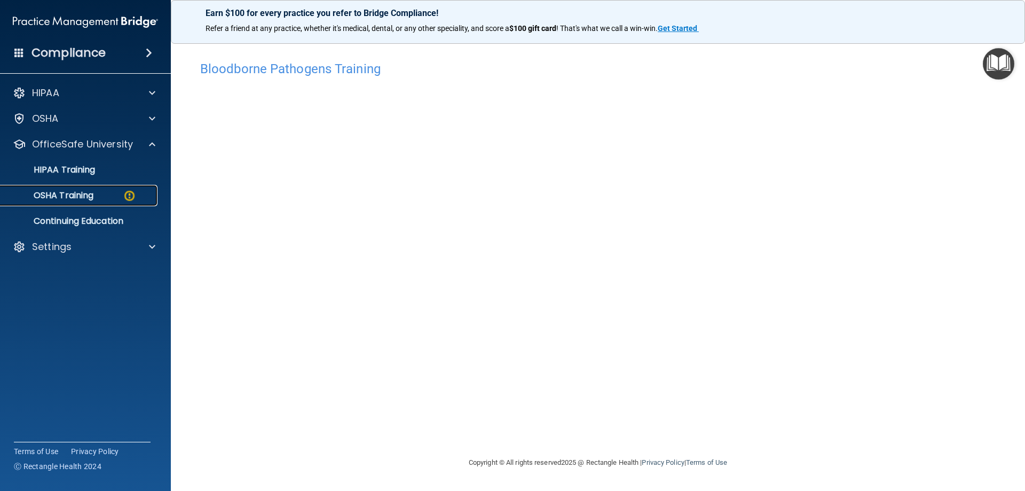
click at [64, 193] on p "OSHA Training" at bounding box center [50, 195] width 87 height 11
